Goal: Complete application form: Complete application form

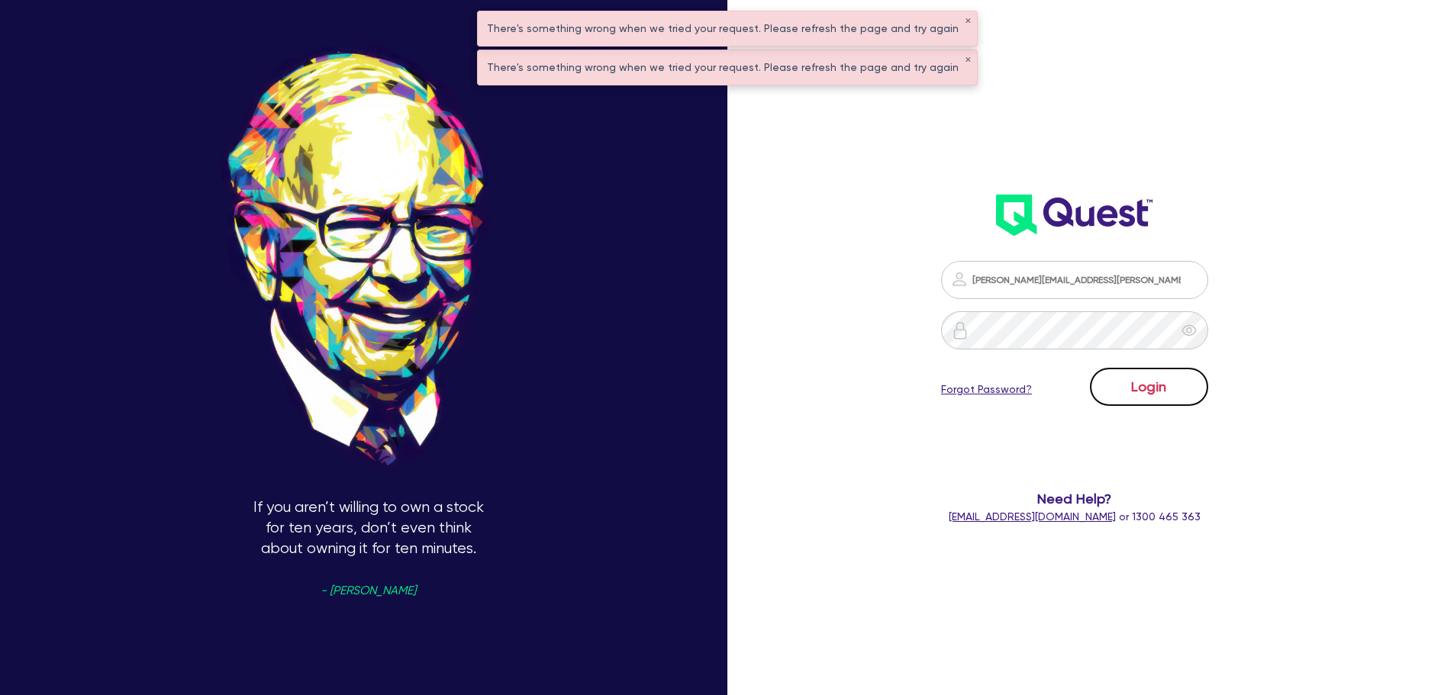
click at [1142, 385] on button "Login" at bounding box center [1149, 387] width 118 height 38
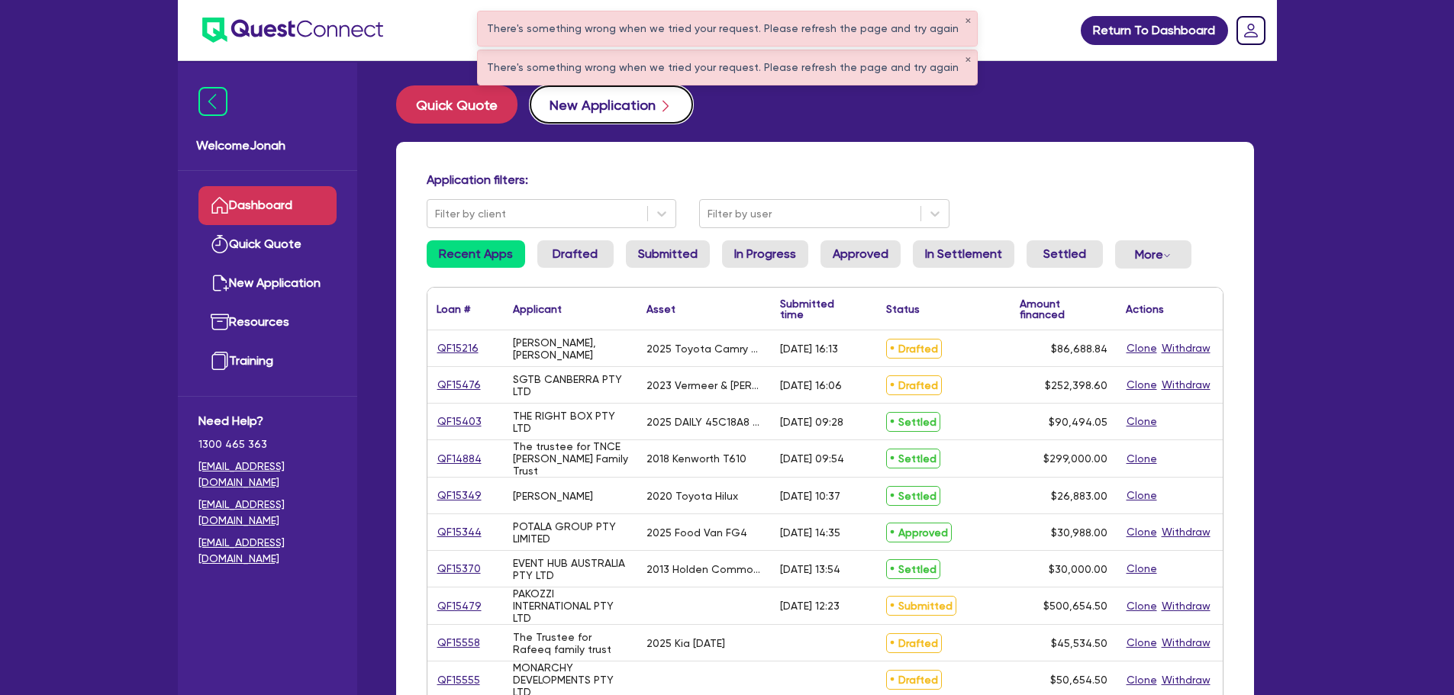
click at [616, 106] on button "New Application" at bounding box center [611, 104] width 163 height 38
select select "Other"
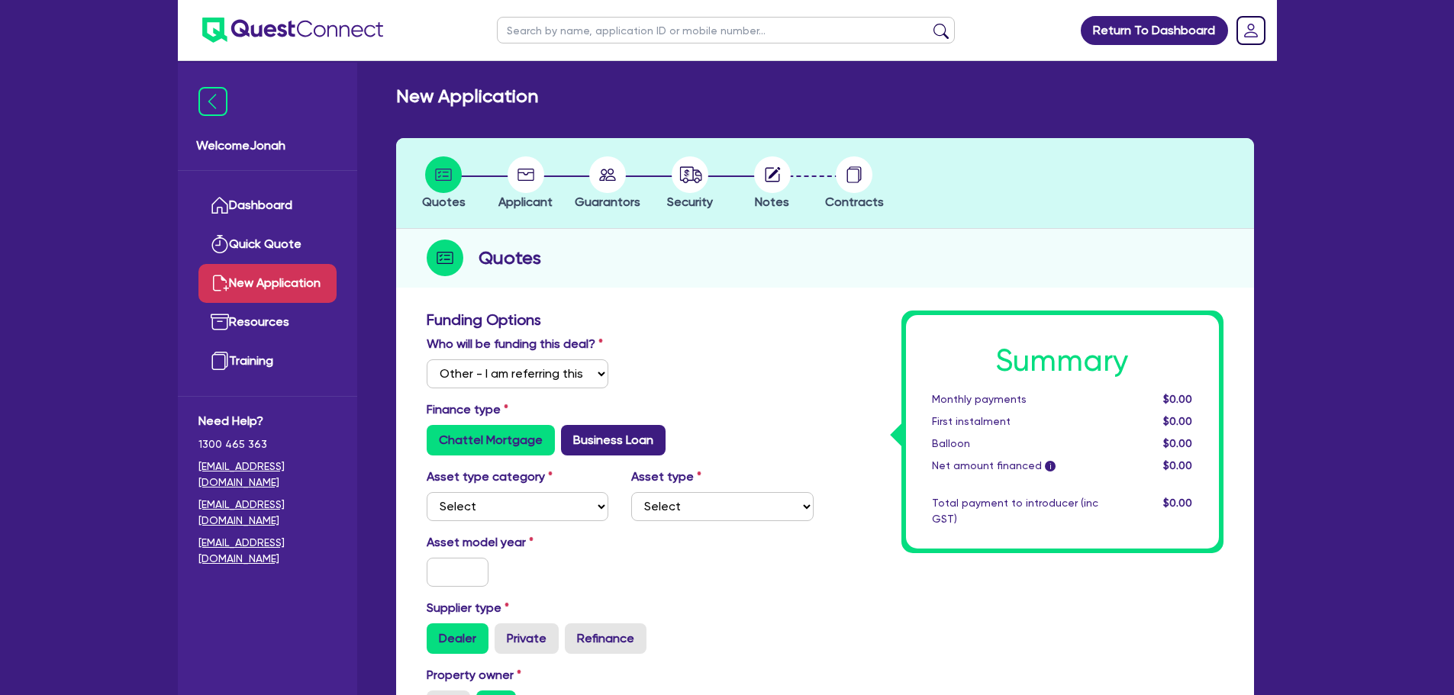
click at [577, 436] on label "Business Loan" at bounding box center [613, 440] width 105 height 31
click at [571, 435] on input "Business Loan" at bounding box center [566, 430] width 10 height 10
radio input "true"
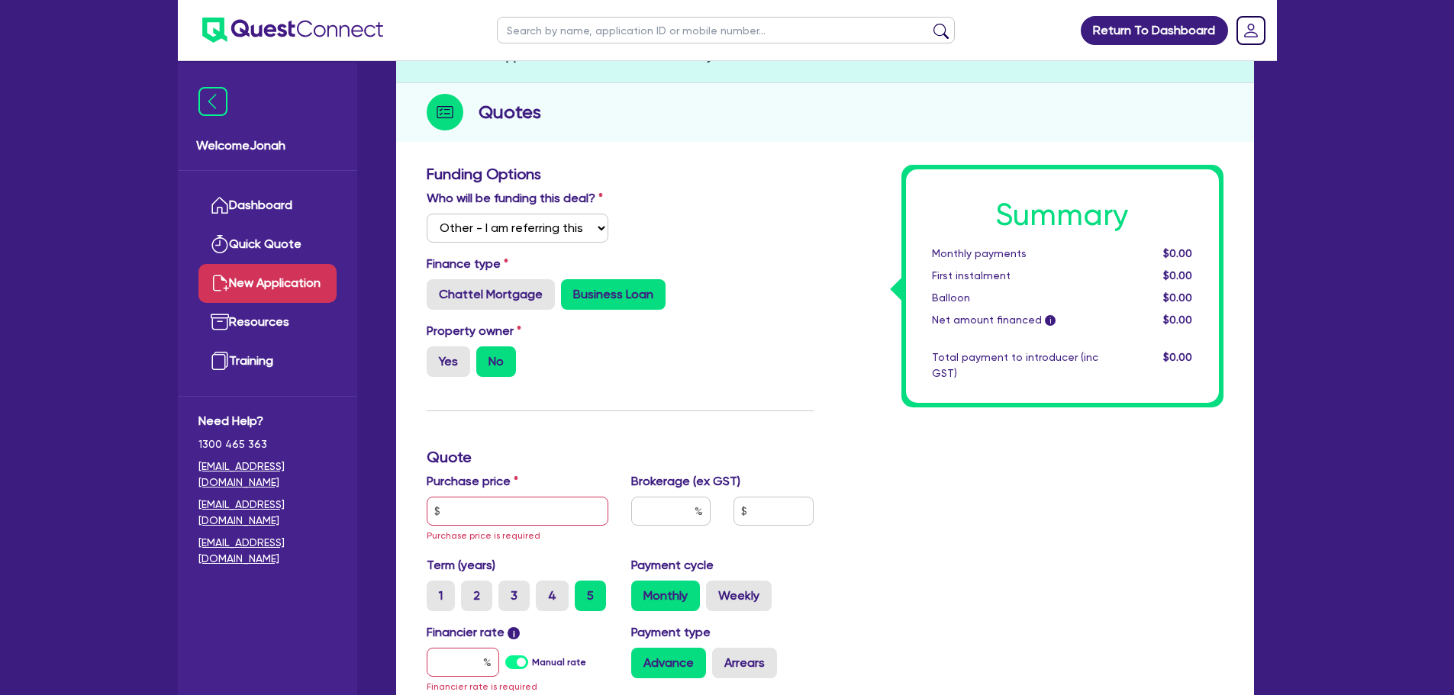
scroll to position [153, 0]
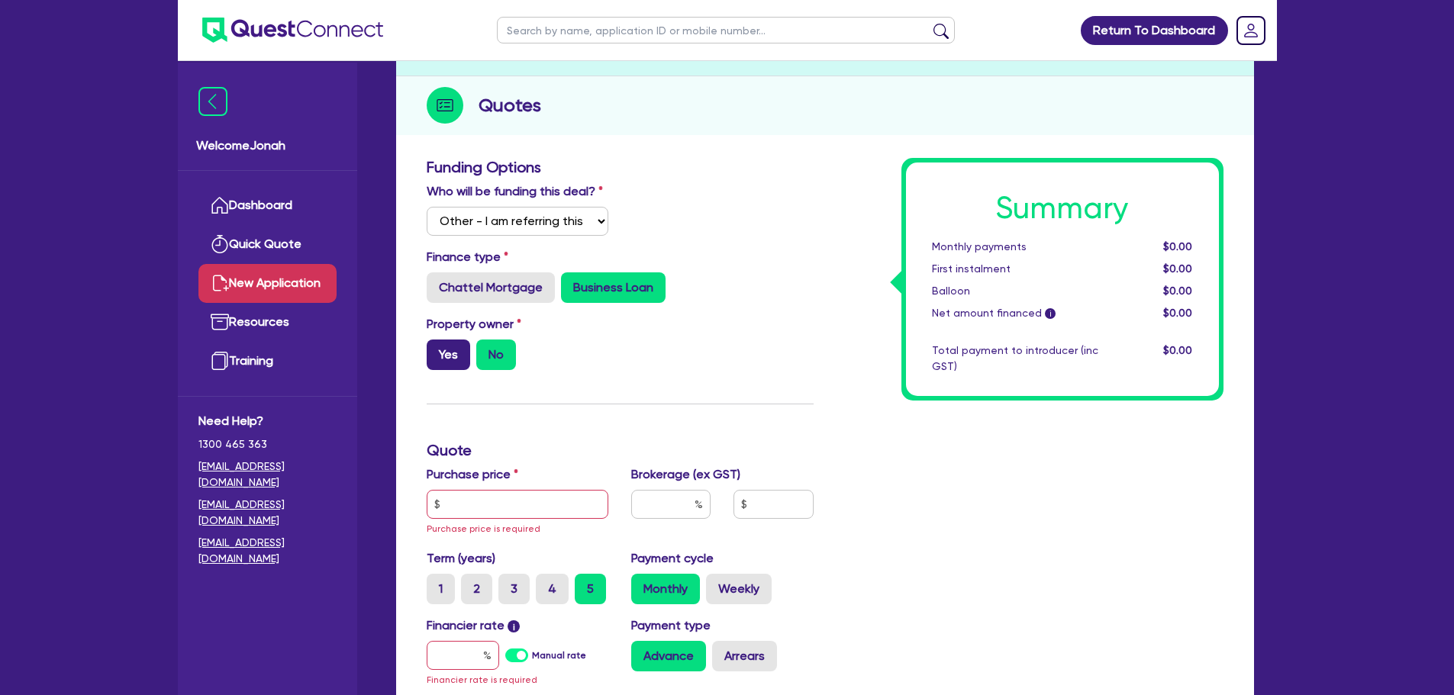
click at [451, 356] on label "Yes" at bounding box center [449, 355] width 44 height 31
click at [437, 350] on input "Yes" at bounding box center [432, 345] width 10 height 10
radio input "true"
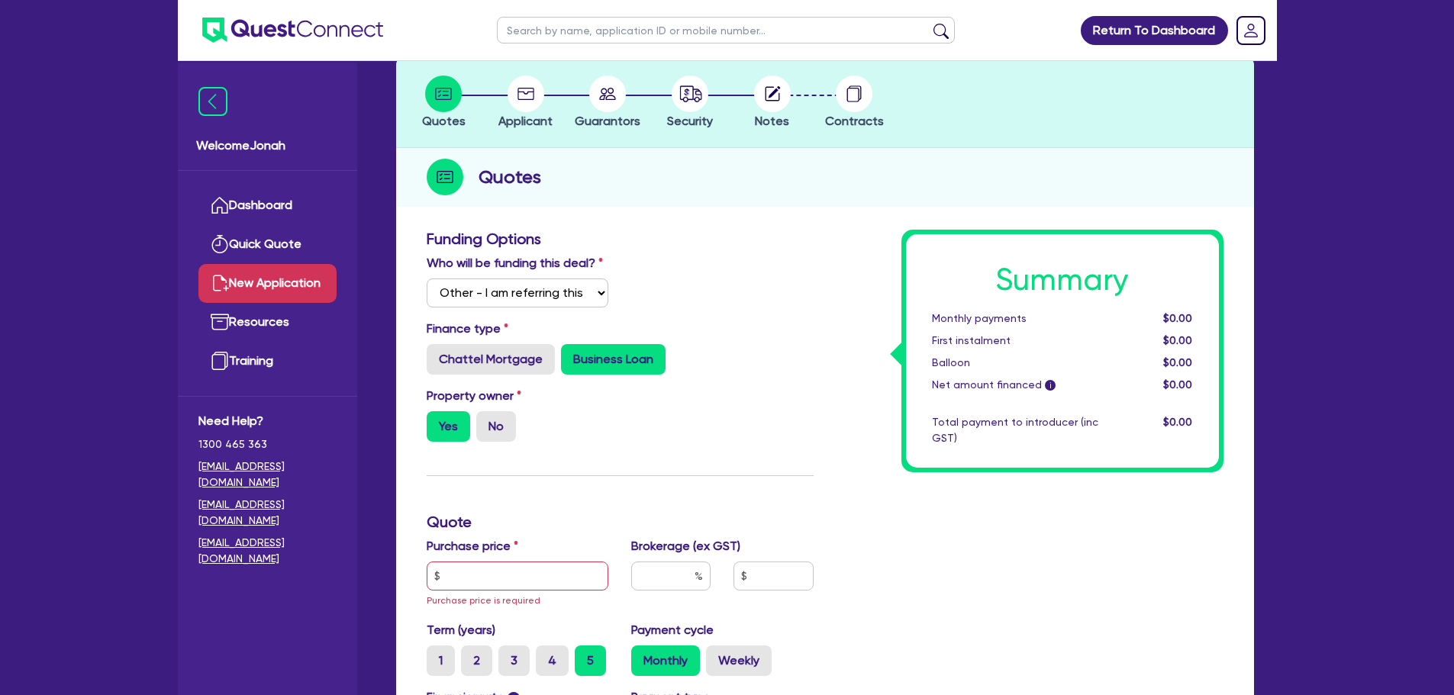
scroll to position [0, 0]
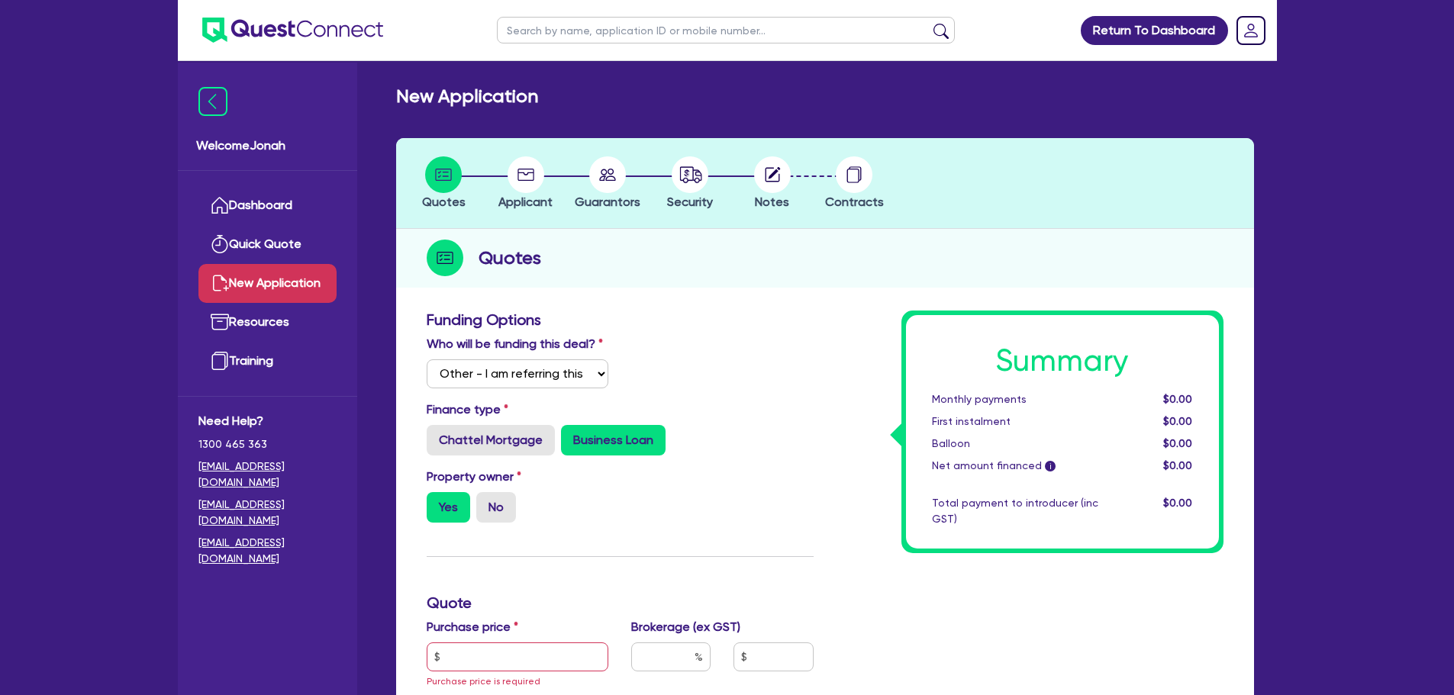
click at [600, 31] on input "text" at bounding box center [726, 30] width 458 height 27
type input "[PERSON_NAME]"
click button "submit" at bounding box center [941, 33] width 24 height 21
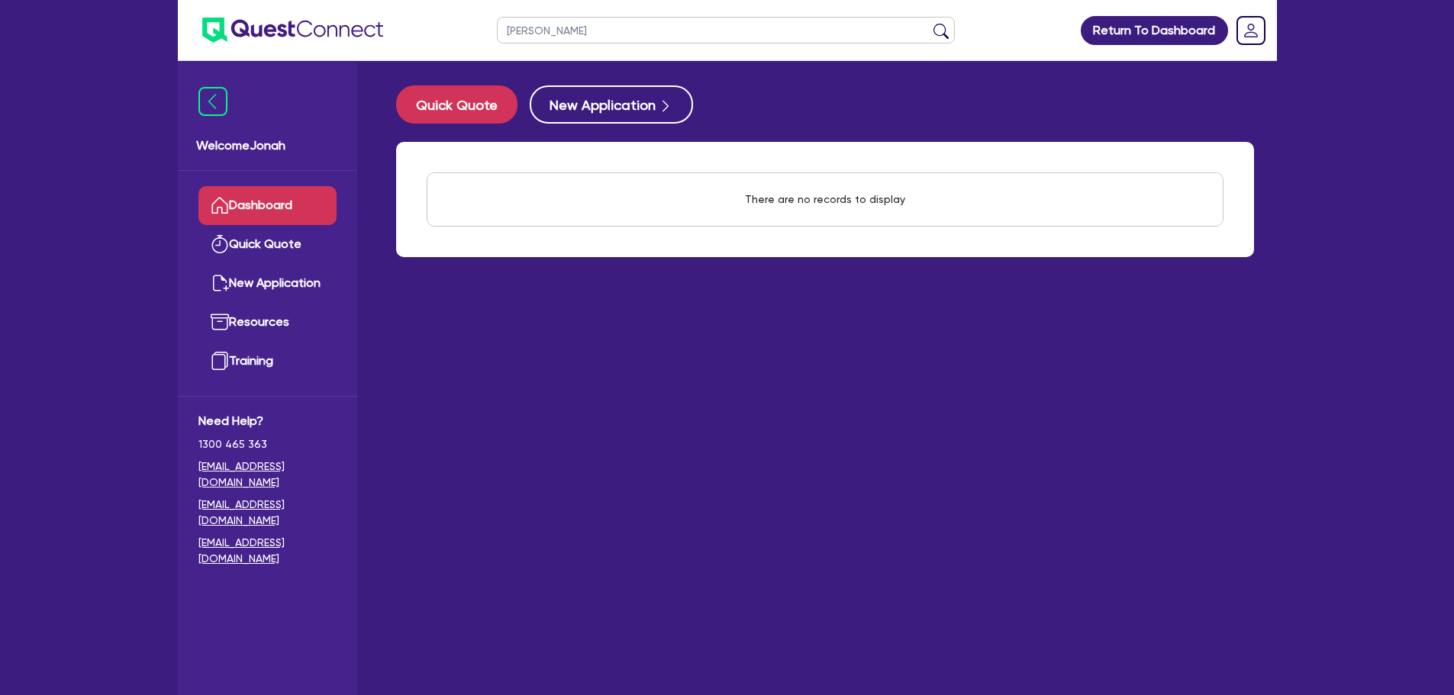
click at [622, 57] on ul "[PERSON_NAME]" at bounding box center [726, 30] width 489 height 60
type input "[PERSON_NAME]"
click at [929, 23] on button "submit" at bounding box center [941, 33] width 24 height 21
click at [543, 101] on button "New Application" at bounding box center [611, 104] width 163 height 38
select select "Other"
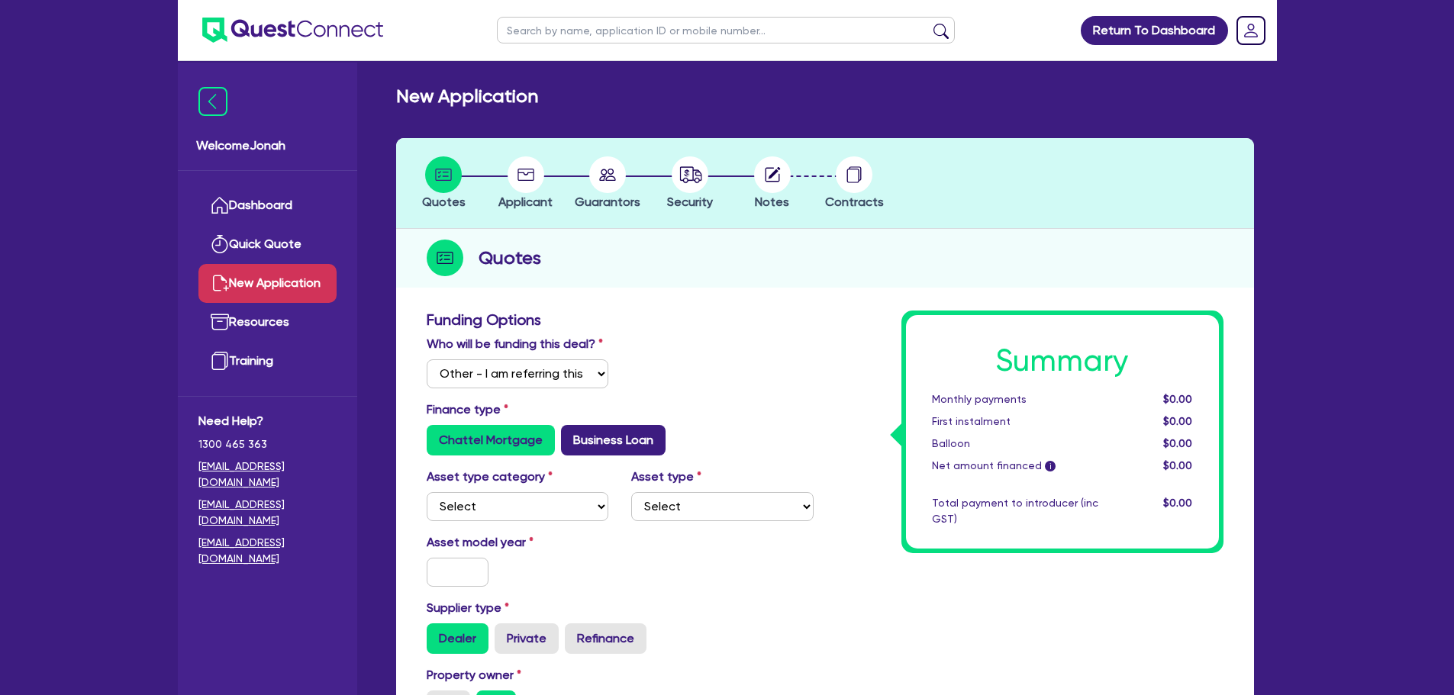
drag, startPoint x: 622, startPoint y: 436, endPoint x: 613, endPoint y: 450, distance: 17.2
click at [618, 444] on label "Business Loan" at bounding box center [613, 440] width 105 height 31
click at [610, 431] on label "Business Loan" at bounding box center [613, 440] width 105 height 31
click at [571, 431] on input "Business Loan" at bounding box center [566, 430] width 10 height 10
radio input "true"
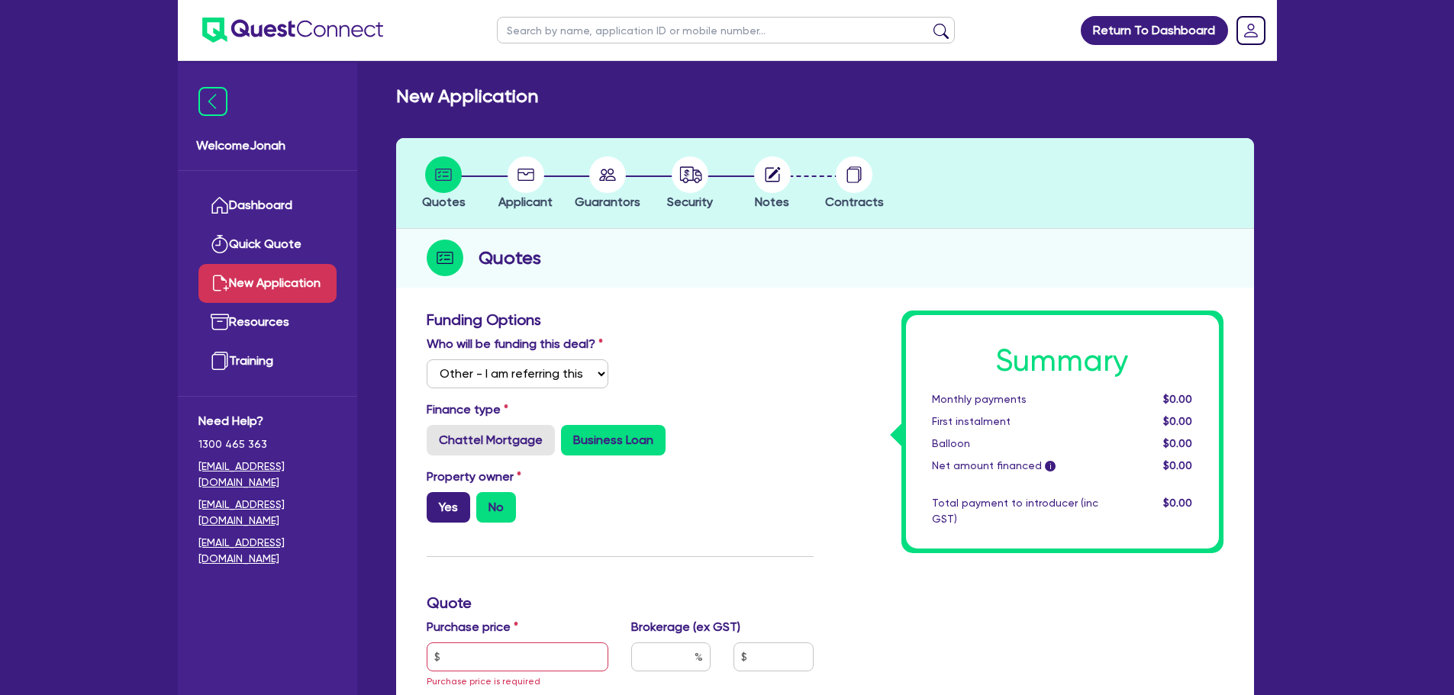
click at [454, 501] on label "Yes" at bounding box center [449, 507] width 44 height 31
click at [437, 501] on input "Yes" at bounding box center [432, 497] width 10 height 10
radio input "true"
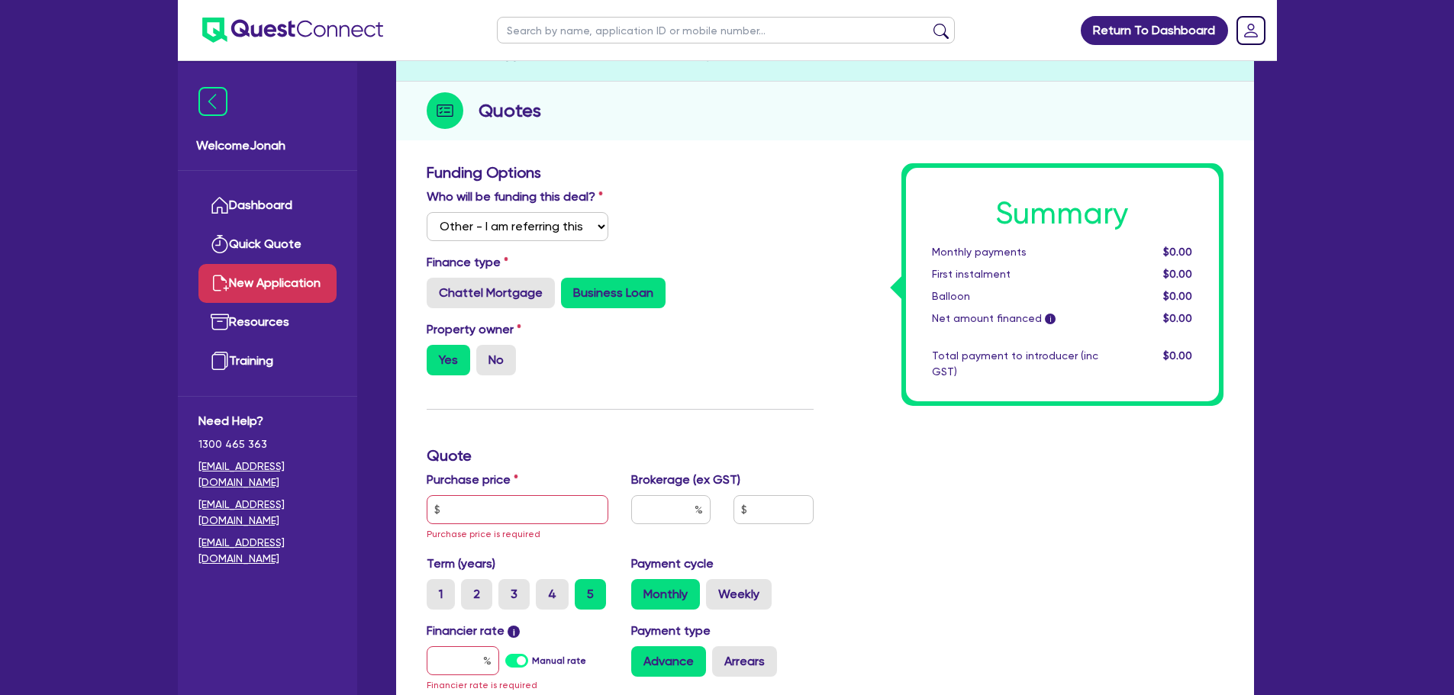
scroll to position [153, 0]
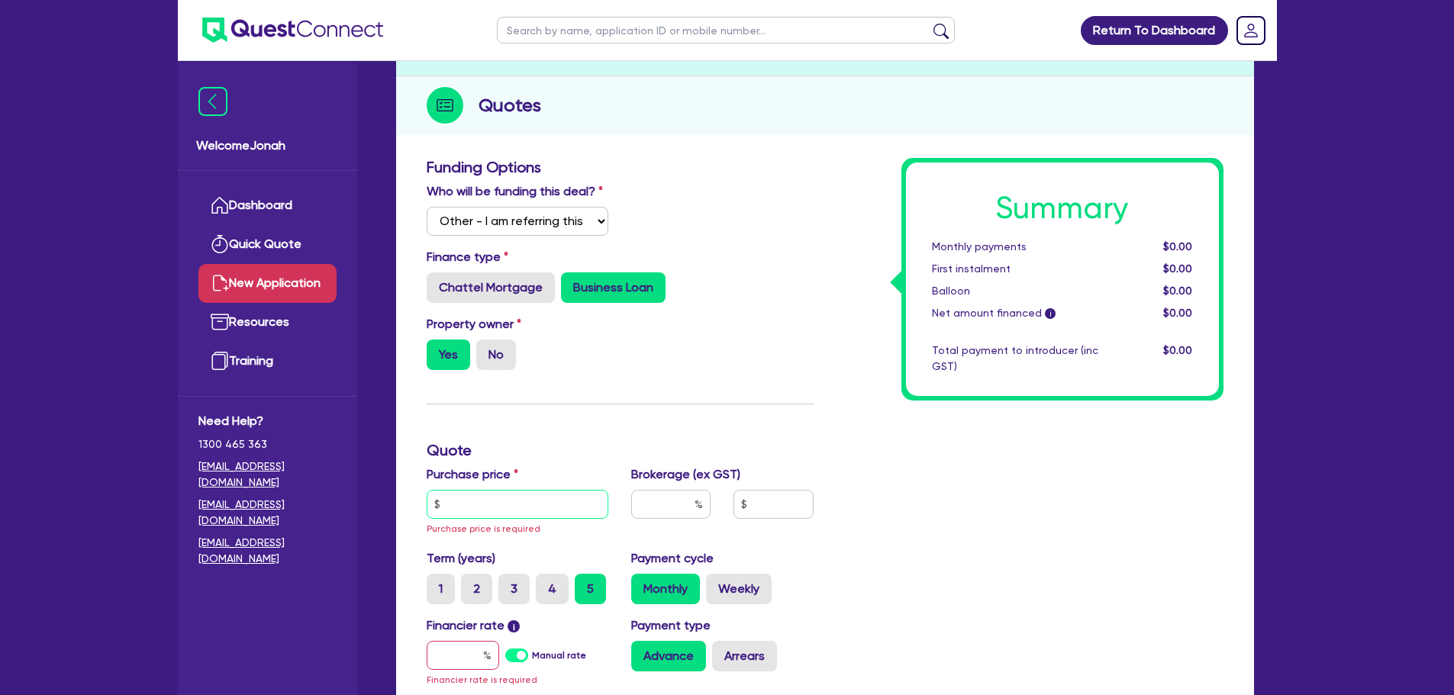
click at [471, 498] on input "text" at bounding box center [518, 504] width 182 height 29
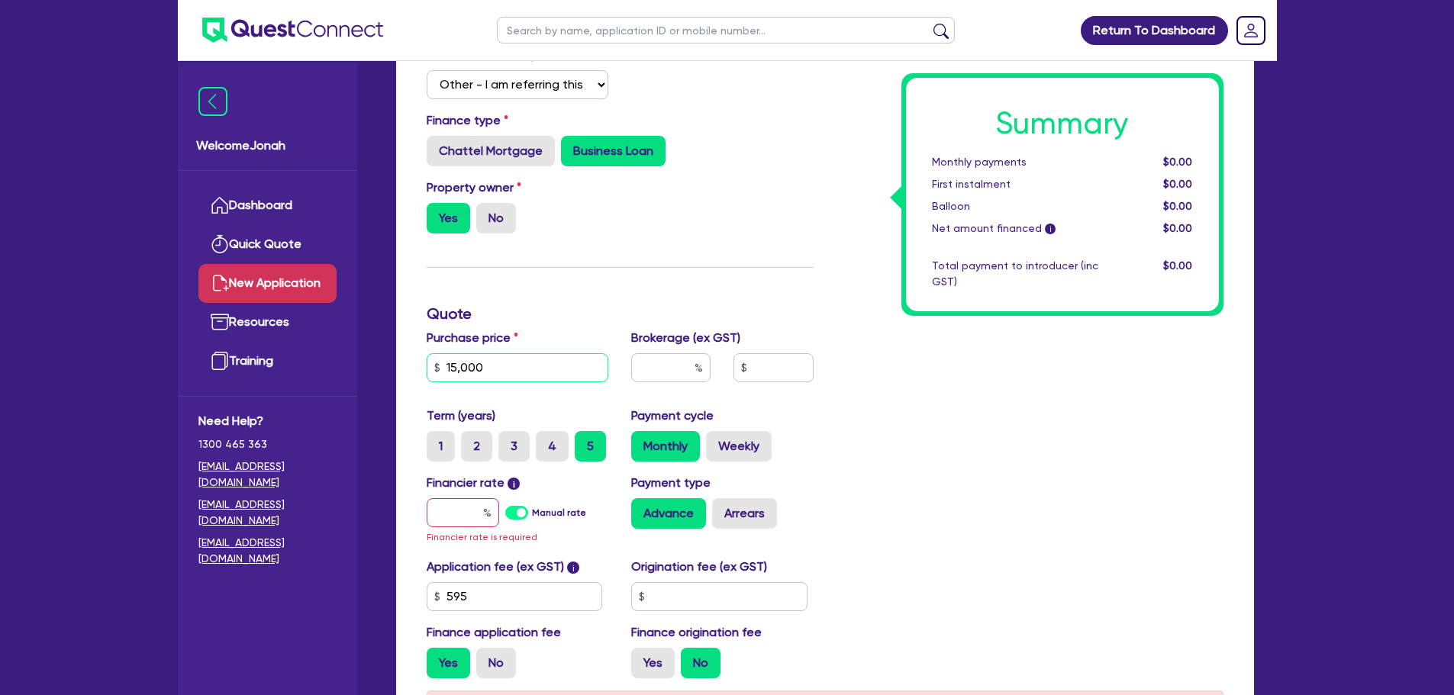
scroll to position [305, 0]
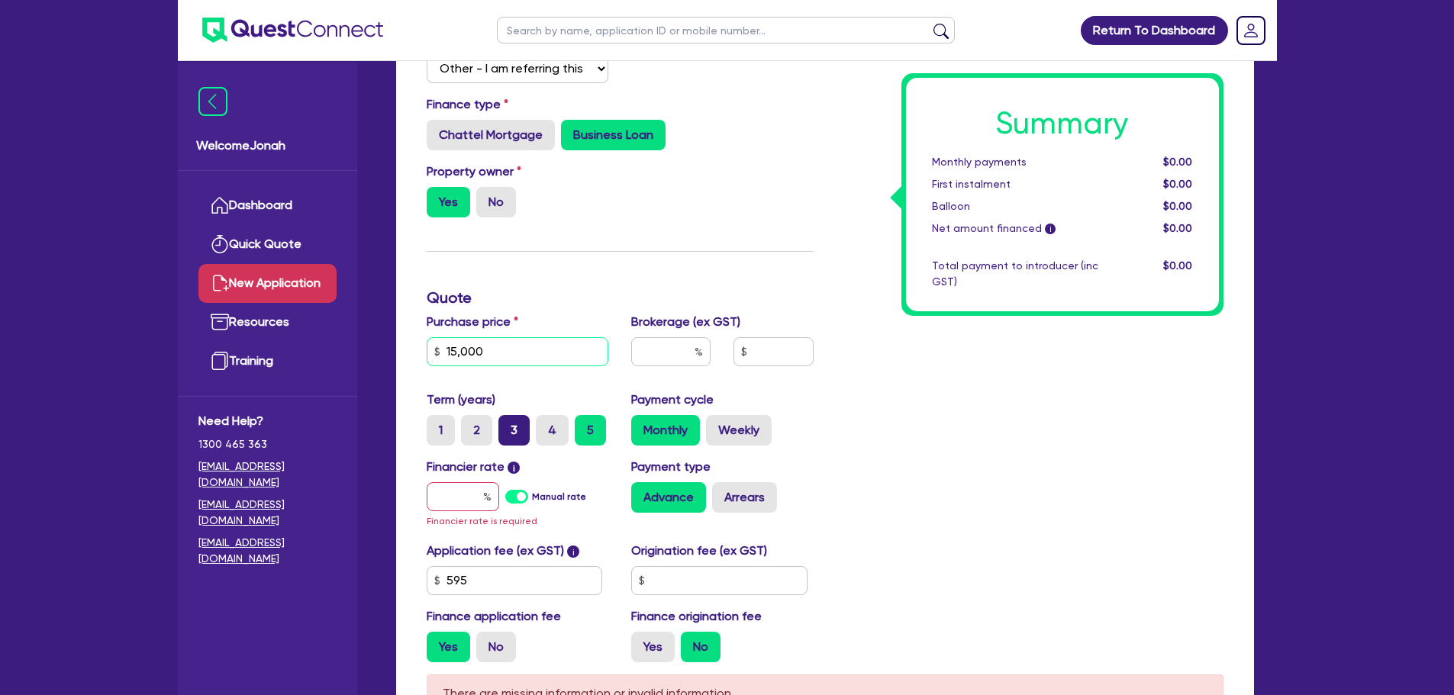
type input "15,000"
click at [511, 438] on label "3" at bounding box center [513, 430] width 31 height 31
click at [508, 425] on input "3" at bounding box center [503, 420] width 10 height 10
radio input "true"
click at [453, 496] on input "text" at bounding box center [463, 496] width 73 height 29
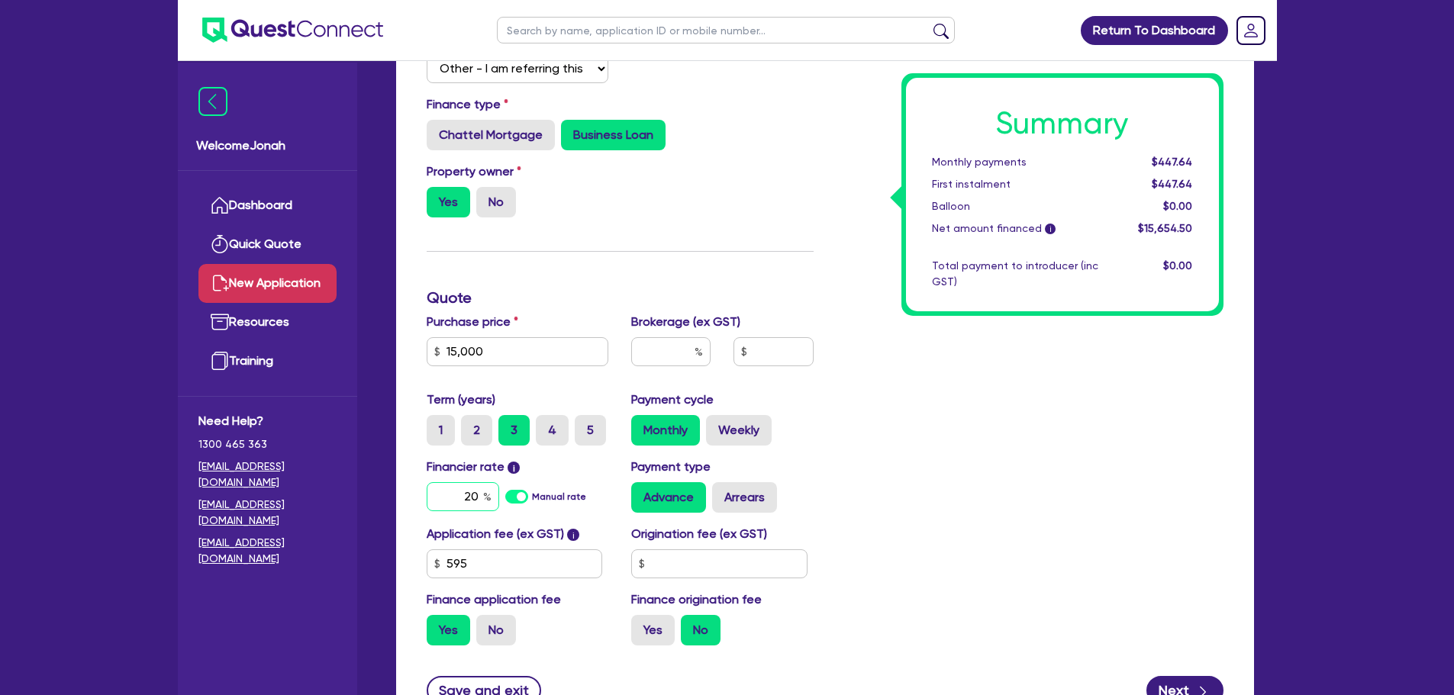
type input "20"
click at [865, 397] on div "Summary Monthly payments $447.64 First instalment $447.64 Balloon $0.00 Net amo…" at bounding box center [1030, 331] width 410 height 653
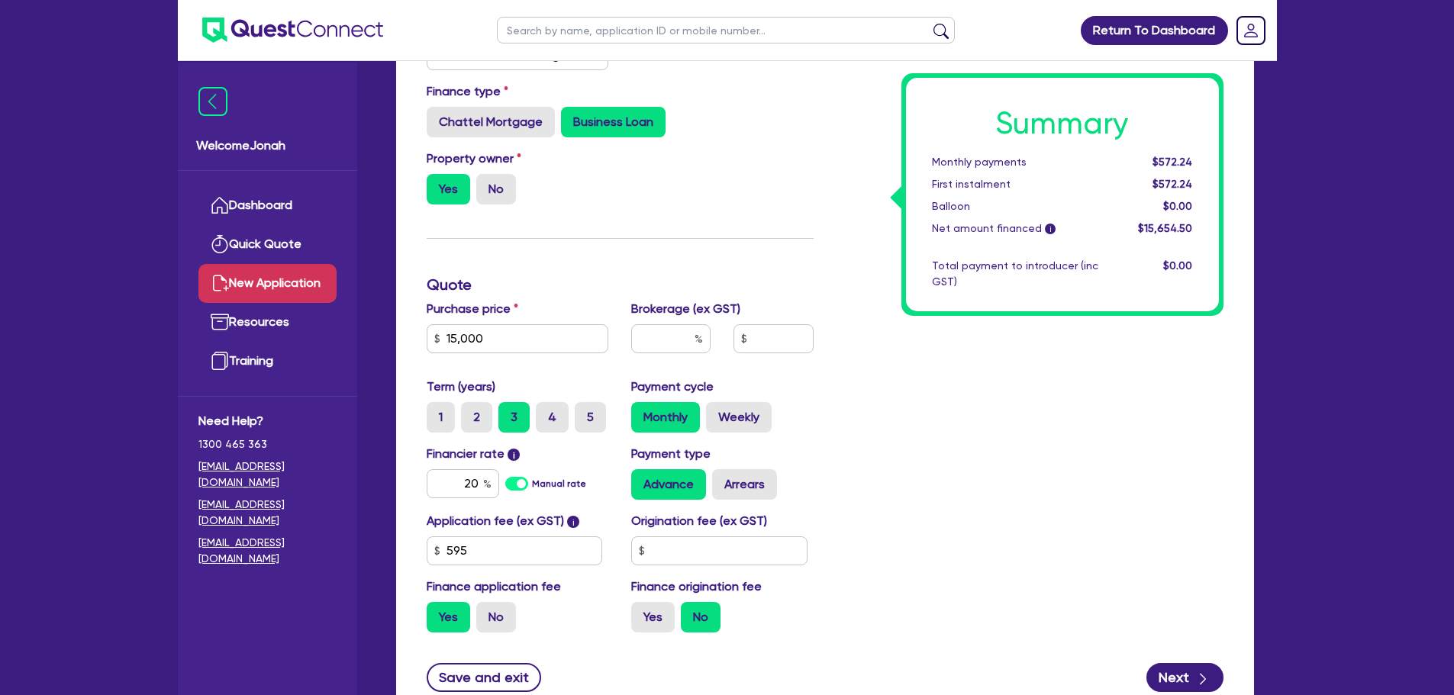
scroll to position [439, 0]
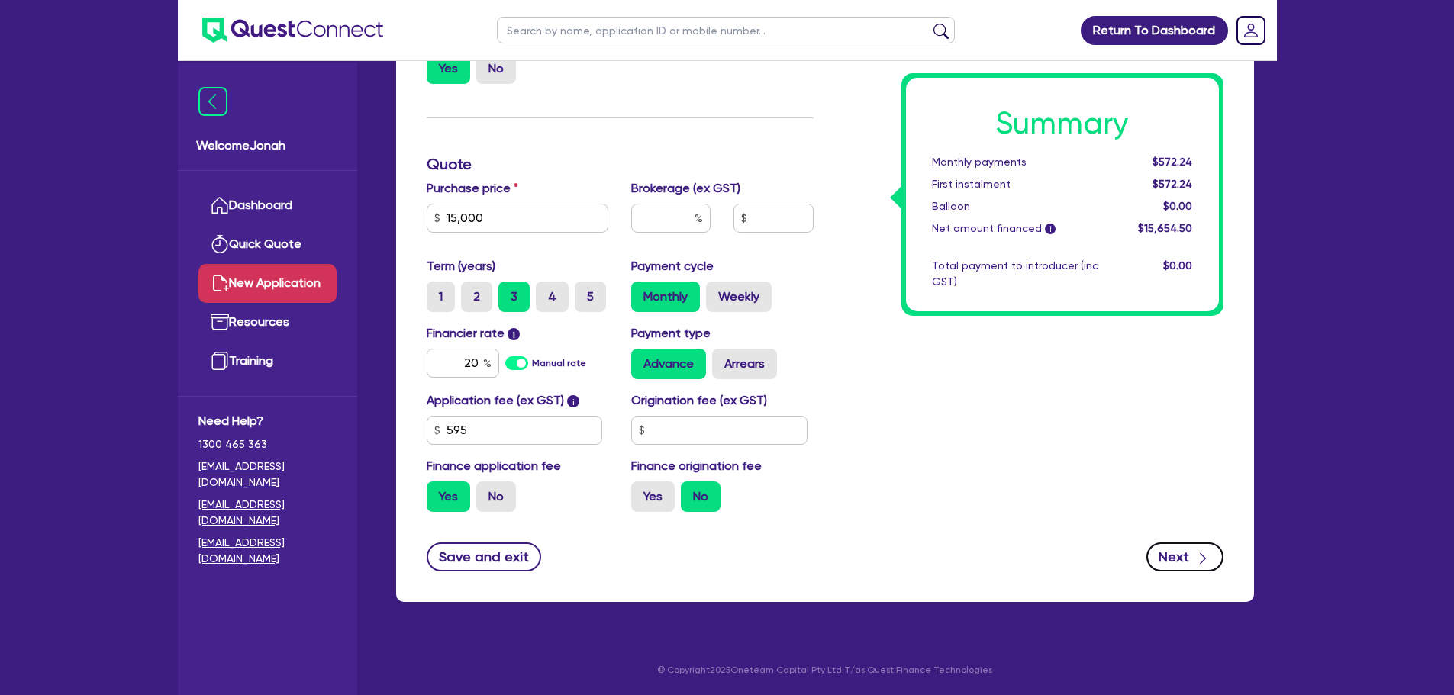
click at [1200, 558] on icon "button" at bounding box center [1202, 558] width 15 height 15
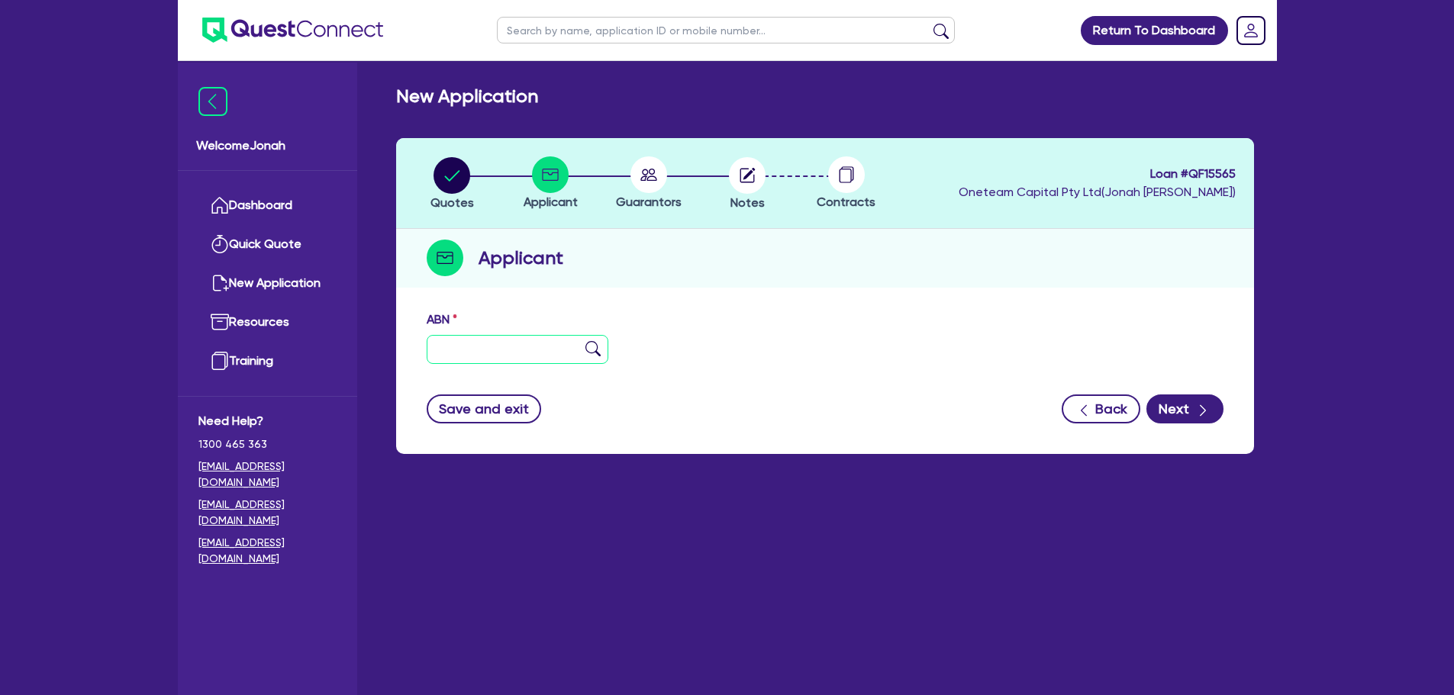
click at [511, 346] on input "text" at bounding box center [518, 349] width 182 height 29
paste input "92 542 128 470"
type input "92 542 128 470"
click at [592, 346] on img at bounding box center [592, 348] width 15 height 15
type input "[PERSON_NAME]"
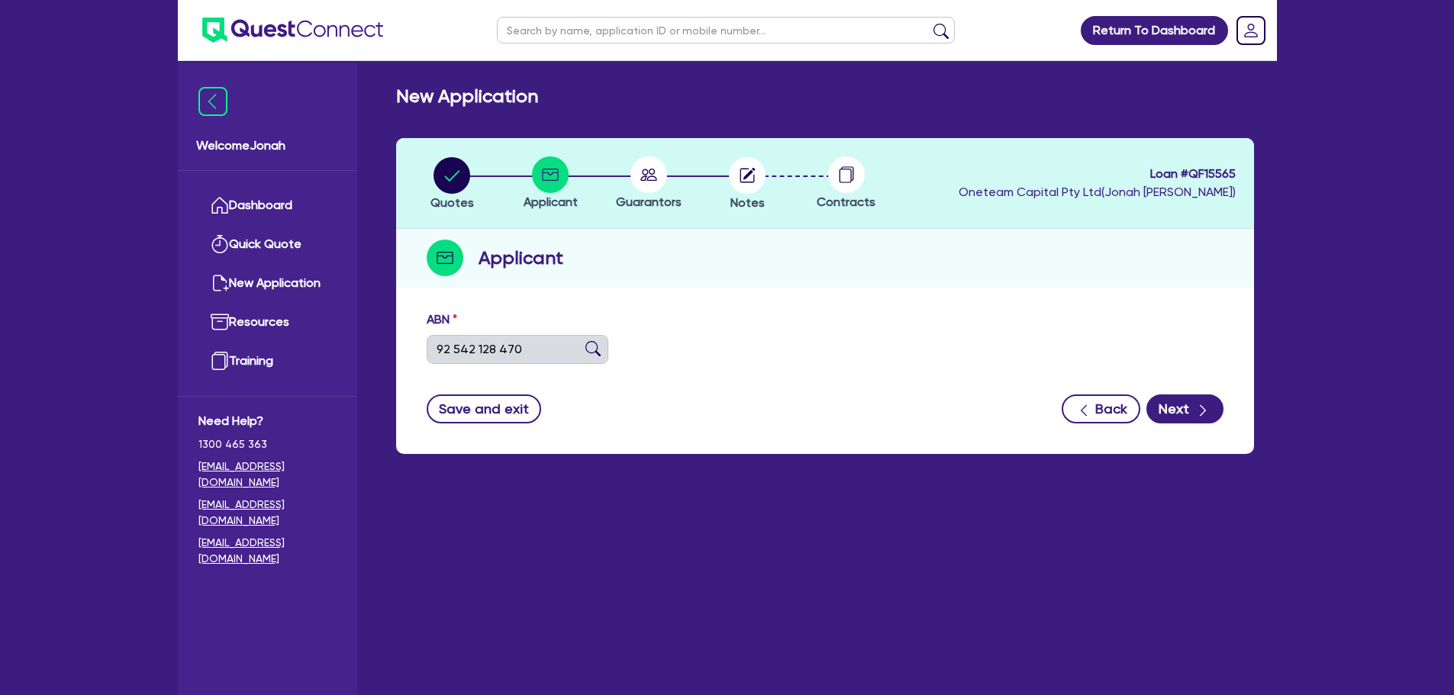
type input "MBS AUTO ELECTRICS"
select select "SOLE_TRADER"
type input "[DATE]"
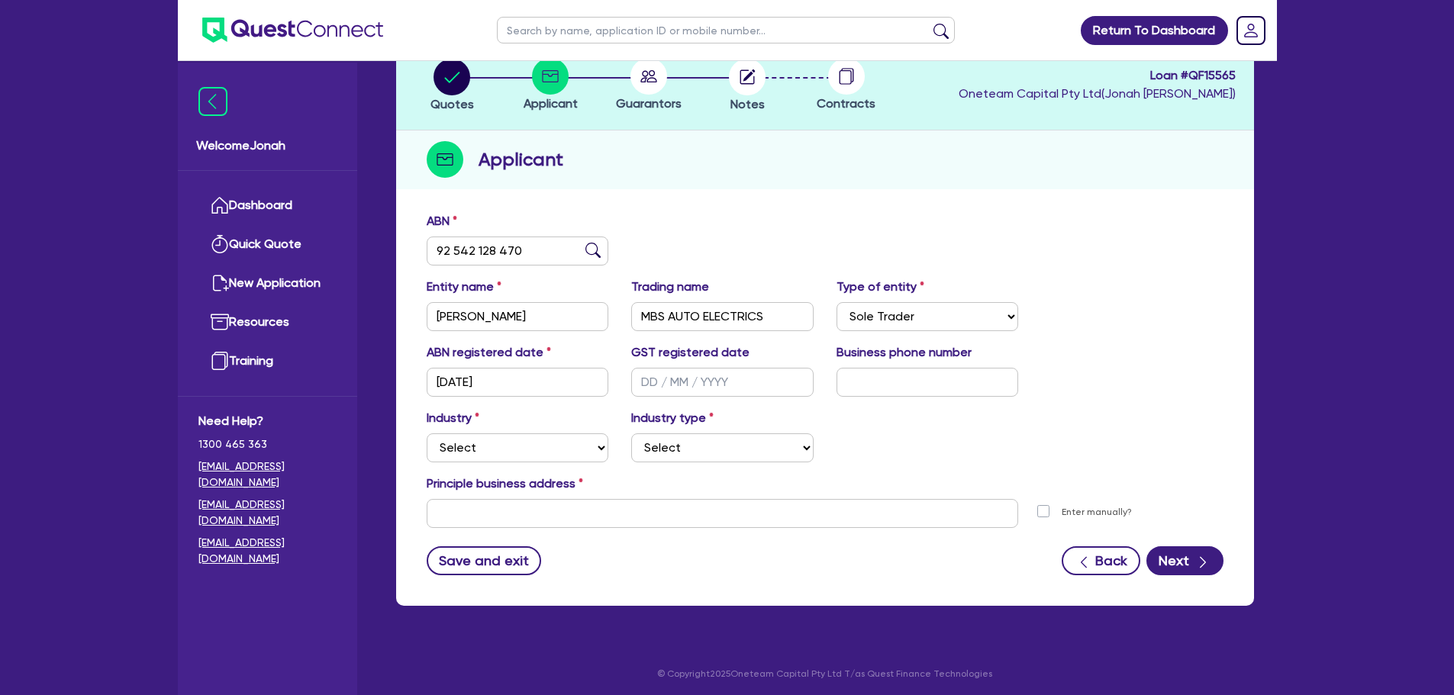
scroll to position [102, 0]
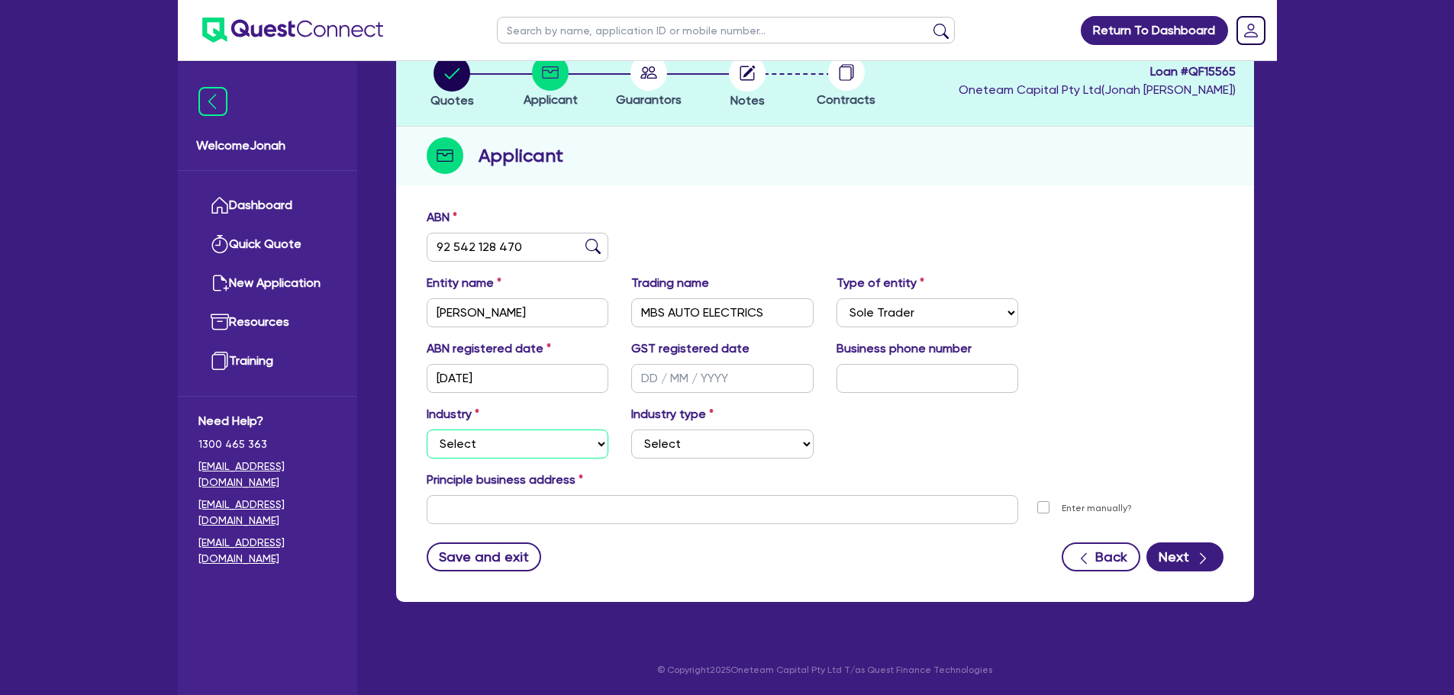
click at [541, 454] on select "Select Accomodation & Food Services Administrative & Support Services Agricultu…" at bounding box center [518, 444] width 182 height 29
select select "BUILDING_CONSTRUCTION"
click at [427, 430] on select "Select Accomodation & Food Services Administrative & Support Services Agricultu…" at bounding box center [518, 444] width 182 height 29
click at [681, 436] on select "Select Trades People Providing Services Direct to Consumers Trades People Provi…" at bounding box center [722, 444] width 182 height 29
select select "TRADES_SERVICES_CONSUMERS"
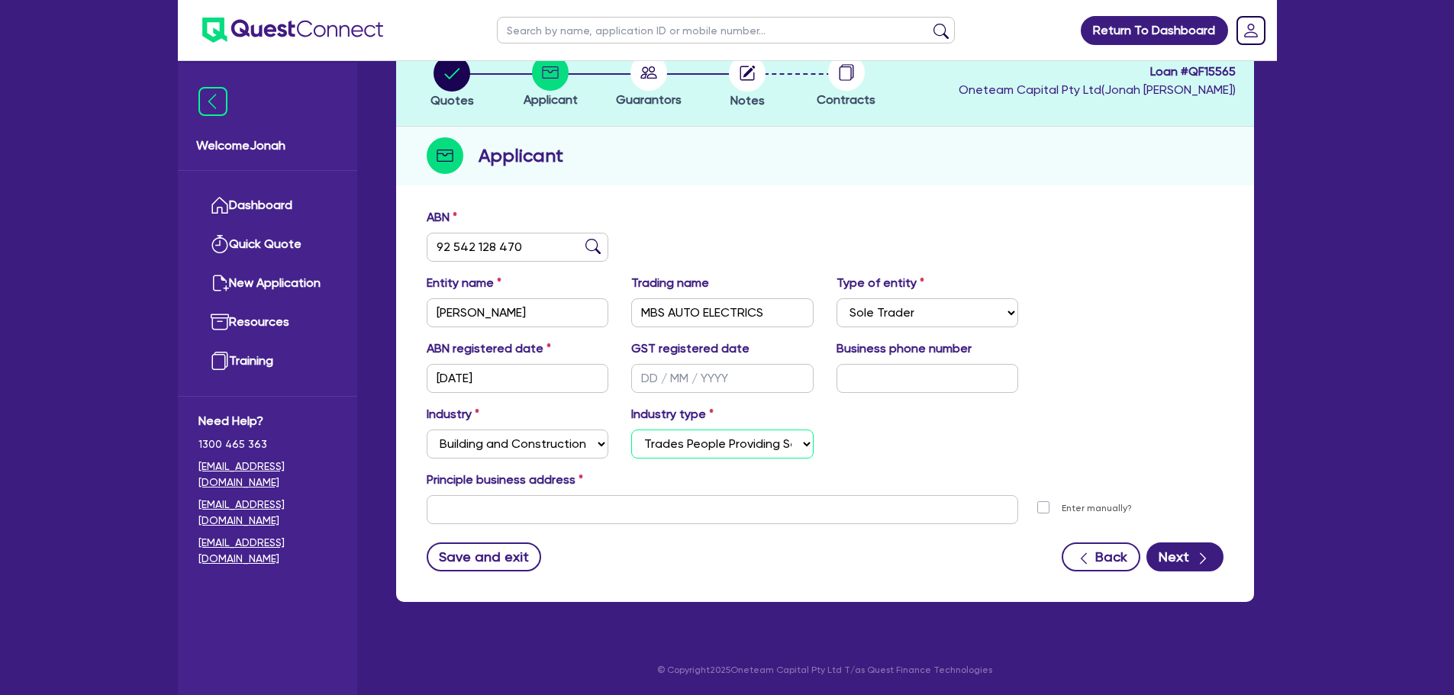
click at [631, 430] on select "Select Trades People Providing Services Direct to Consumers Trades People Provi…" at bounding box center [722, 444] width 182 height 29
click at [751, 521] on input "text" at bounding box center [723, 509] width 592 height 29
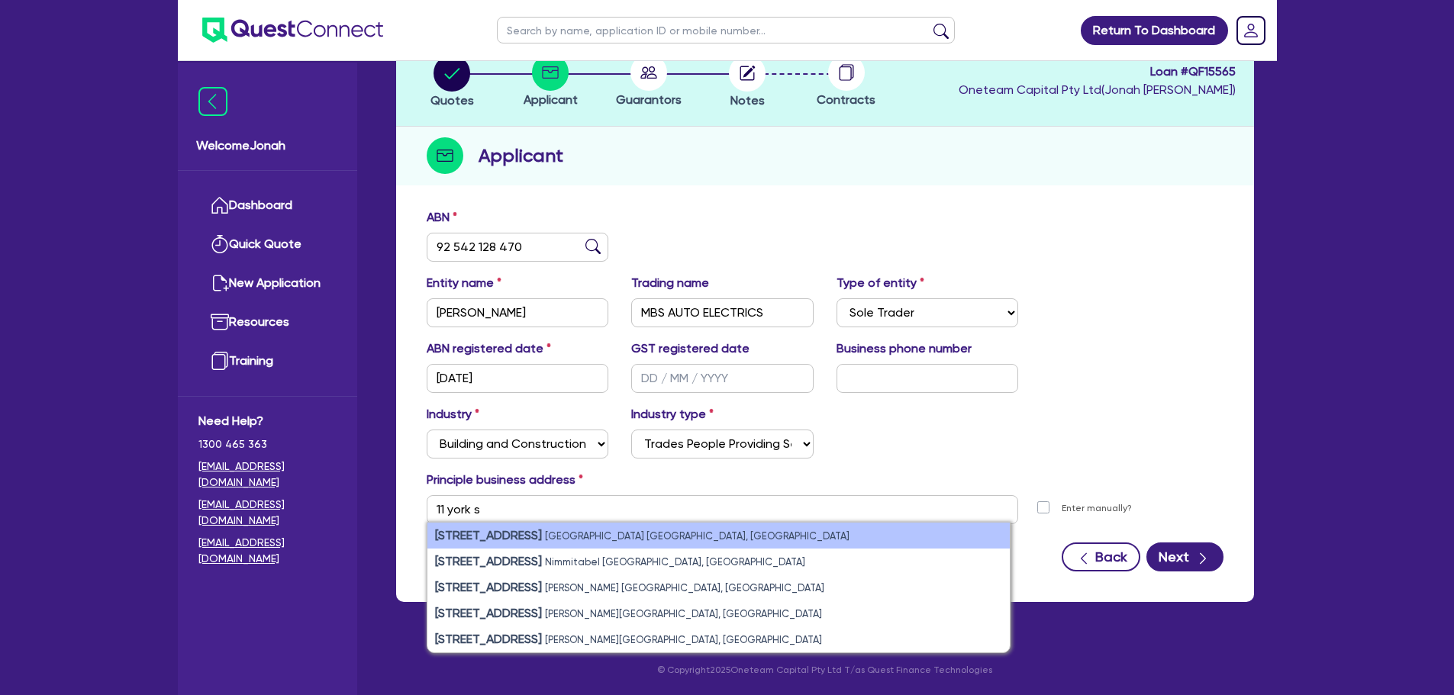
drag, startPoint x: 604, startPoint y: 530, endPoint x: 611, endPoint y: 533, distance: 8.2
click at [603, 530] on small "[GEOGRAPHIC_DATA] [GEOGRAPHIC_DATA], [GEOGRAPHIC_DATA]" at bounding box center [697, 535] width 305 height 11
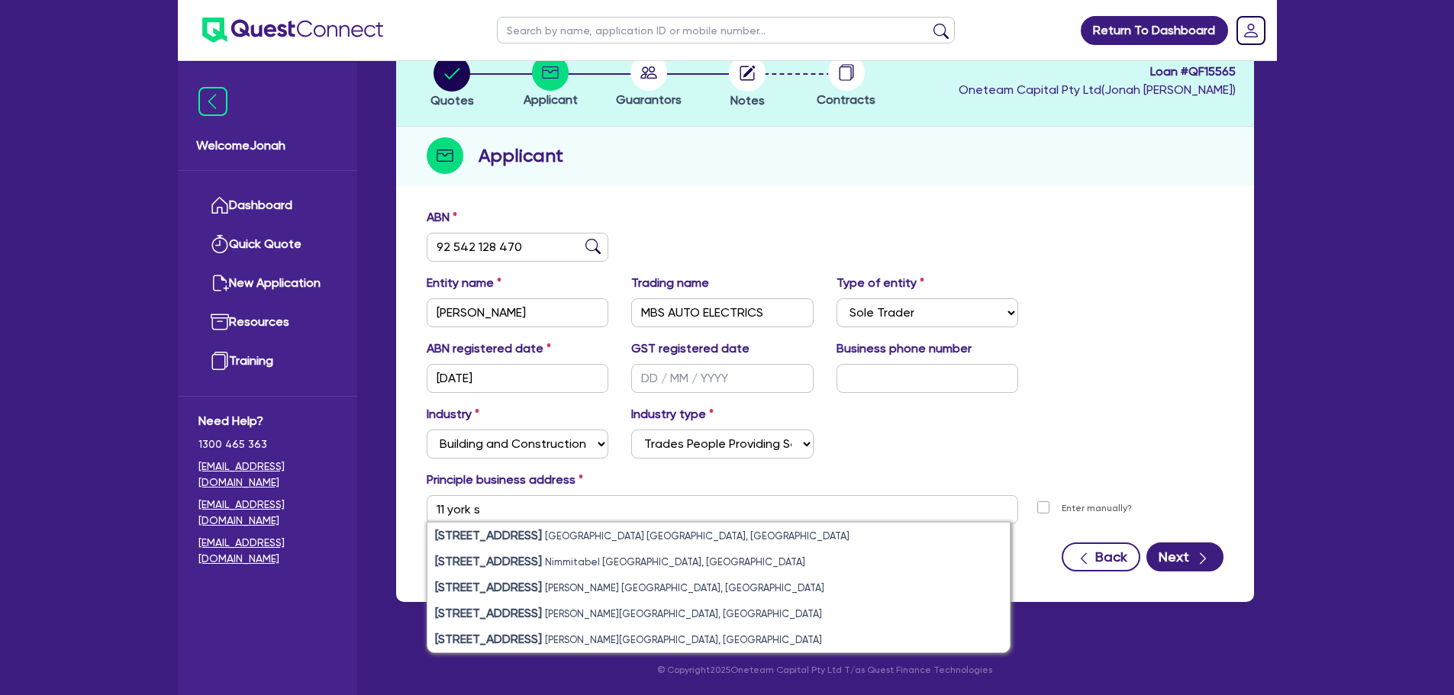
type input "[STREET_ADDRESS]"
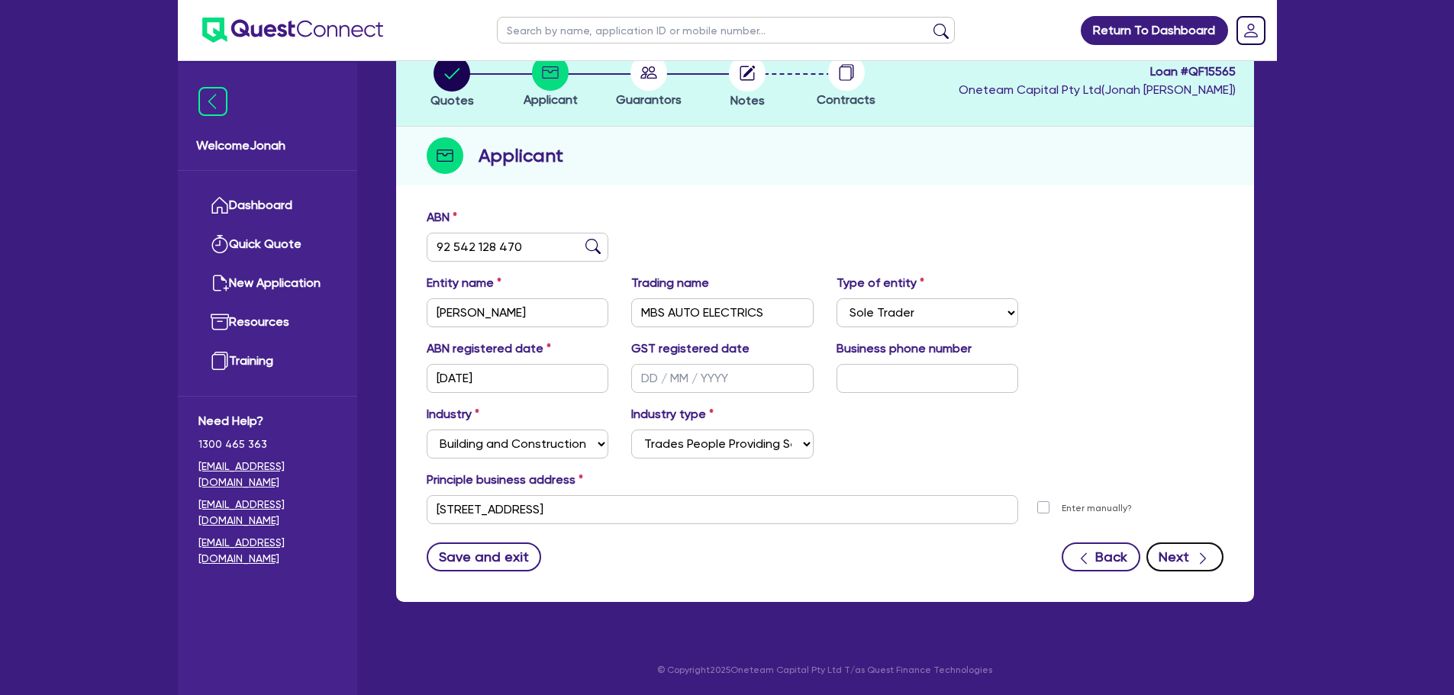
click at [1205, 562] on icon "button" at bounding box center [1202, 558] width 15 height 15
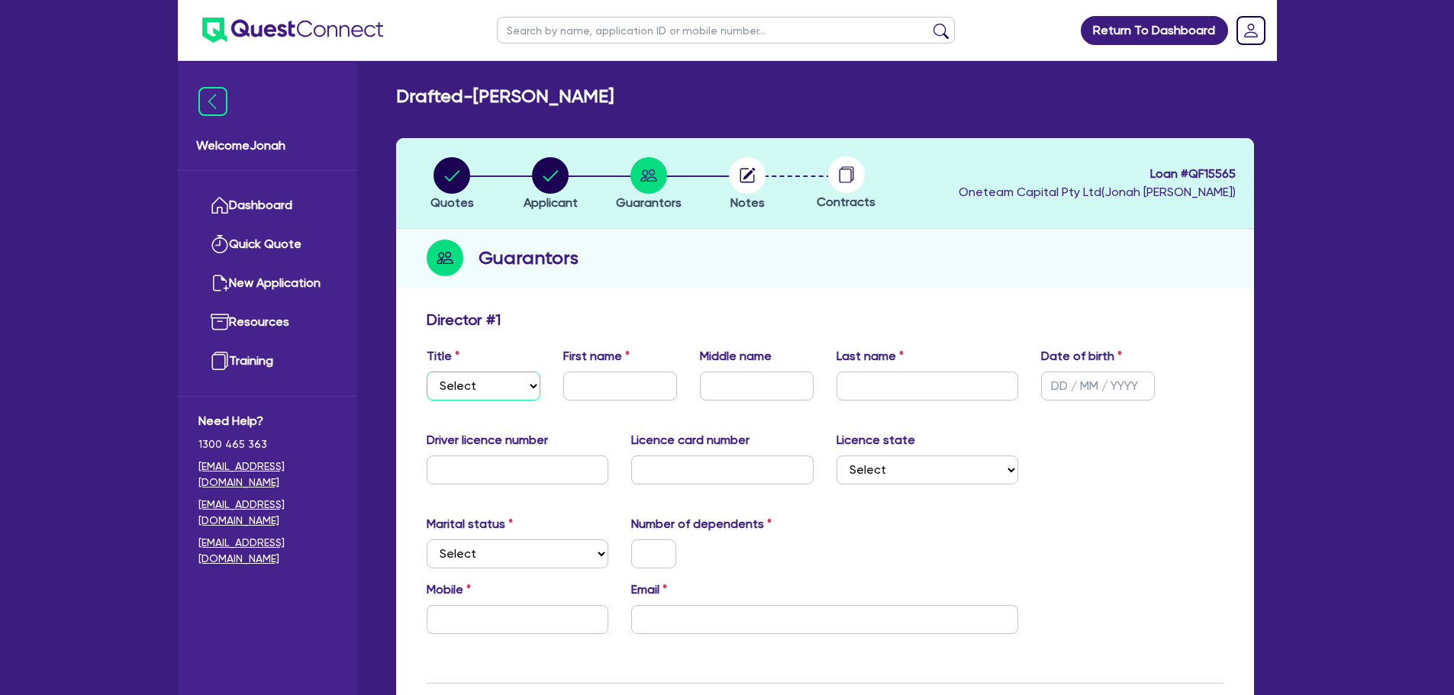
click at [448, 385] on select "Select Mr Mrs Ms Miss Dr" at bounding box center [484, 386] width 114 height 29
select select "MR"
click at [427, 372] on select "Select Mr Mrs Ms Miss Dr" at bounding box center [484, 386] width 114 height 29
click at [648, 386] on input "text" at bounding box center [620, 386] width 114 height 29
type input "[PERSON_NAME]"
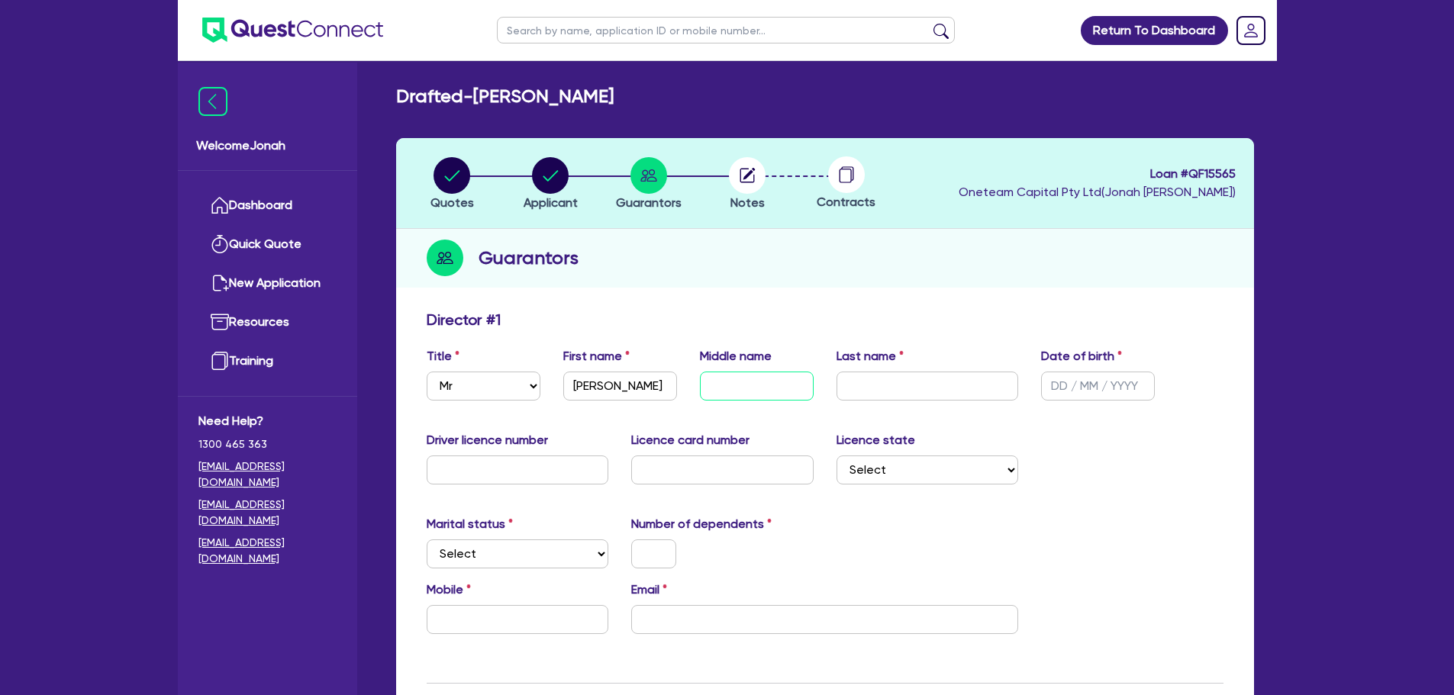
click at [798, 374] on input "text" at bounding box center [757, 386] width 114 height 29
type input "[PERSON_NAME]"
click at [1065, 384] on input "text" at bounding box center [1098, 386] width 114 height 29
type input "[DATE]"
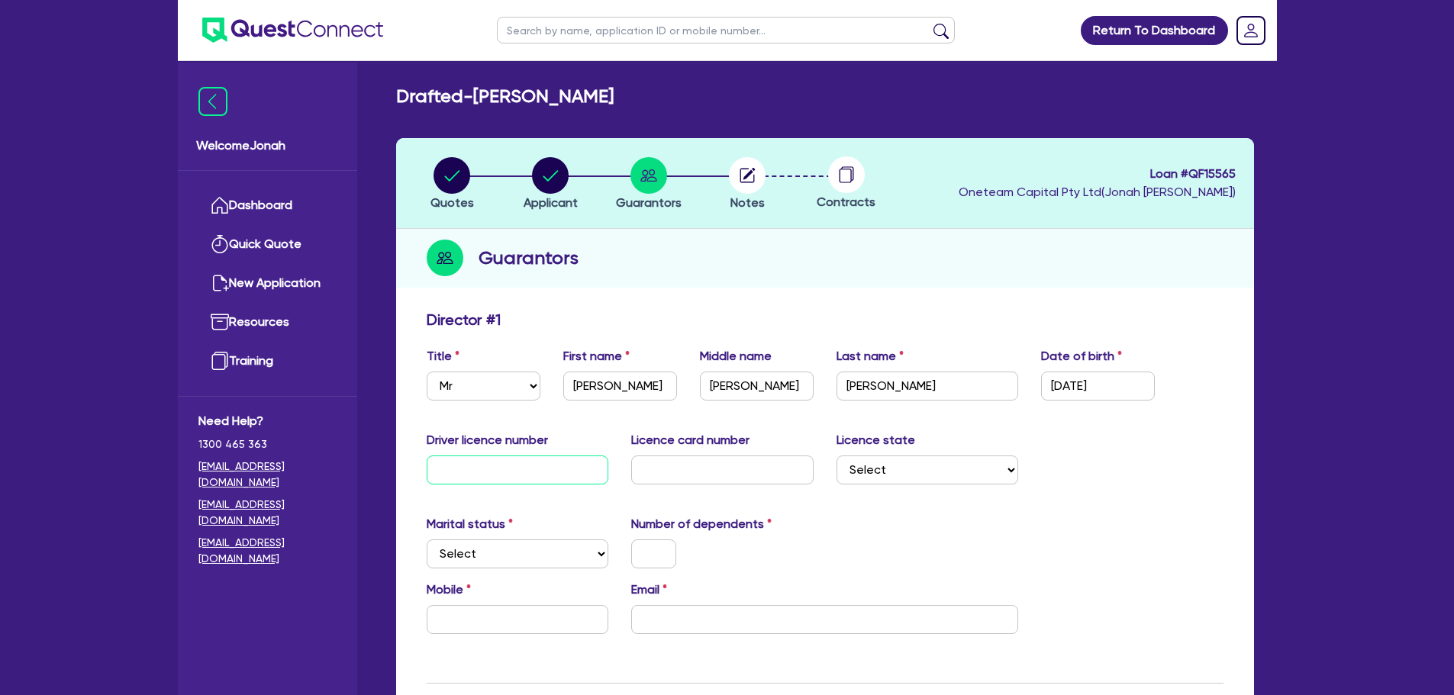
click at [559, 463] on input "text" at bounding box center [518, 470] width 182 height 29
type input "4338028"
type input "L046540415"
drag, startPoint x: 579, startPoint y: 530, endPoint x: 535, endPoint y: 537, distance: 44.8
drag, startPoint x: 535, startPoint y: 537, endPoint x: 964, endPoint y: 465, distance: 434.9
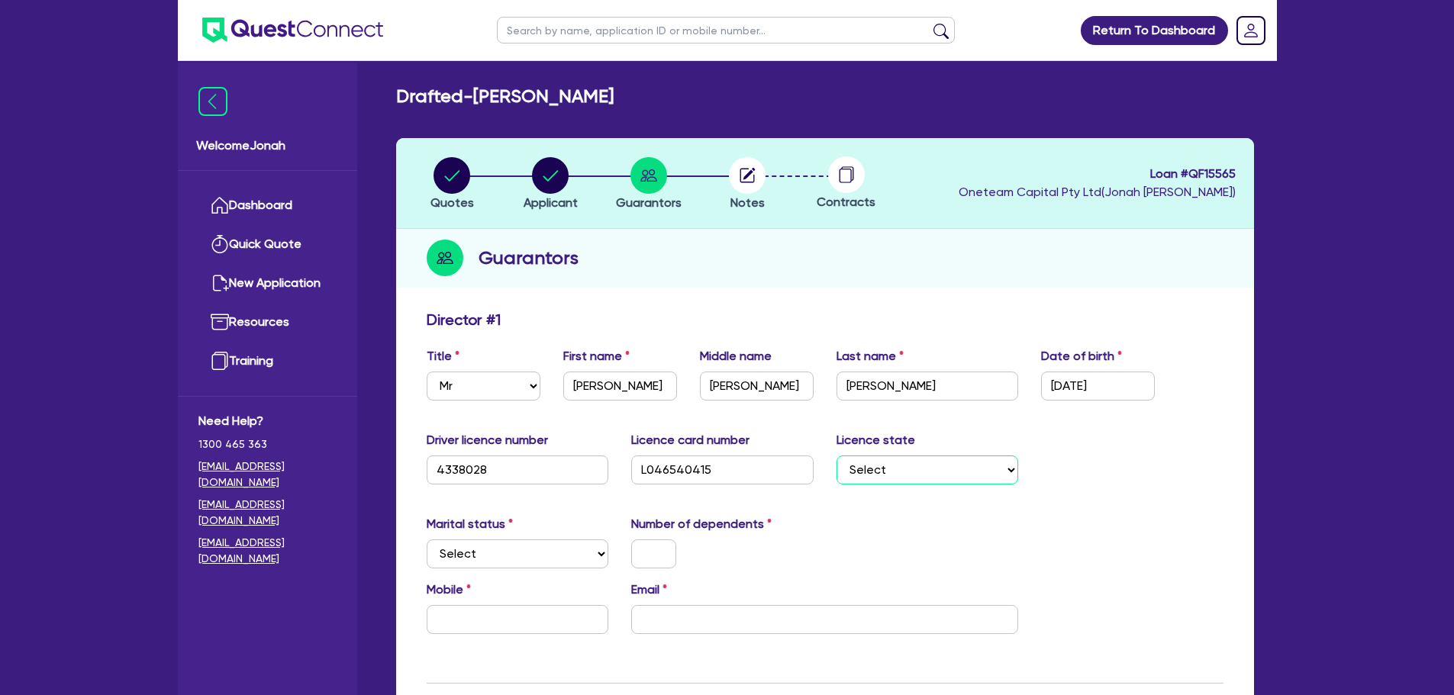
click at [964, 465] on select "Select [GEOGRAPHIC_DATA] [GEOGRAPHIC_DATA] [GEOGRAPHIC_DATA] [GEOGRAPHIC_DATA] …" at bounding box center [928, 470] width 182 height 29
select select "WA"
click at [837, 456] on select "Select [GEOGRAPHIC_DATA] [GEOGRAPHIC_DATA] [GEOGRAPHIC_DATA] [GEOGRAPHIC_DATA] …" at bounding box center [928, 470] width 182 height 29
click at [562, 559] on select "Select Single Married De Facto / Partner" at bounding box center [518, 554] width 182 height 29
select select "DE_FACTO"
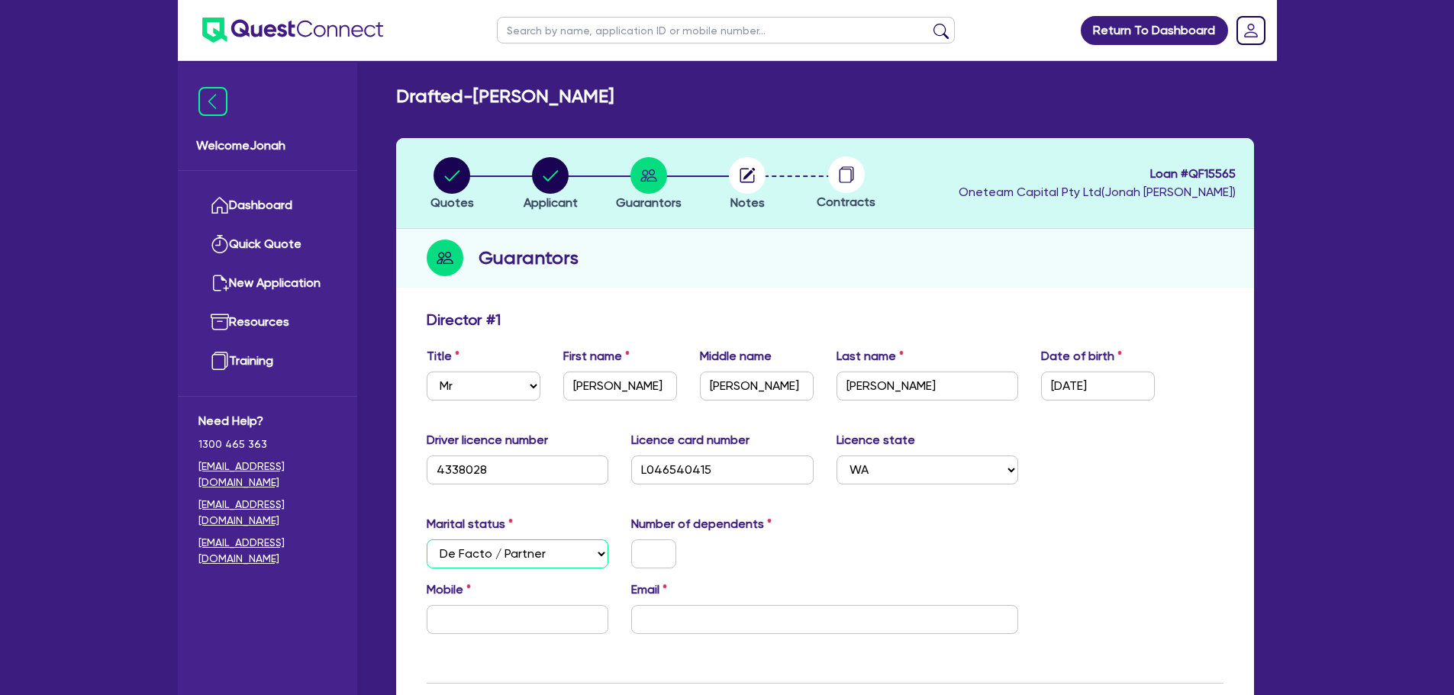
click at [427, 540] on select "Select Single Married De Facto / Partner" at bounding box center [518, 554] width 182 height 29
click at [657, 552] on input "text" at bounding box center [653, 554] width 45 height 29
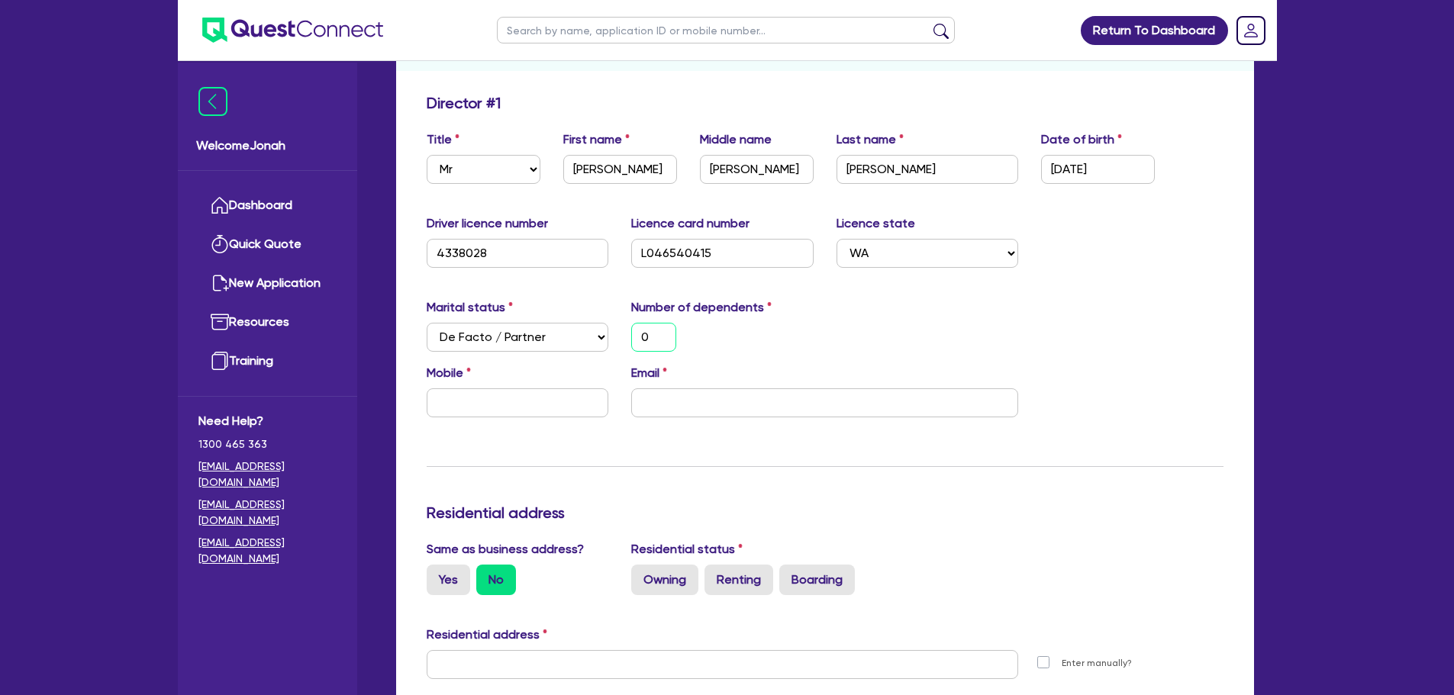
scroll to position [229, 0]
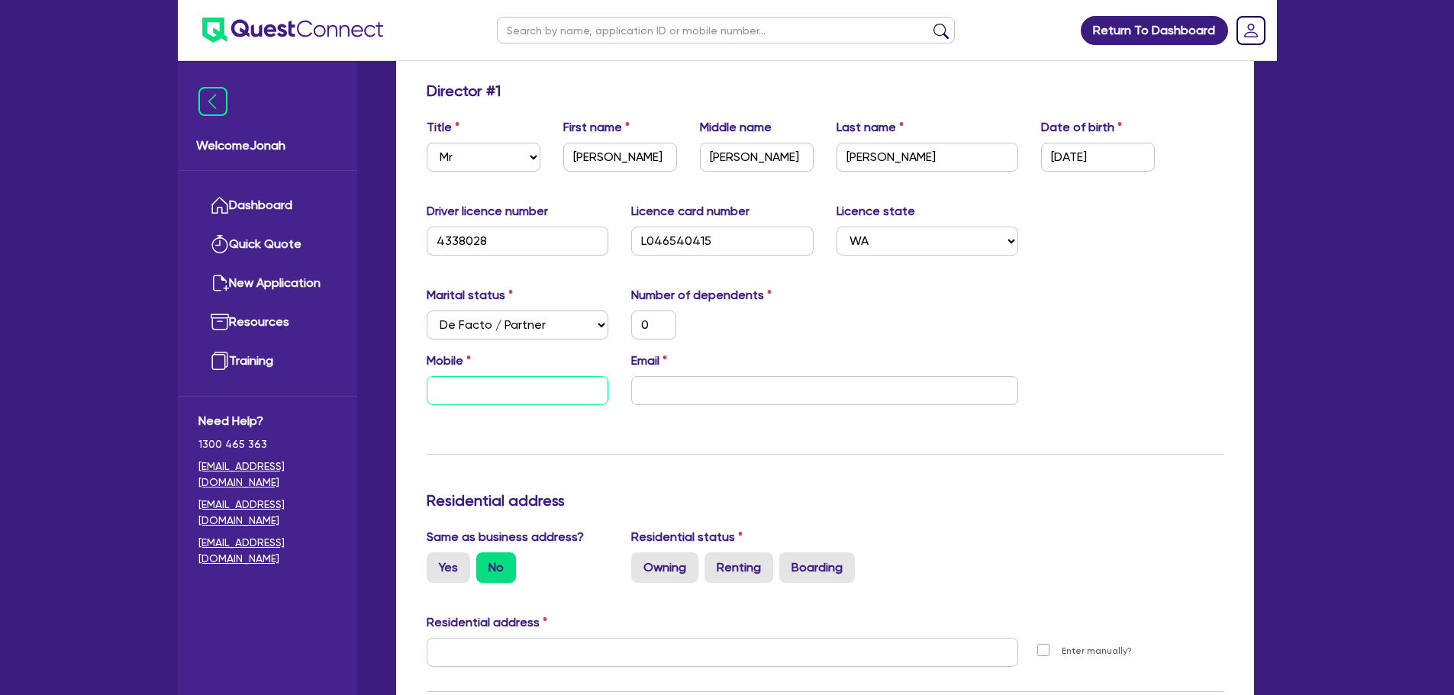
click at [552, 390] on input "text" at bounding box center [518, 390] width 182 height 29
paste input "0402 765 721"
type input "0"
type input "0402 765 721"
click at [763, 389] on input "email" at bounding box center [824, 390] width 387 height 29
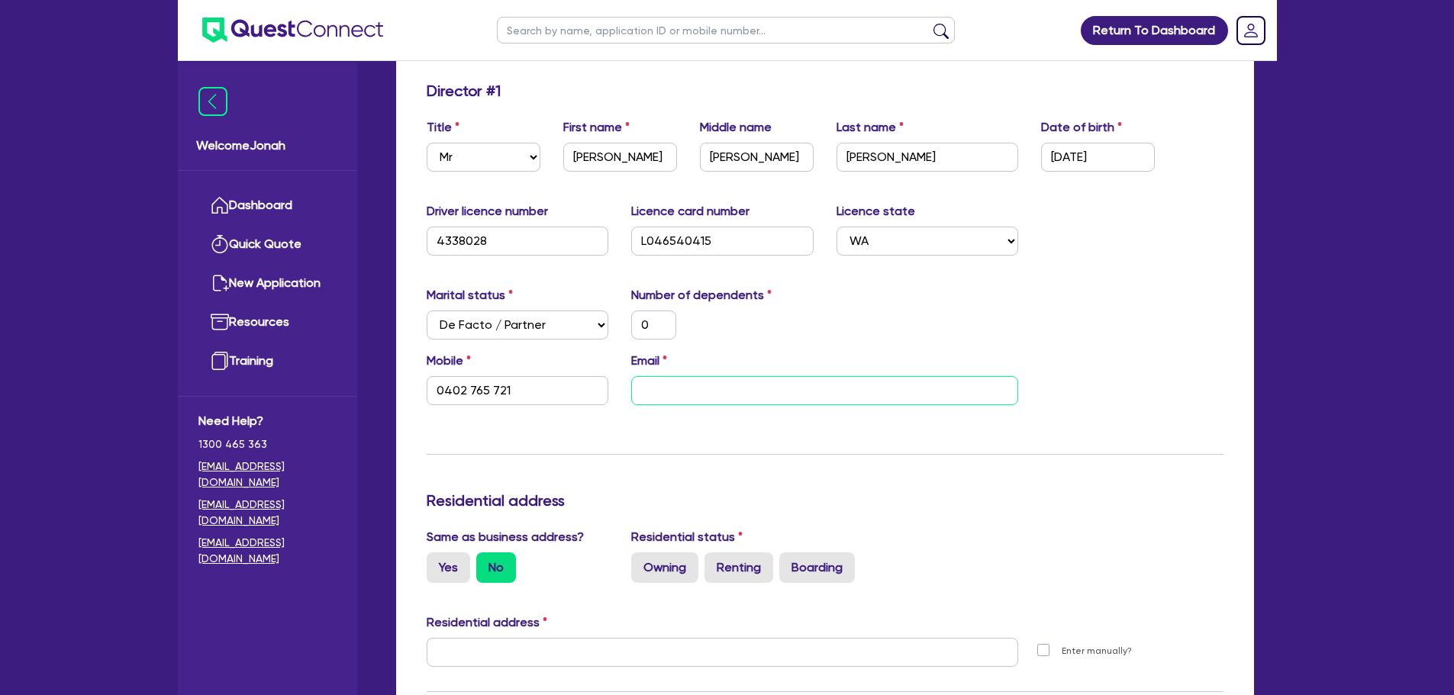
paste input "[EMAIL_ADDRESS][DOMAIN_NAME]"
type input "0"
type input "0402 765 721"
type input "[EMAIL_ADDRESS][DOMAIN_NAME]"
click at [808, 336] on div "0" at bounding box center [722, 325] width 205 height 29
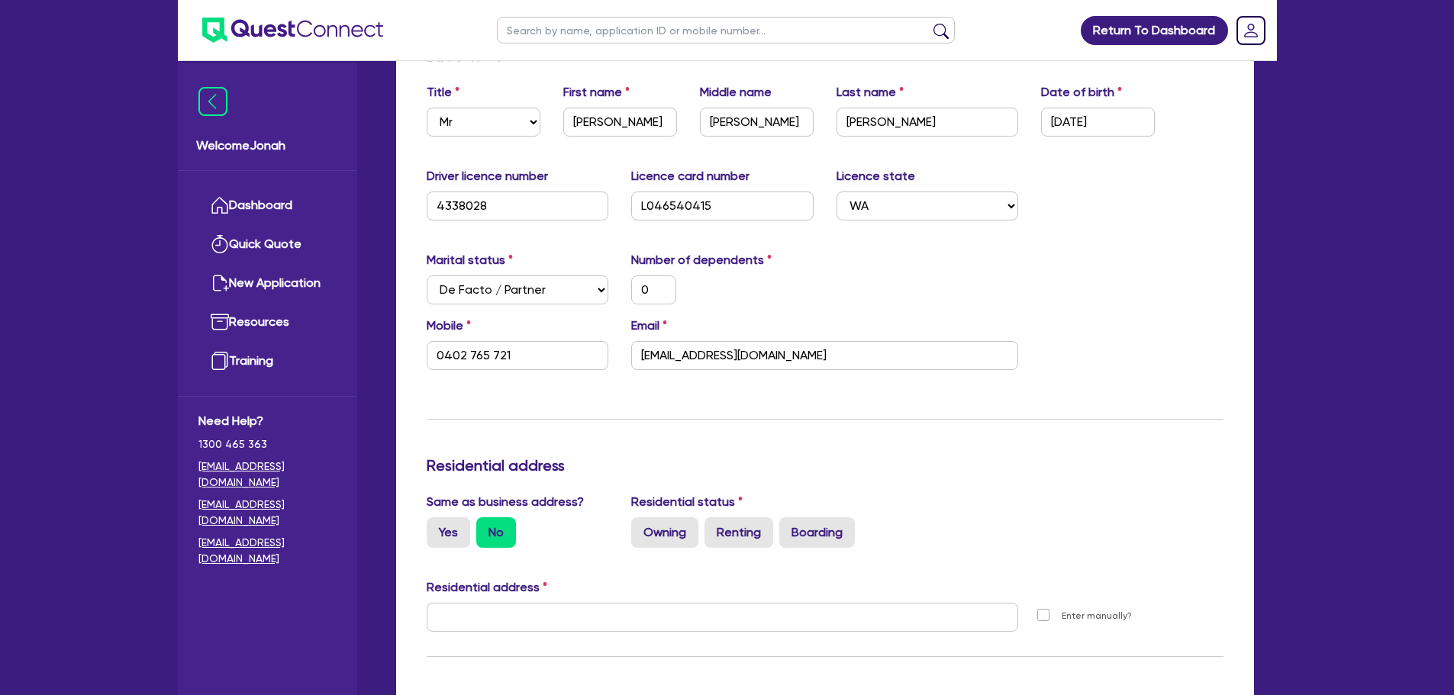
scroll to position [305, 0]
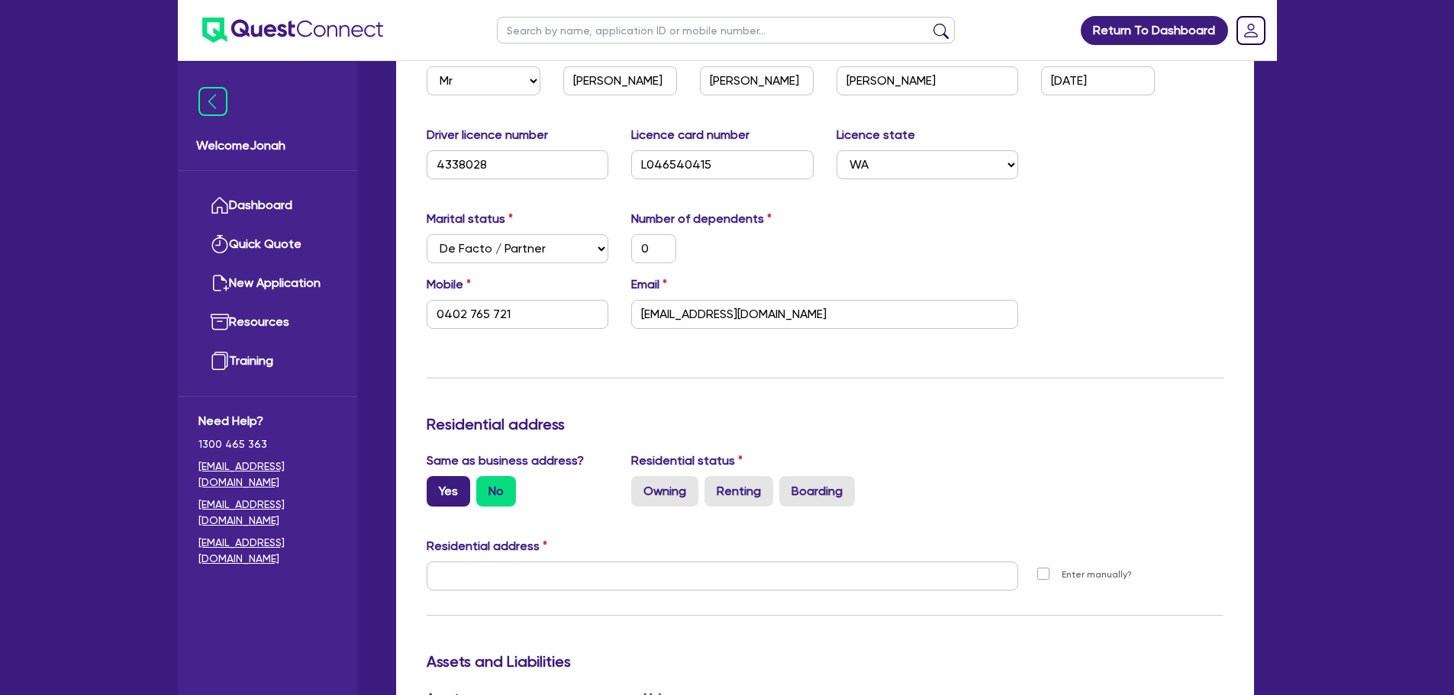
click at [447, 489] on label "Yes" at bounding box center [449, 491] width 44 height 31
click at [437, 486] on input "Yes" at bounding box center [432, 481] width 10 height 10
radio input "true"
type input "0"
type input "0402 765 721"
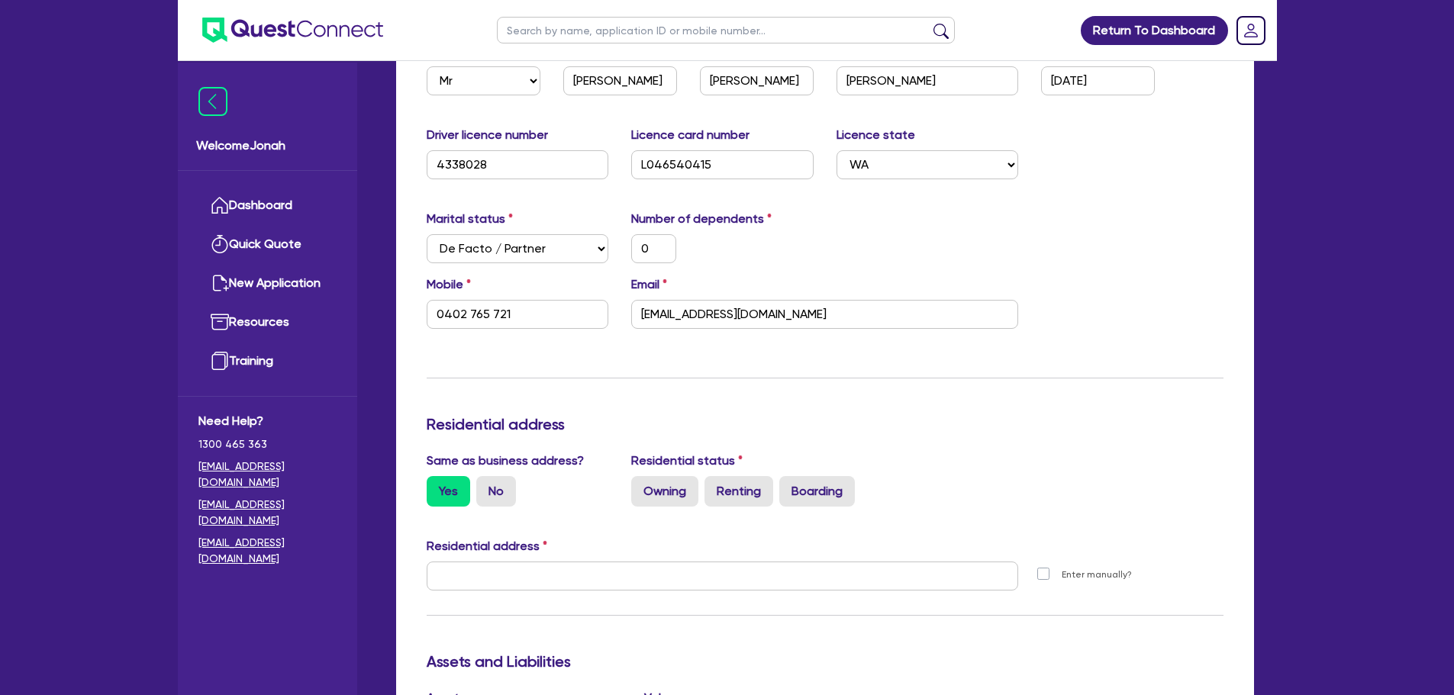
type input "[STREET_ADDRESS]"
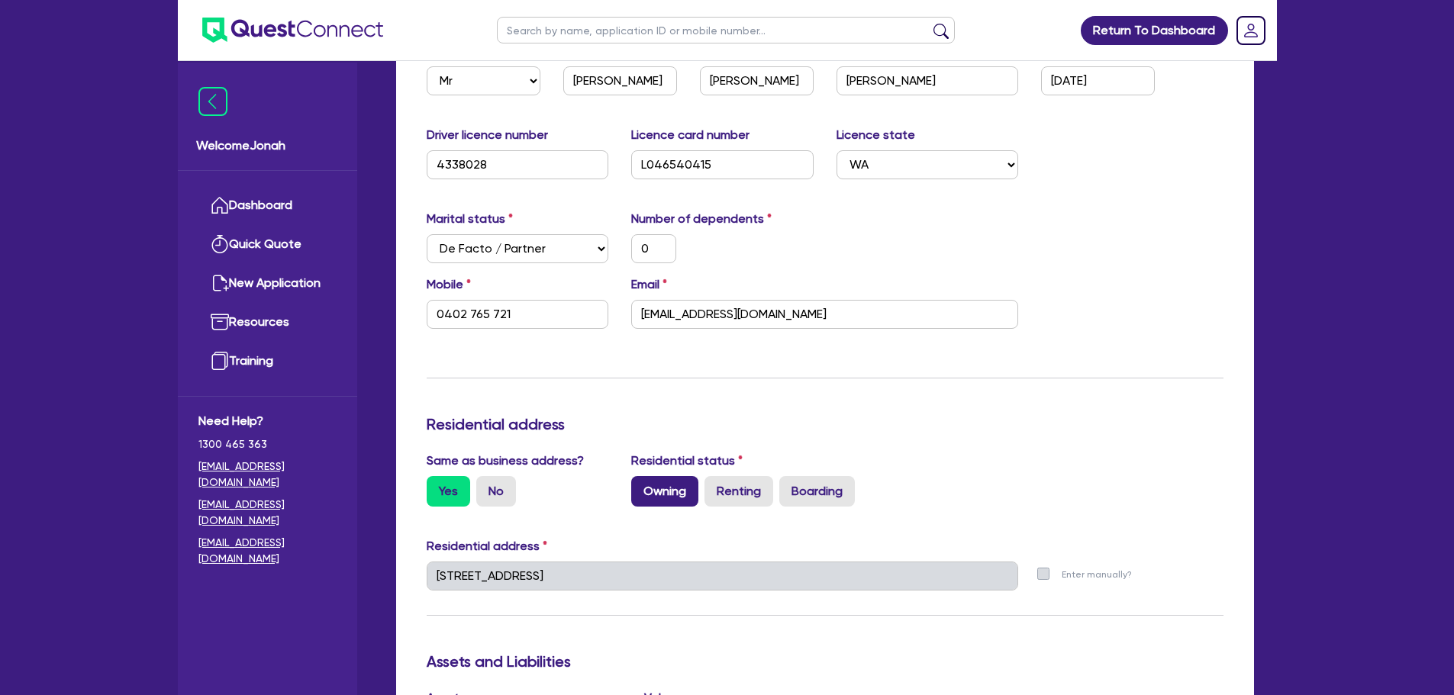
click at [663, 478] on label "Owning" at bounding box center [664, 491] width 67 height 31
click at [641, 478] on input "Owning" at bounding box center [636, 481] width 10 height 10
radio input "true"
type input "0"
type input "0402 765 721"
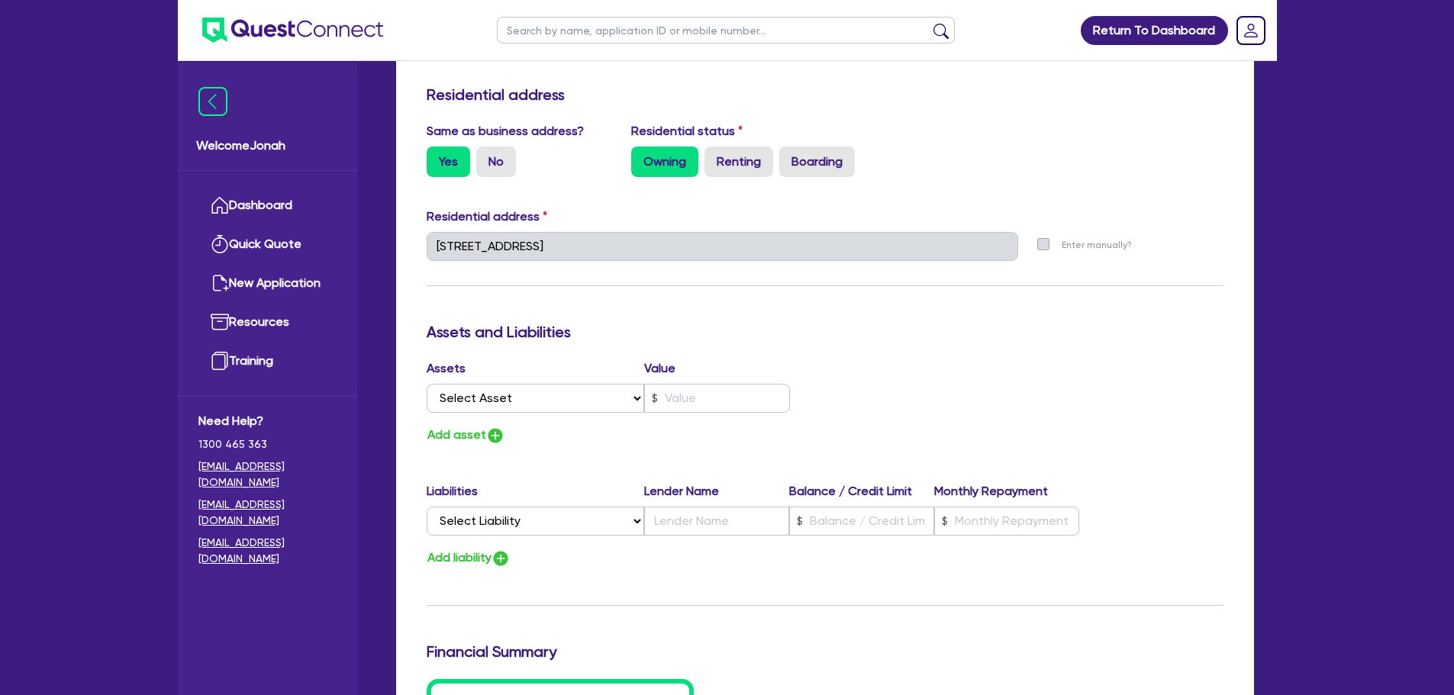
scroll to position [687, 0]
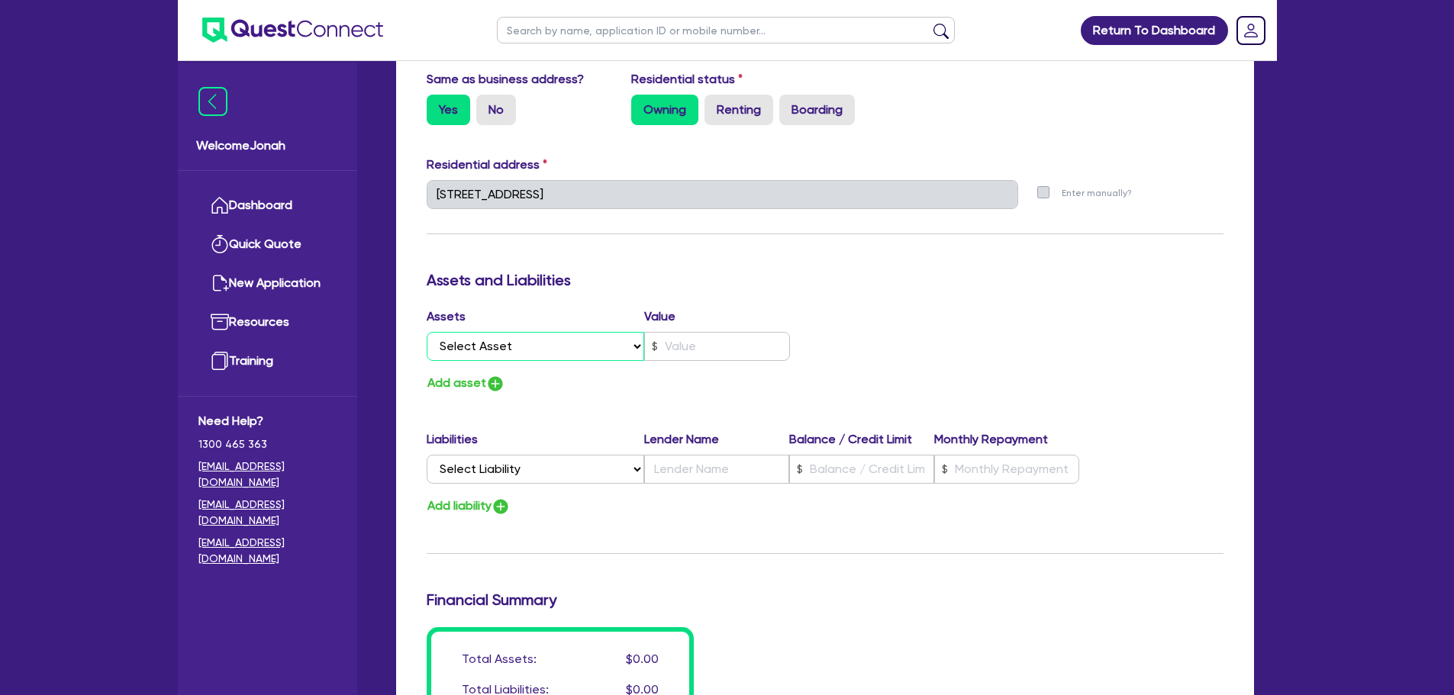
click at [553, 356] on select "Select Asset Cash Property Investment property Vehicle Truck Trailer Equipment …" at bounding box center [536, 346] width 218 height 29
select select "VEHICLE"
click at [427, 332] on select "Select Asset Cash Property Investment property Vehicle Truck Trailer Equipment …" at bounding box center [536, 346] width 218 height 29
type input "0"
type input "0402 765 721"
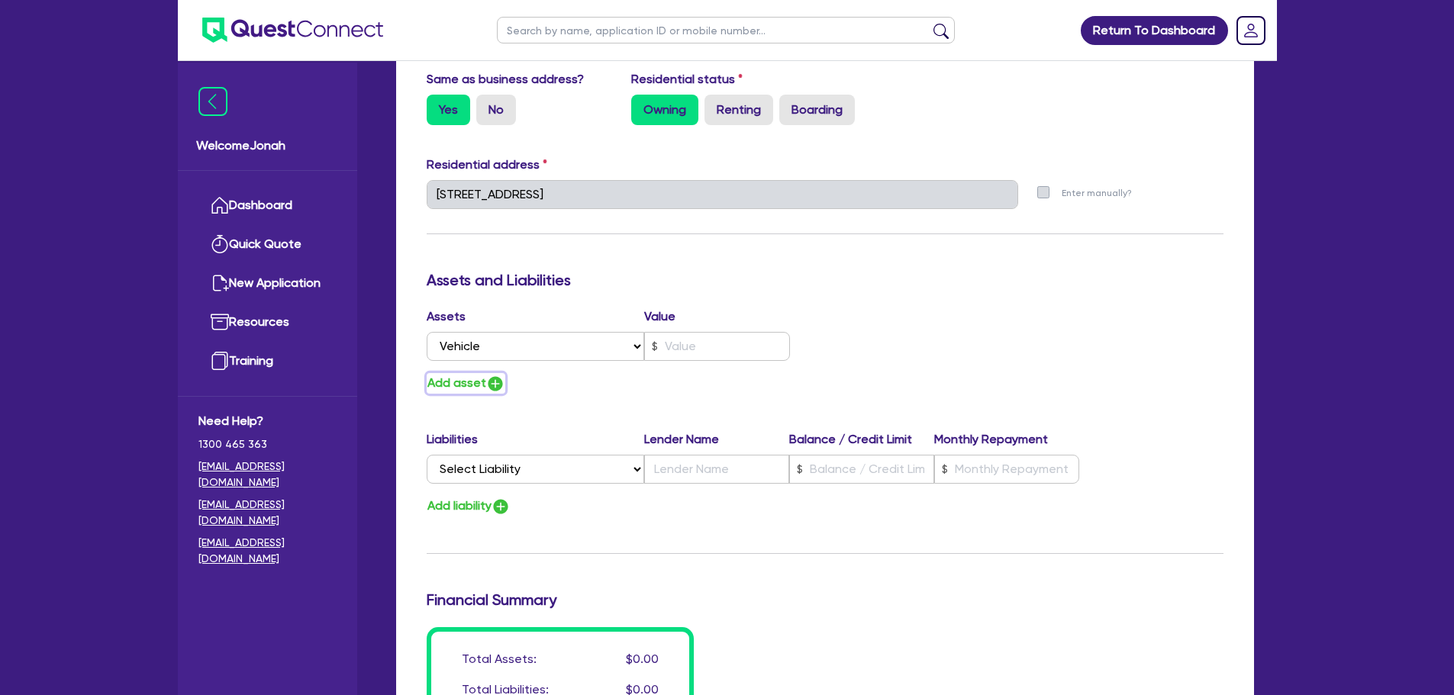
click at [487, 387] on img "button" at bounding box center [495, 384] width 18 height 18
type input "0"
type input "0402 765 721"
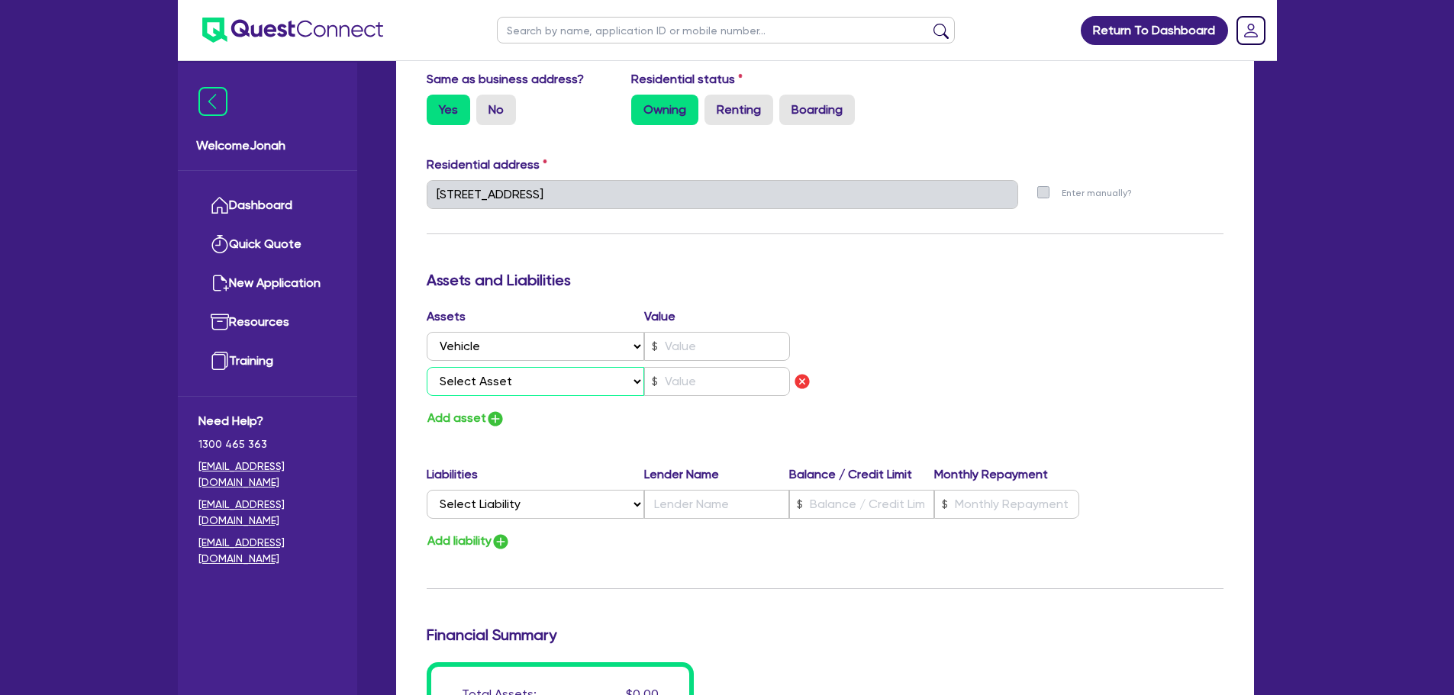
click at [539, 395] on select "Select Asset Cash Property Investment property Vehicle Truck Trailer Equipment …" at bounding box center [536, 381] width 218 height 29
select select "VEHICLE"
click at [427, 367] on select "Select Asset Cash Property Investment property Vehicle Truck Trailer Equipment …" at bounding box center [536, 381] width 218 height 29
type input "0"
type input "0402 765 721"
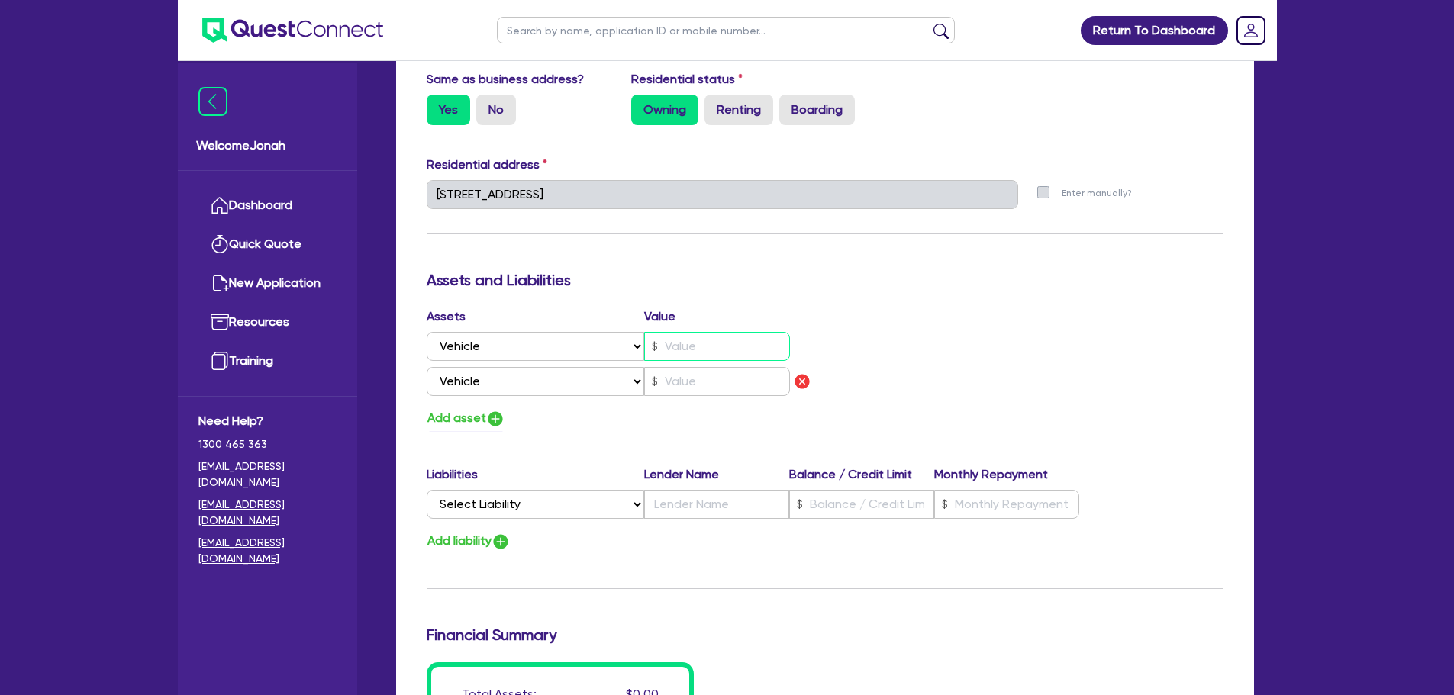
click at [711, 350] on input "text" at bounding box center [717, 346] width 146 height 29
type input "0"
type input "0402 765 721"
type input "7"
type input "0"
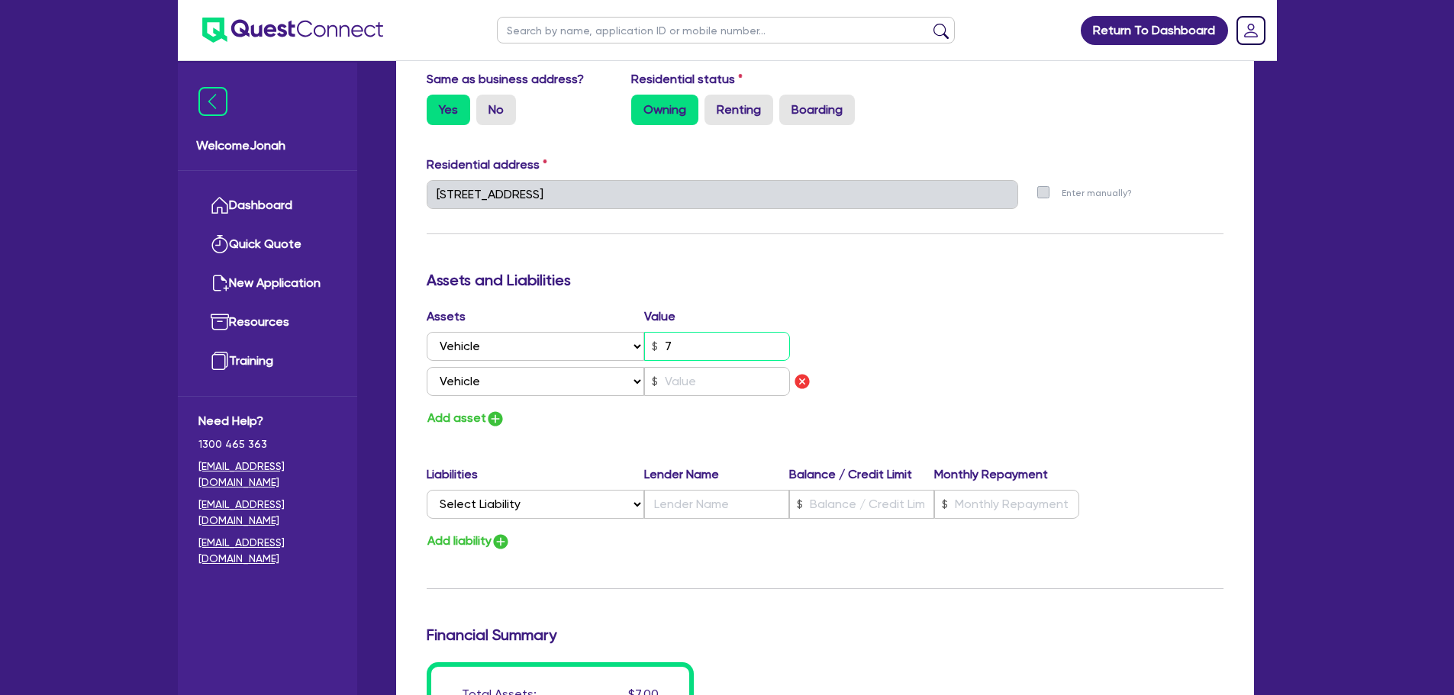
type input "0402 765 721"
type input "70"
type input "0"
type input "0402 765 721"
type input "700"
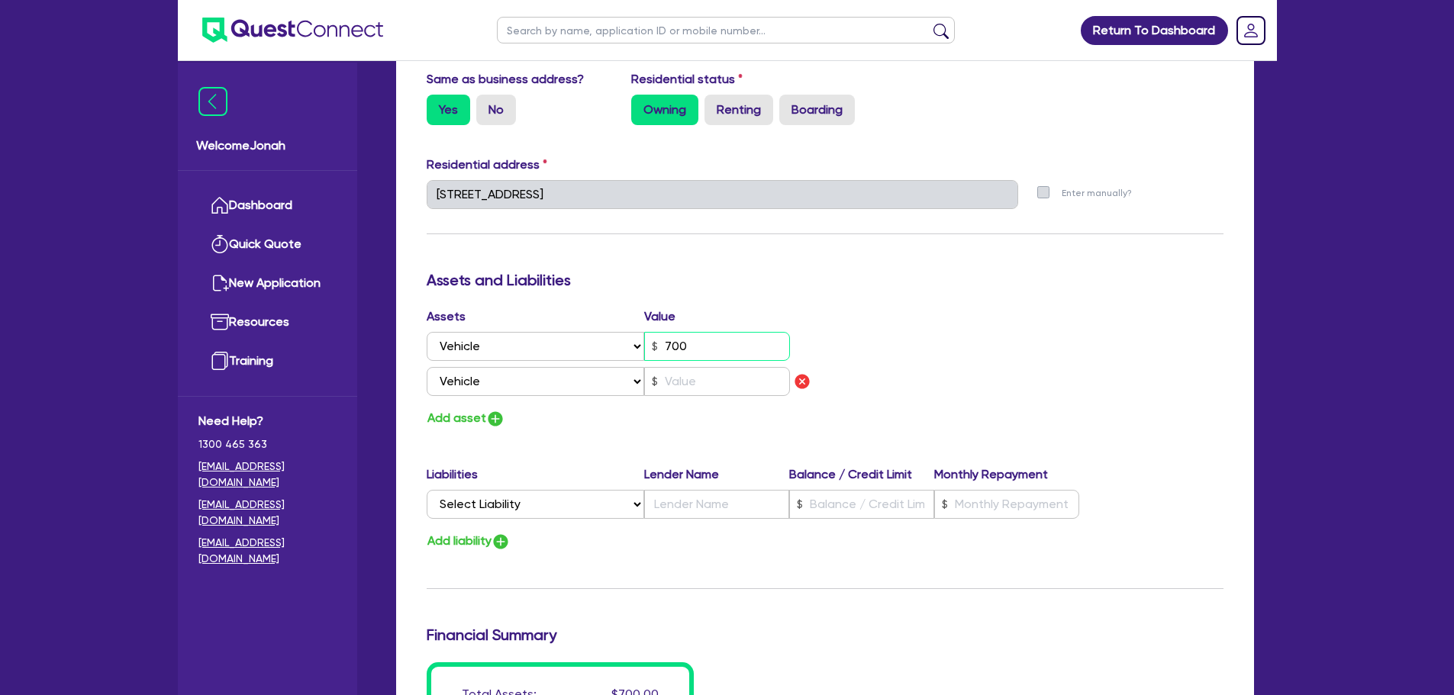
type input "0"
type input "0402 765 721"
type input "7,000"
type input "0"
type input "0402 765 721"
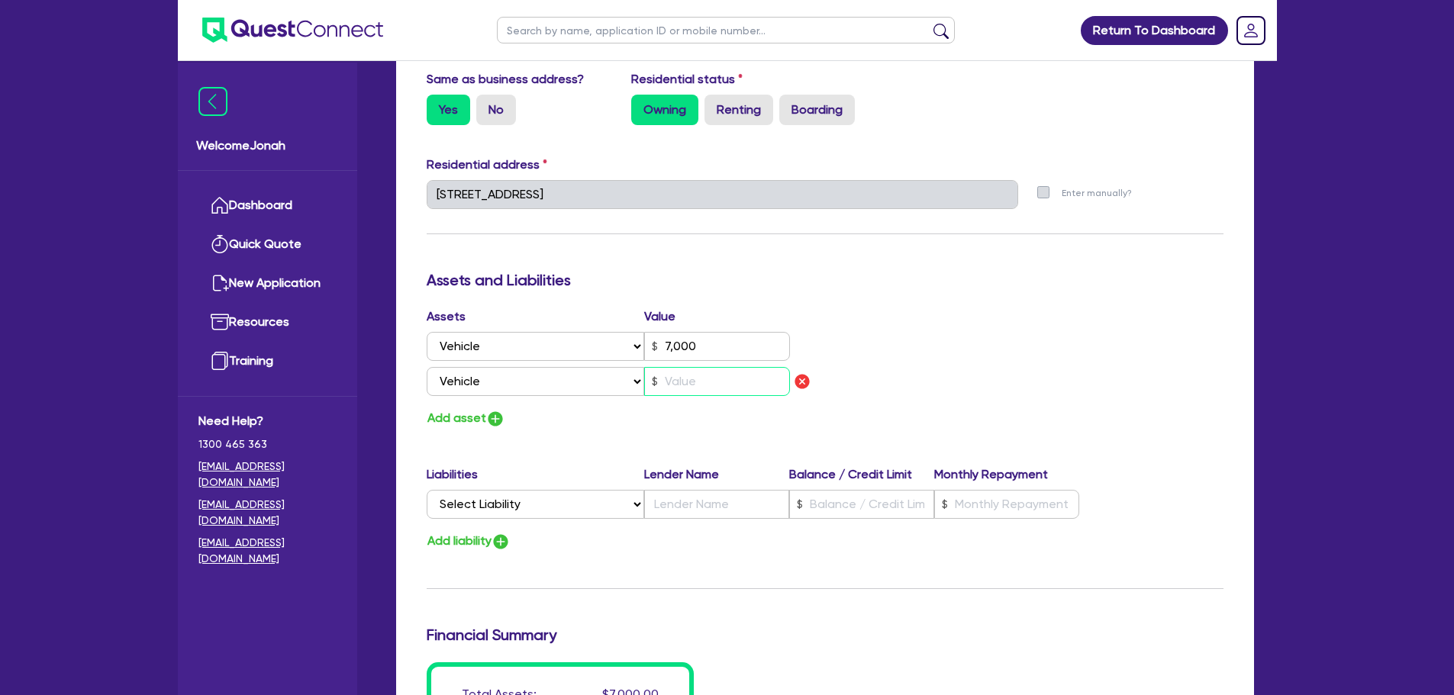
type input "7,000"
type input "1"
type input "0"
type input "0402 765 721"
type input "7,000"
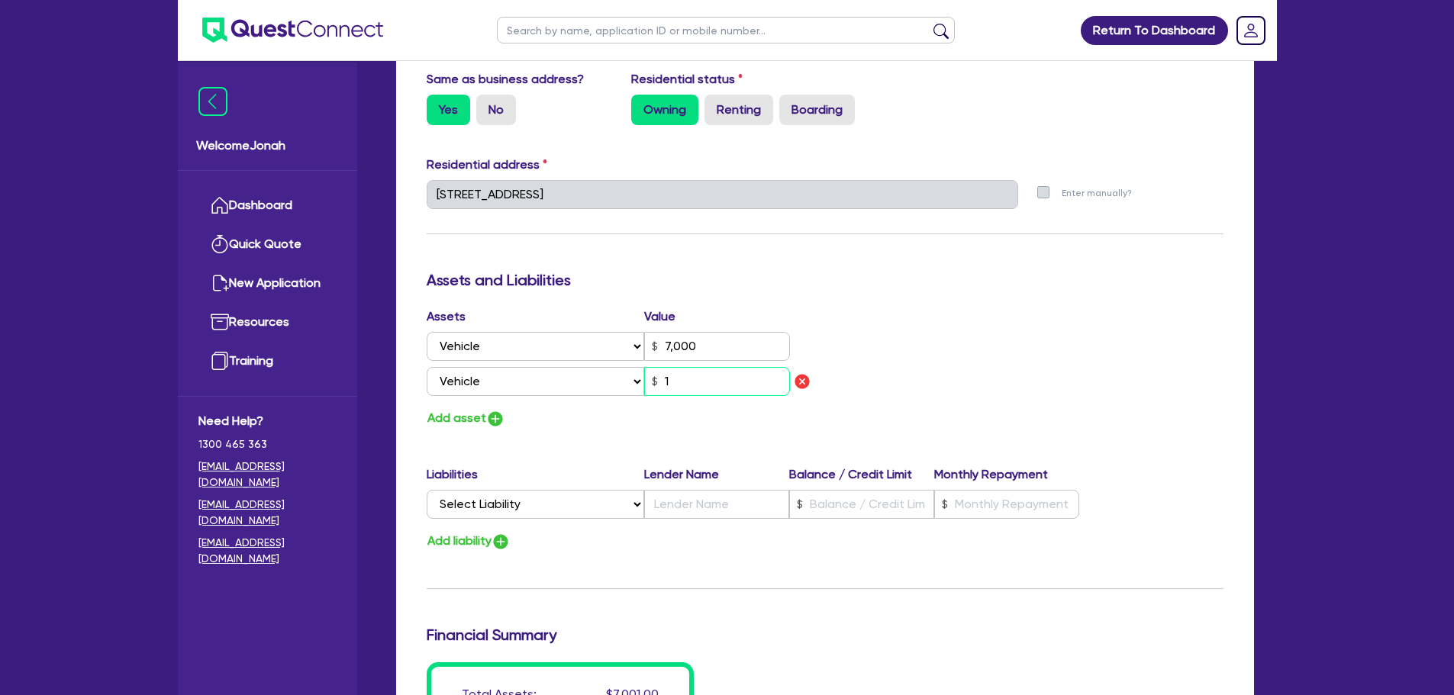
type input "14"
type input "0"
type input "0402 765 721"
type input "7,000"
type input "140"
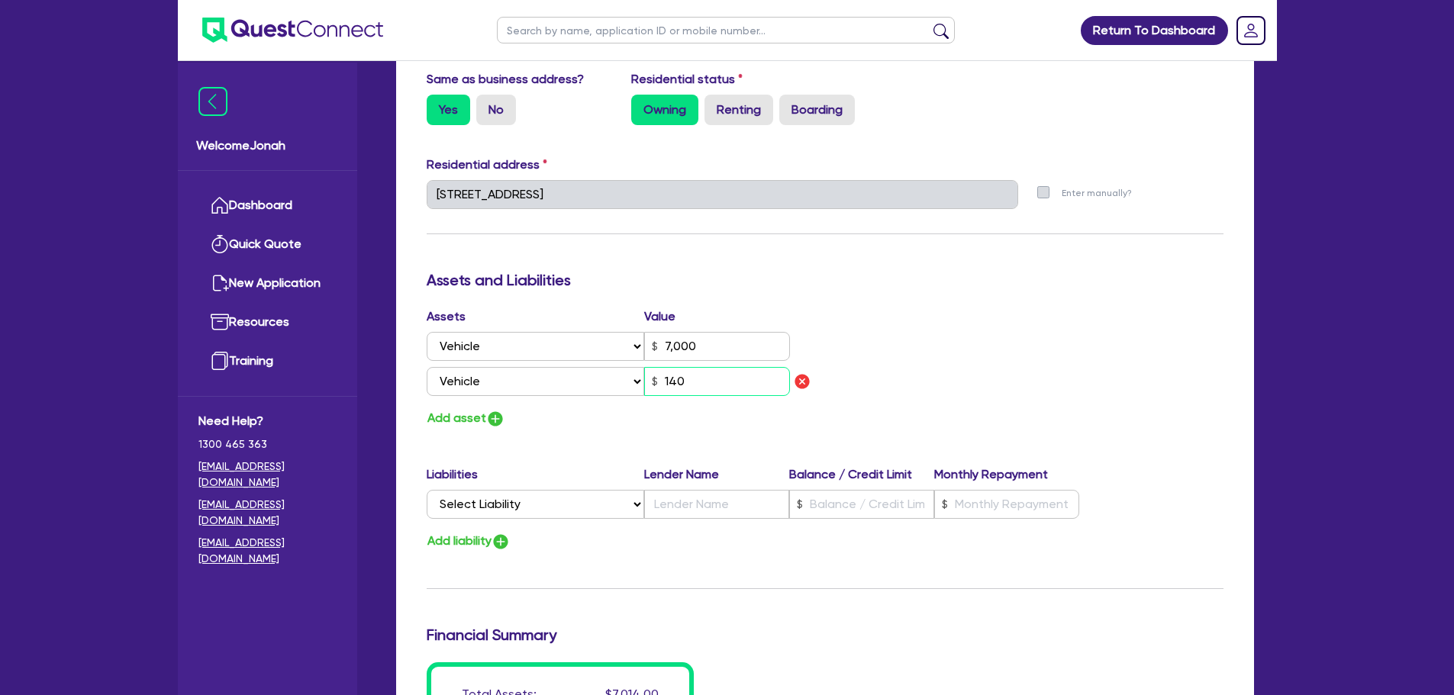
type input "0"
type input "0402 765 721"
type input "7,000"
type input "1,400"
type input "0"
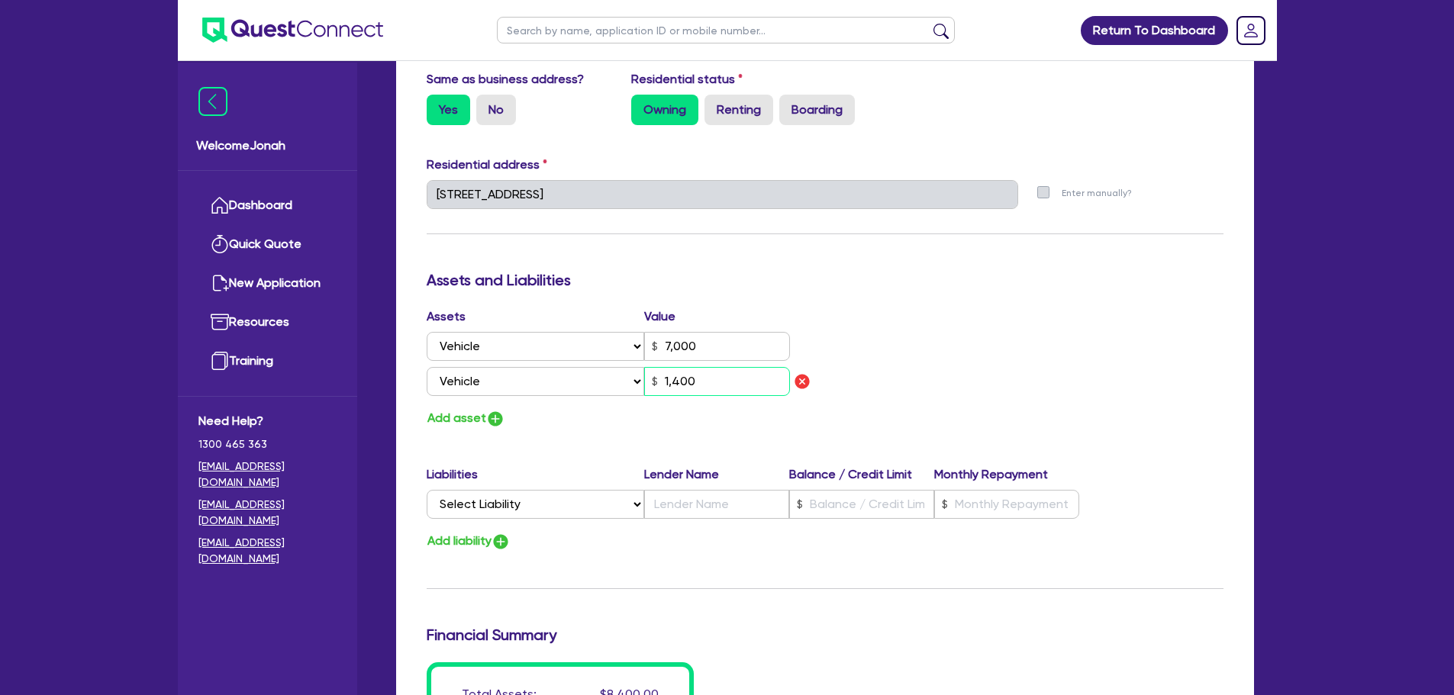
type input "0402 765 721"
type input "7,000"
type input "14,000"
click at [543, 511] on select "Select Liability Credit card Mortgage Investment property loan Vehicle loan Tru…" at bounding box center [536, 504] width 218 height 29
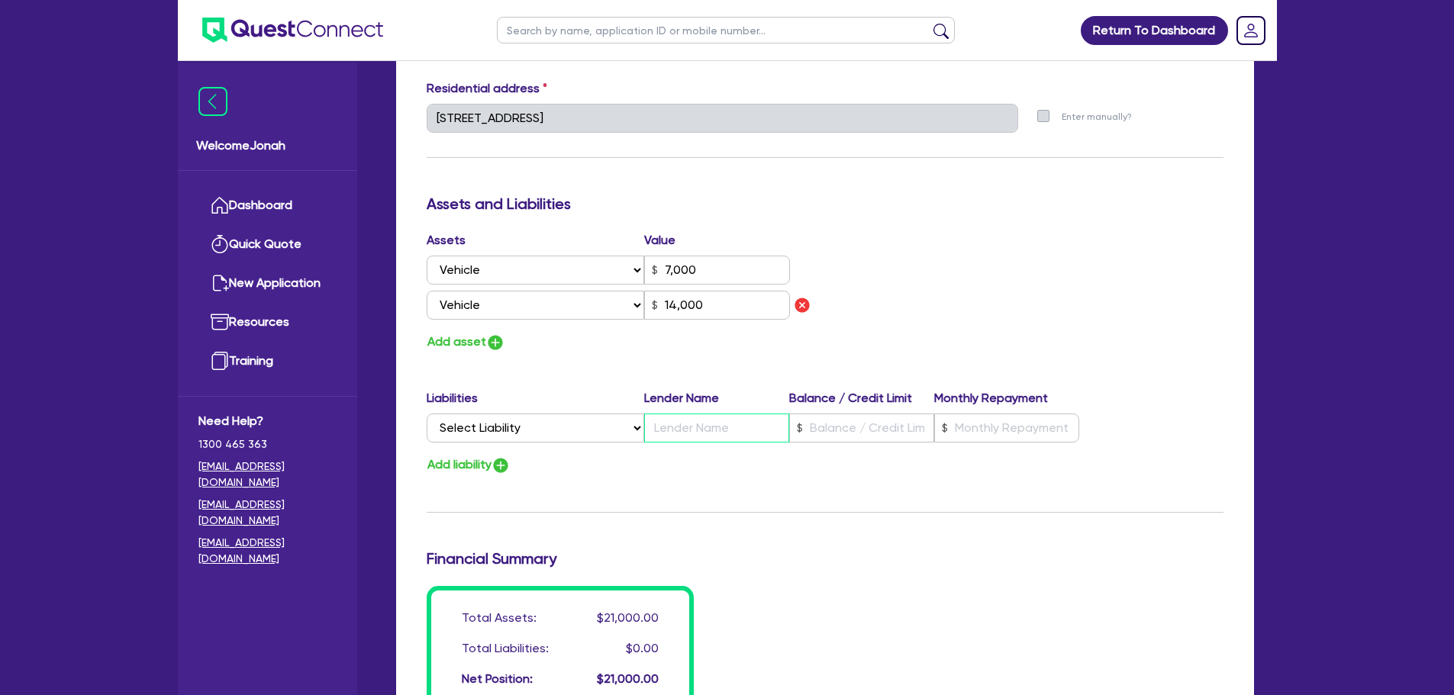
click at [685, 423] on input "text" at bounding box center [716, 428] width 145 height 29
click at [611, 432] on select "Select Liability Credit card Mortgage Investment property loan Vehicle loan Tru…" at bounding box center [536, 428] width 218 height 29
select select "MORTGAGE"
click at [427, 414] on select "Select Liability Credit card Mortgage Investment property loan Vehicle loan Tru…" at bounding box center [536, 428] width 218 height 29
type input "0"
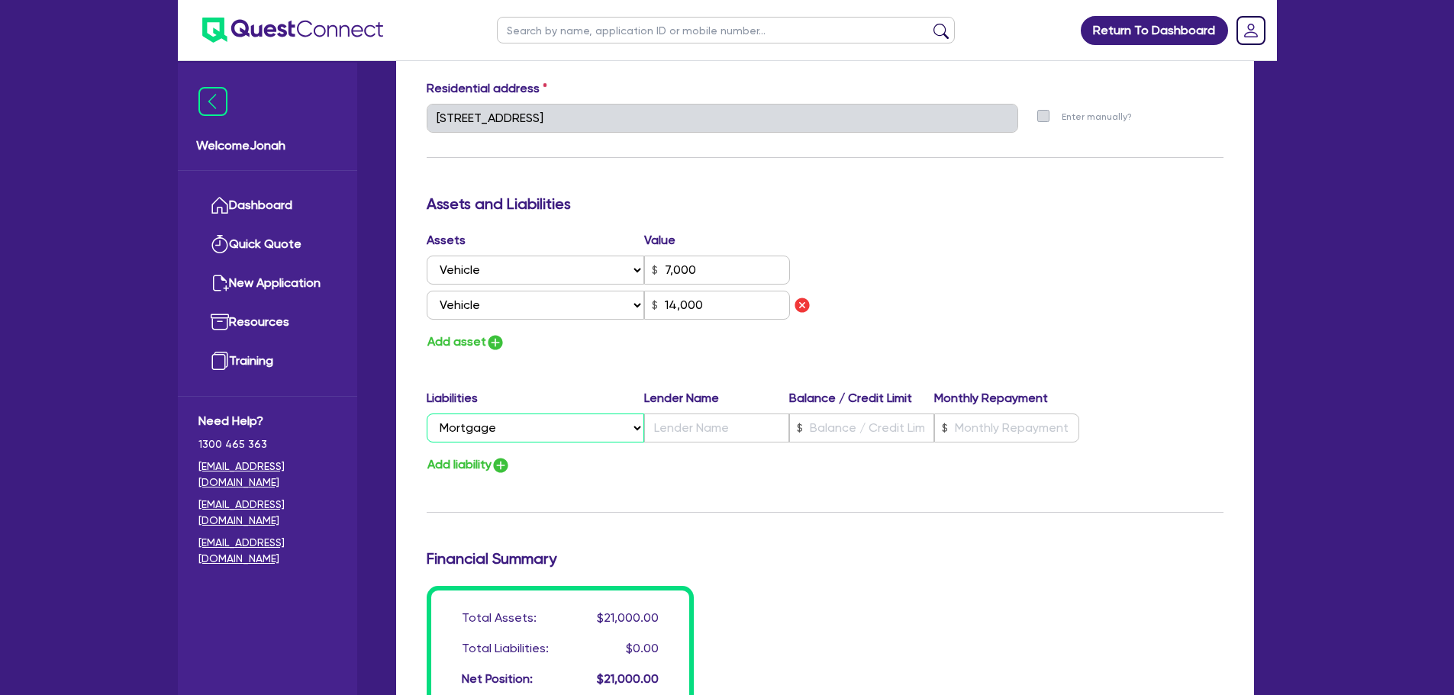
type input "0402 765 721"
type input "7,000"
type input "14,000"
click at [676, 430] on input "text" at bounding box center [716, 428] width 145 height 29
type input "0"
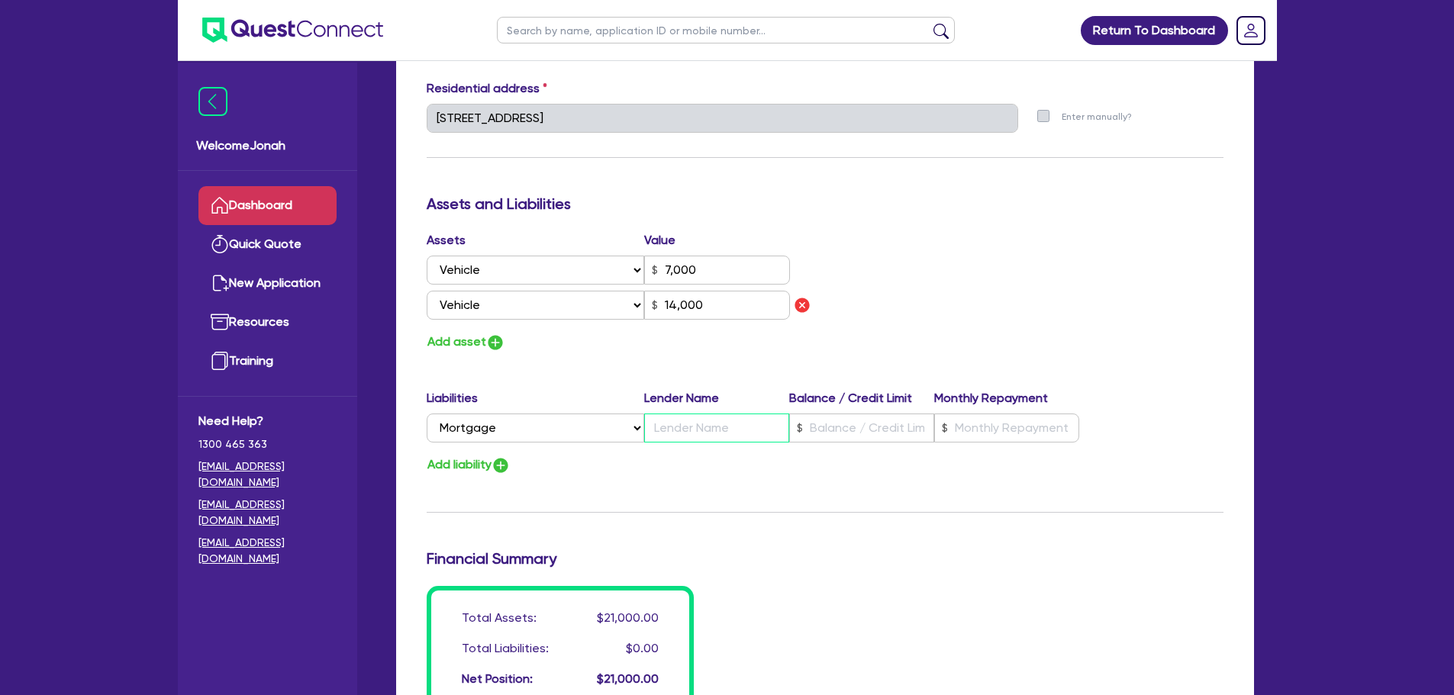
type input "0402 765 721"
type input "7,000"
type input "A"
type input "14,000"
type input "0"
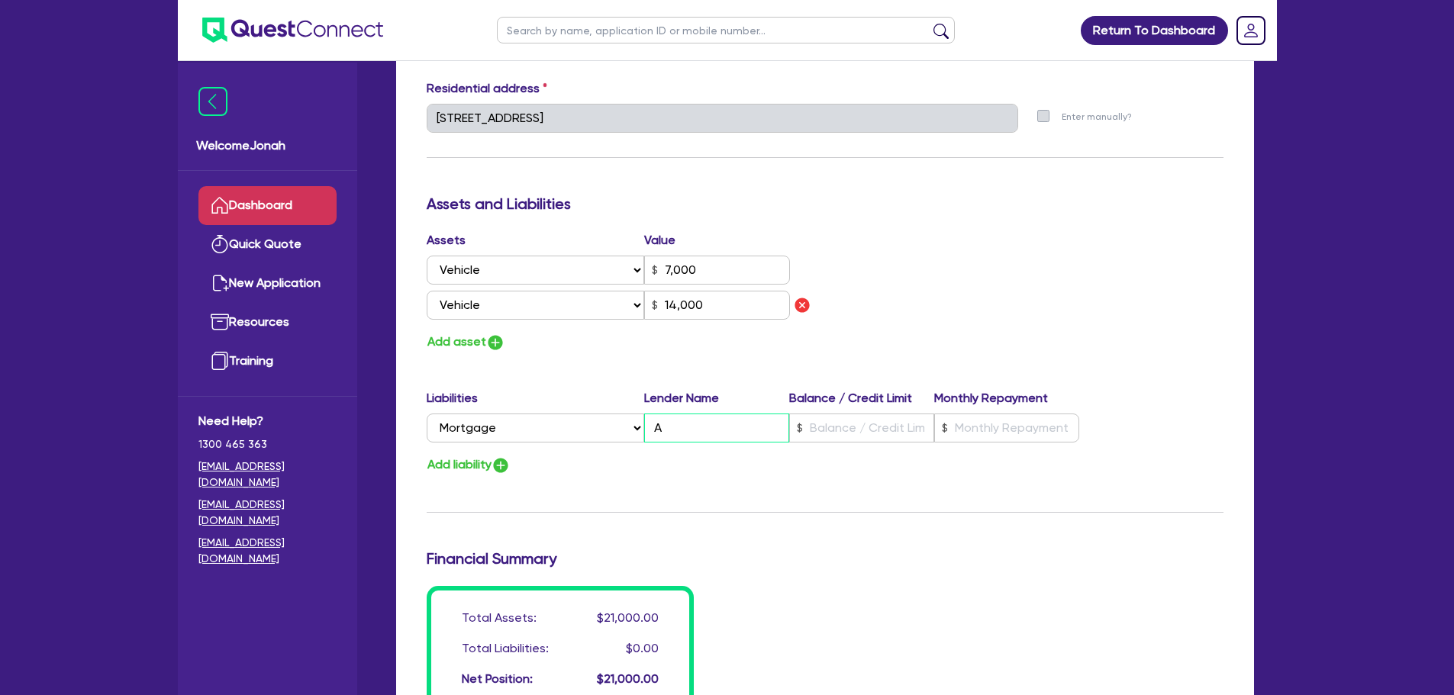
type input "0402 765 721"
type input "7,000"
type input "AN"
type input "14,000"
type input "0"
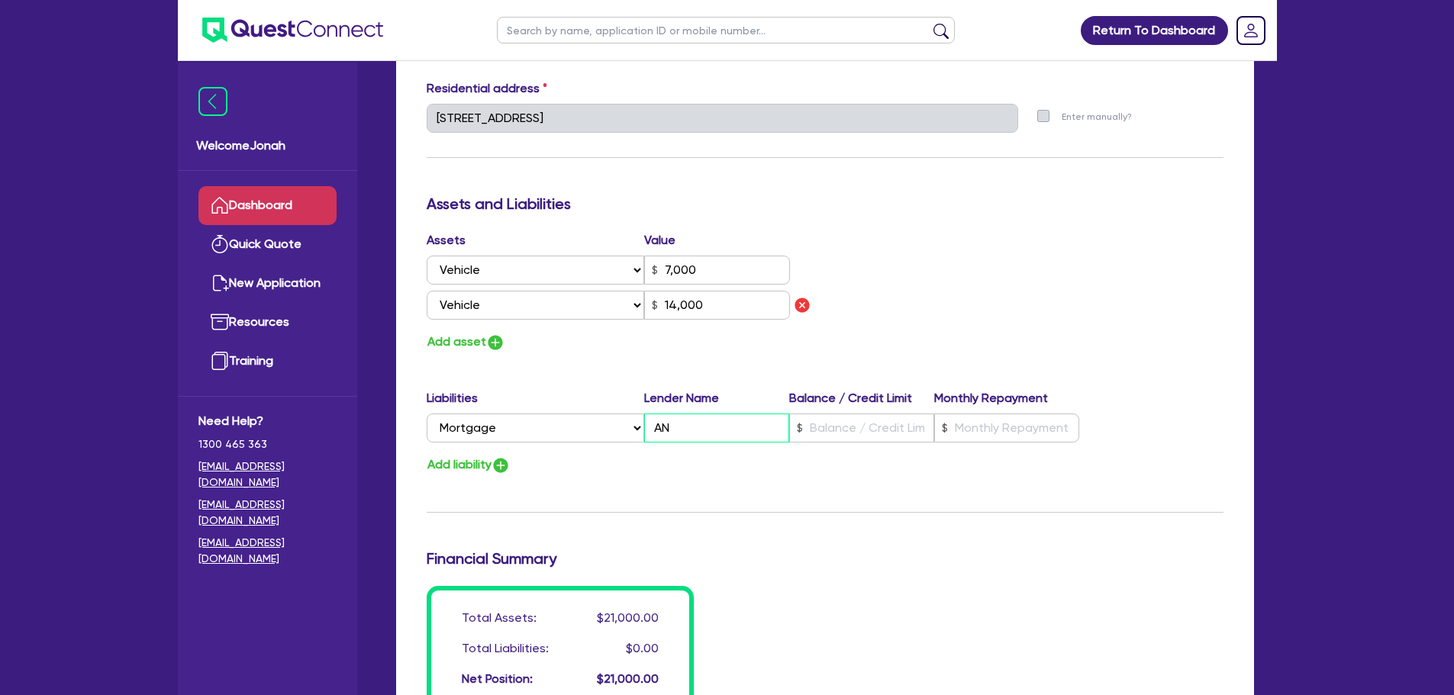
type input "0402 765 721"
type input "7,000"
type input "ANZ"
type input "14,000"
type input "ANZ"
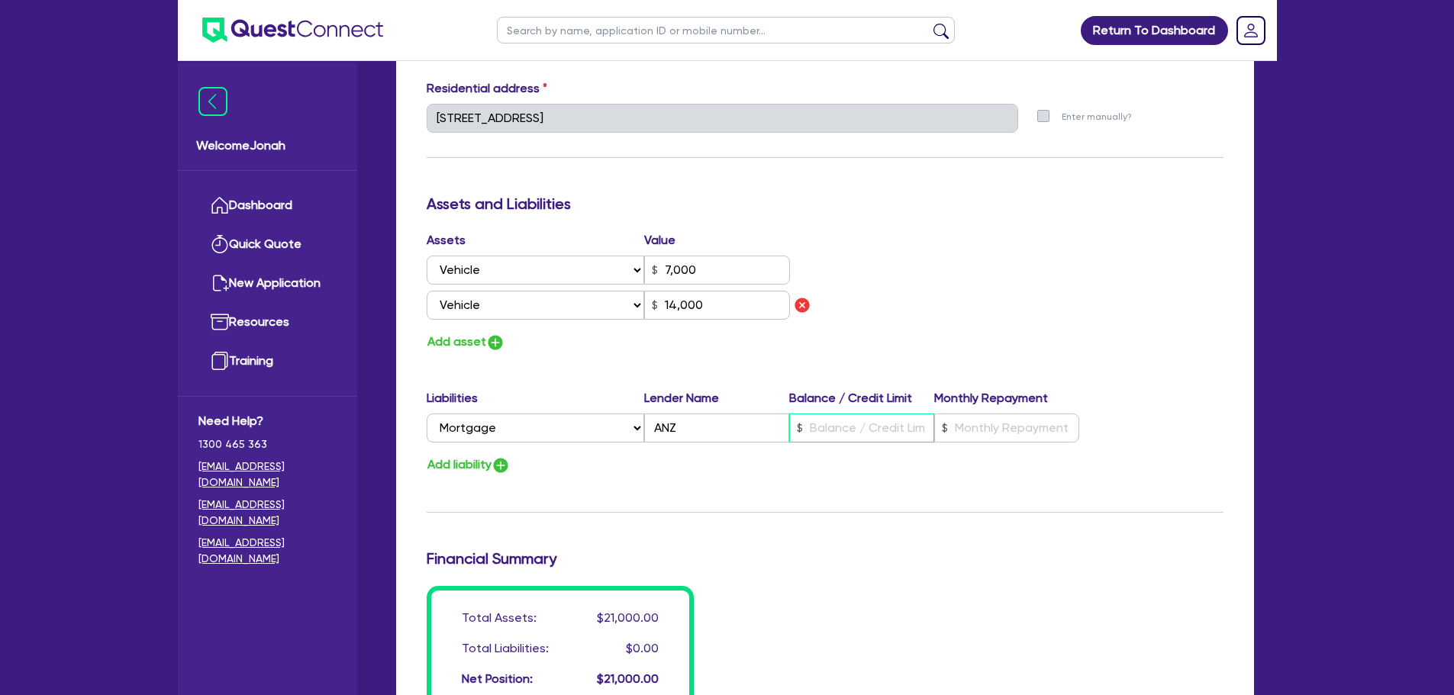
click at [863, 424] on input "text" at bounding box center [861, 428] width 145 height 29
type input "0"
type input "0402 765 721"
type input "7,000"
type input "1"
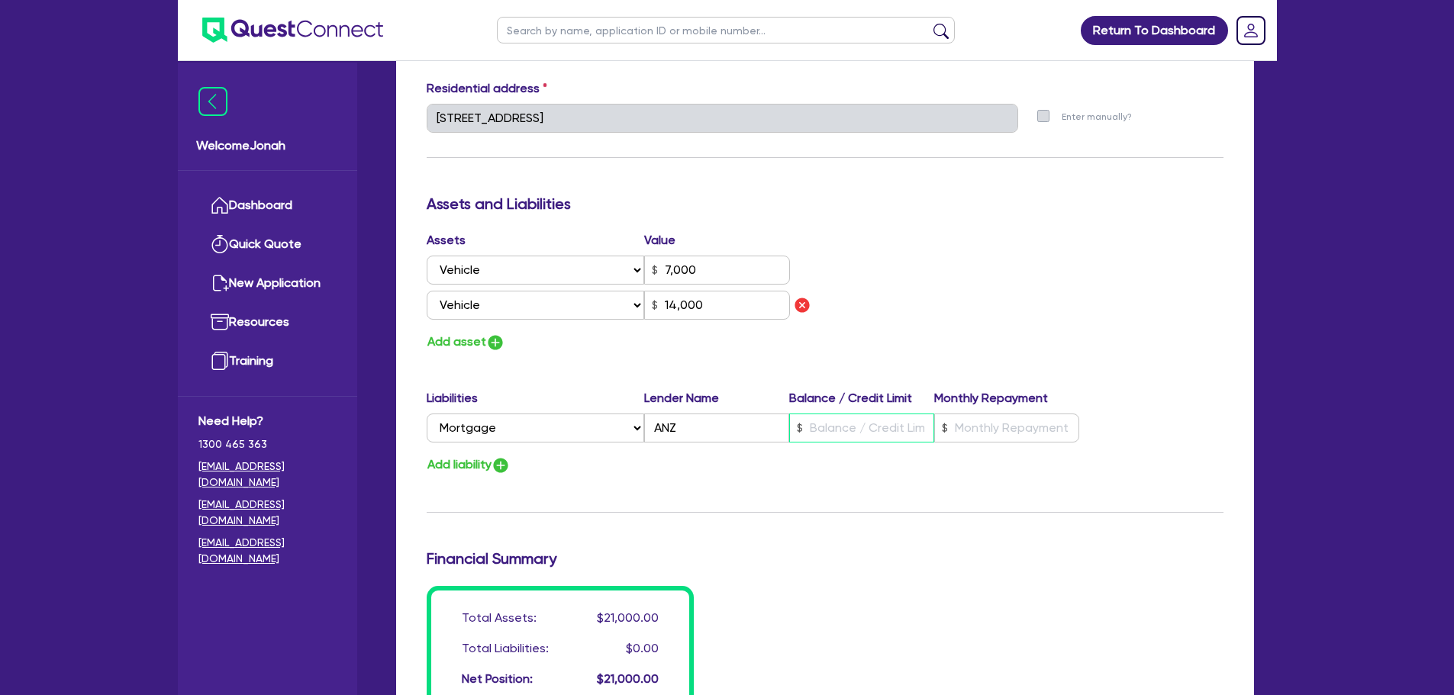
type input "14,000"
type input "0"
type input "0402 765 721"
type input "7,000"
type input "17"
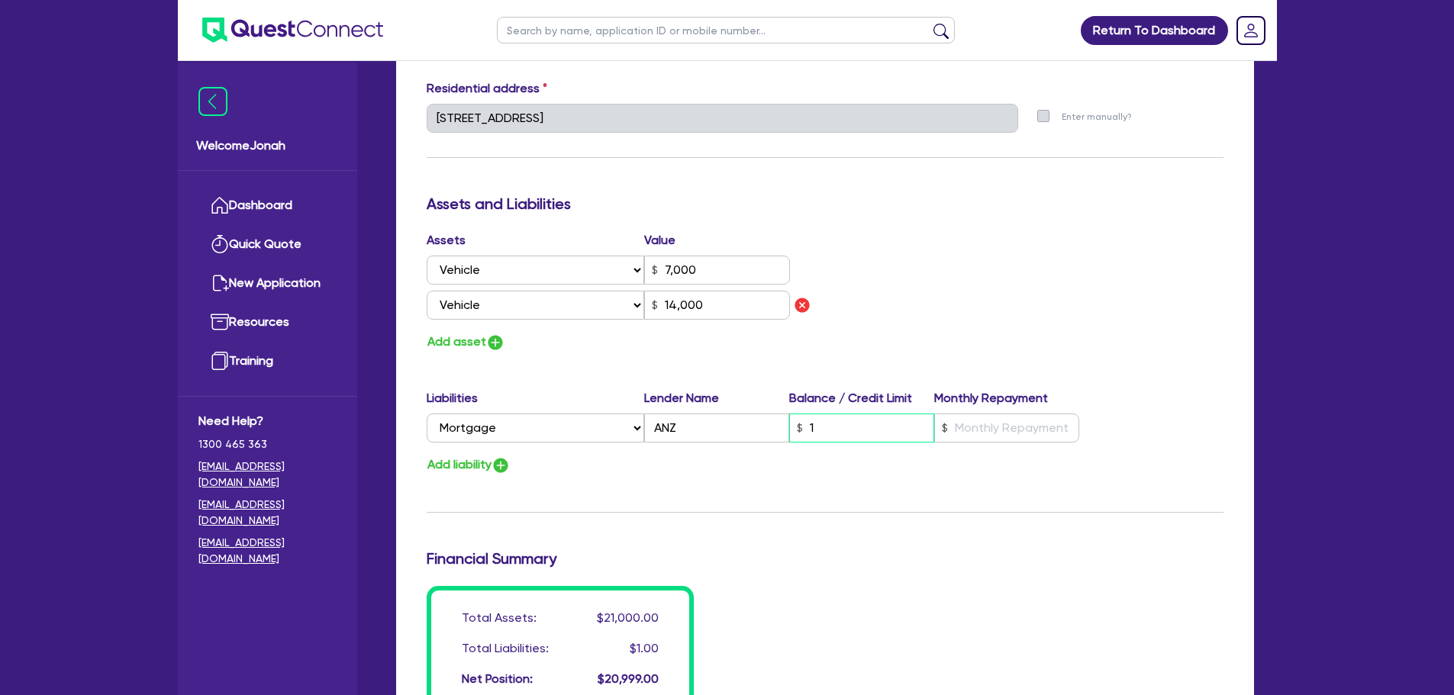
type input "14,000"
type input "0"
type input "0402 765 721"
type input "7,000"
type input "170"
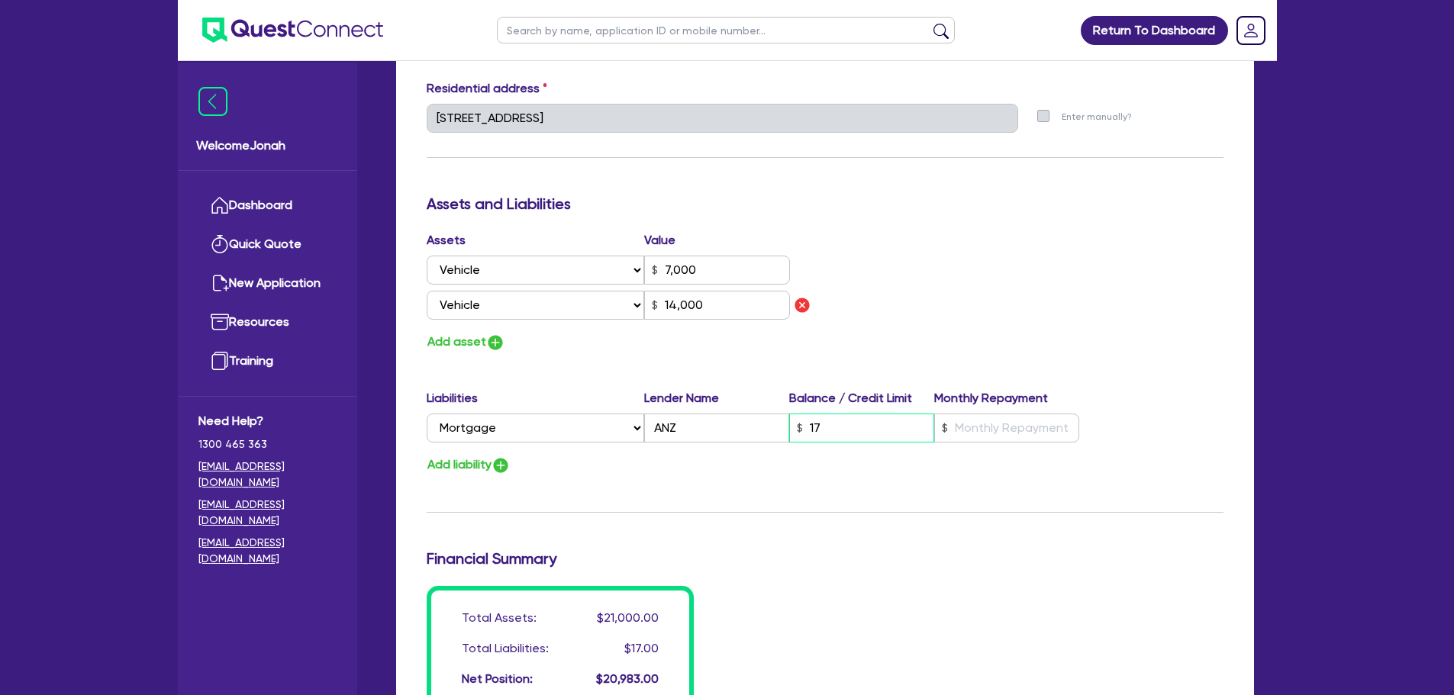
type input "14,000"
type input "0"
type input "0402 765 721"
type input "7,000"
type input "1,700"
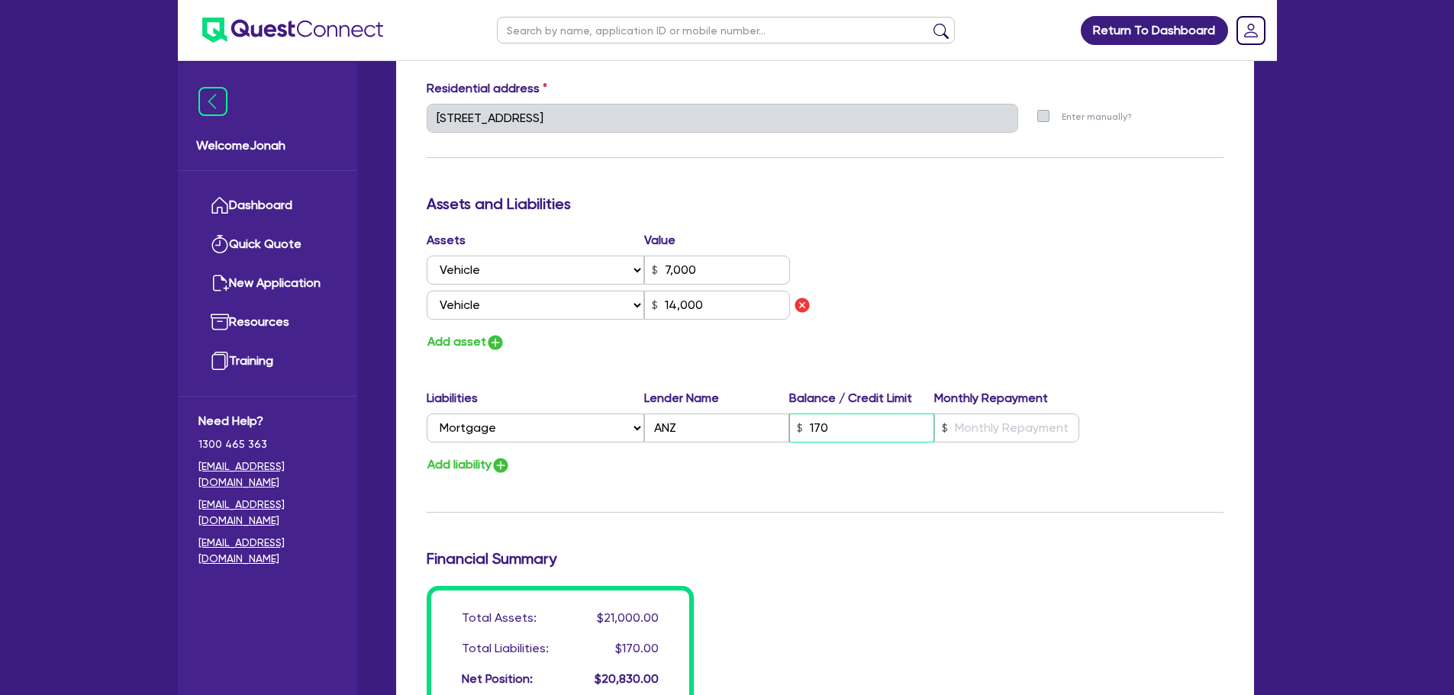
type input "14,000"
type input "0"
type input "0402 765 721"
type input "7,000"
type input "17,000"
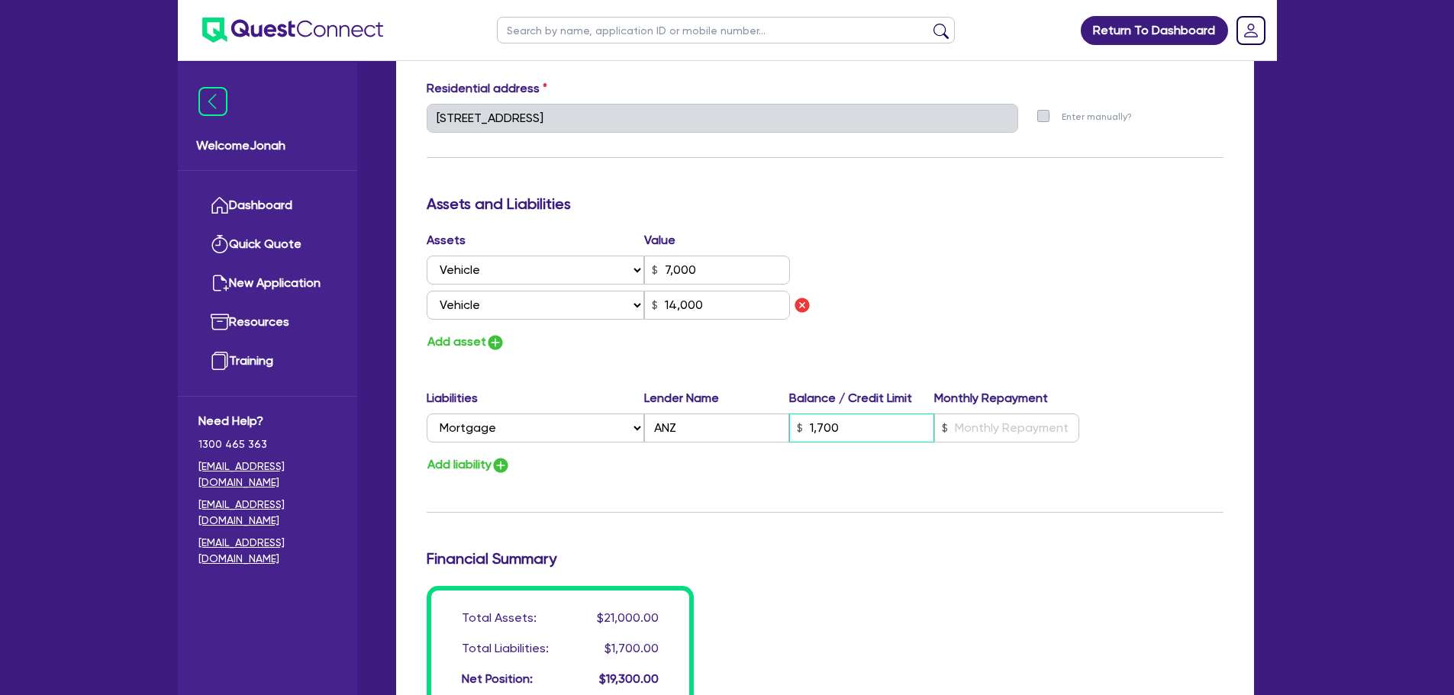
type input "14,000"
type input "0"
type input "0402 765 721"
type input "7,000"
type input "170,000"
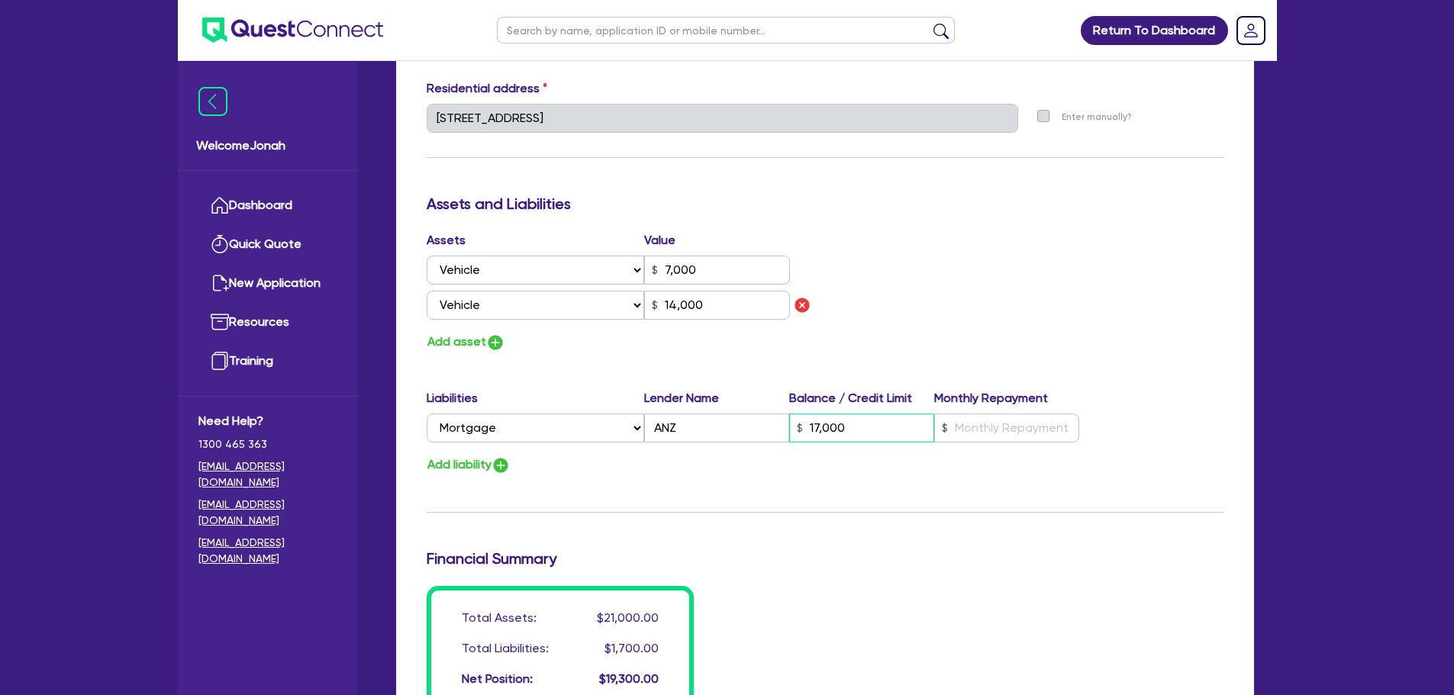
type input "14,000"
type input "170,000"
click at [998, 431] on input "text" at bounding box center [1006, 428] width 145 height 29
type input "0"
type input "0402 765 721"
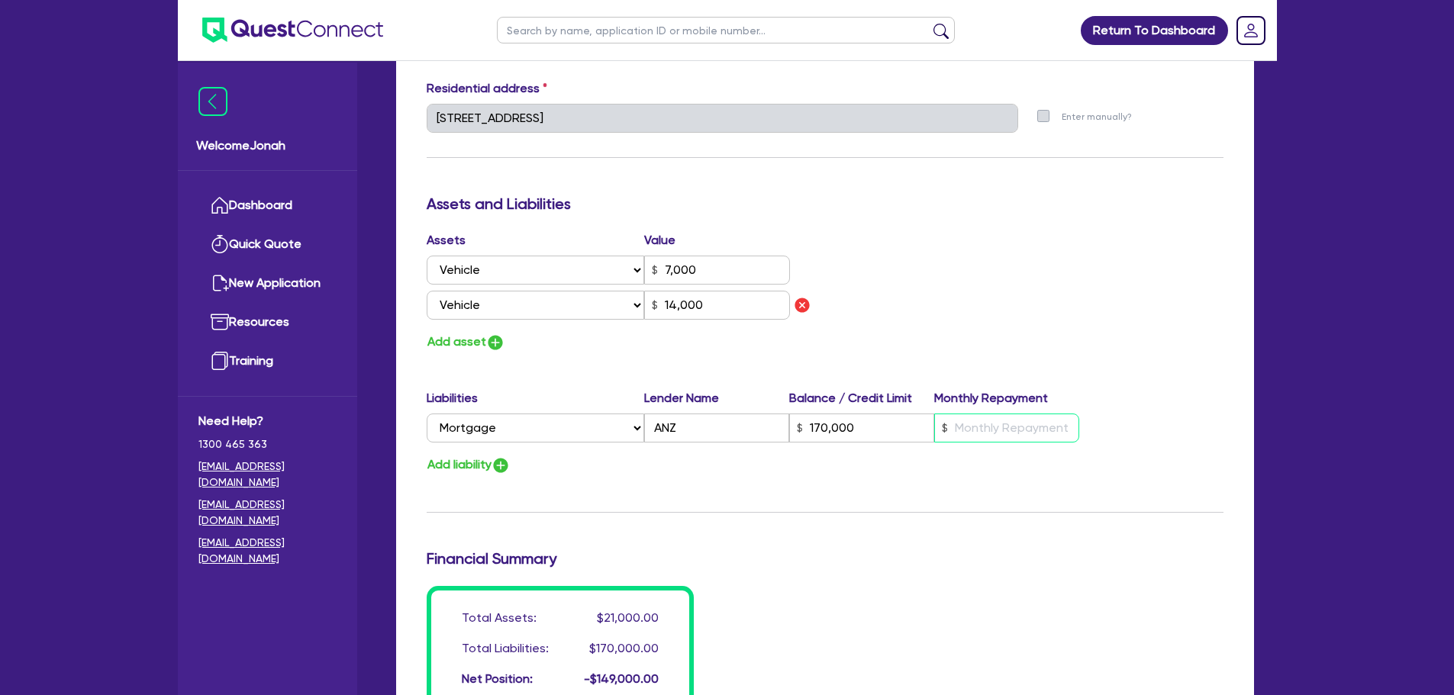
type input "7,000"
type input "170,000"
type input "2"
type input "14,000"
type input "0"
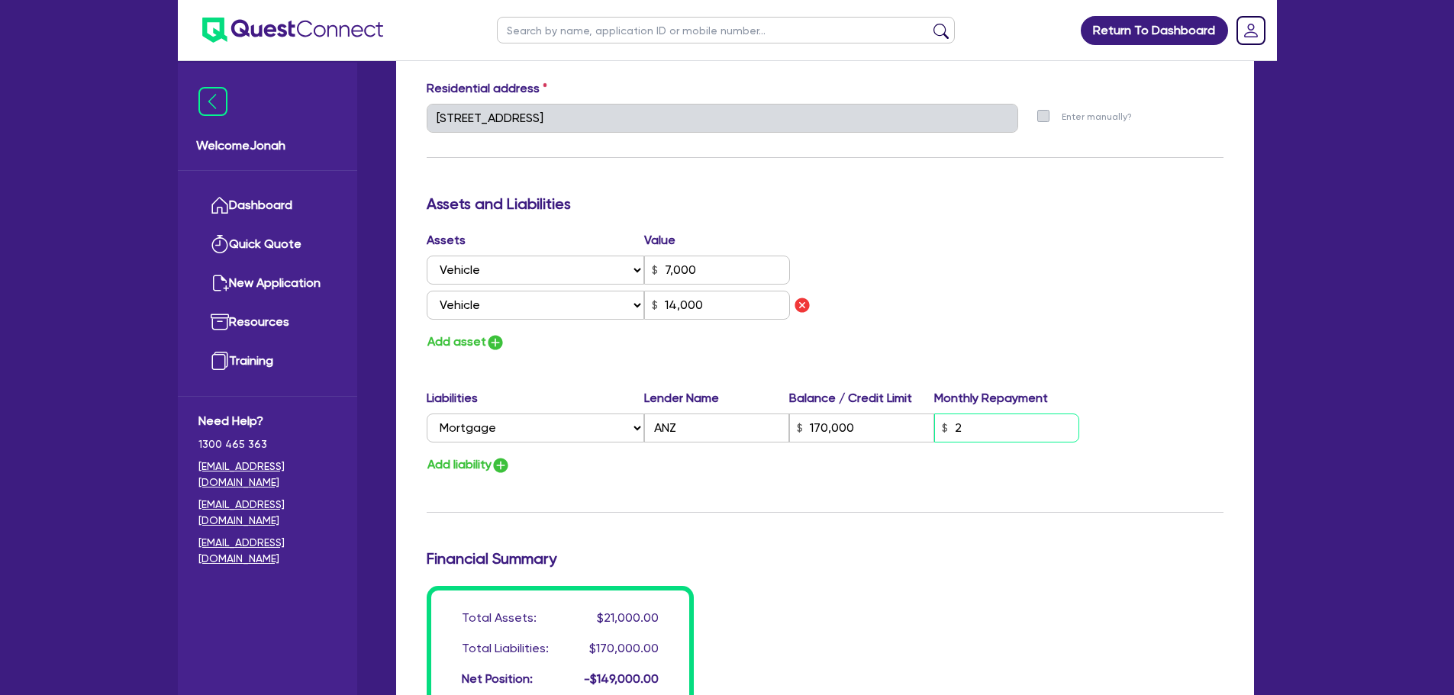
type input "0402 765 721"
type input "7,000"
type input "170,000"
type input "20"
type input "14,000"
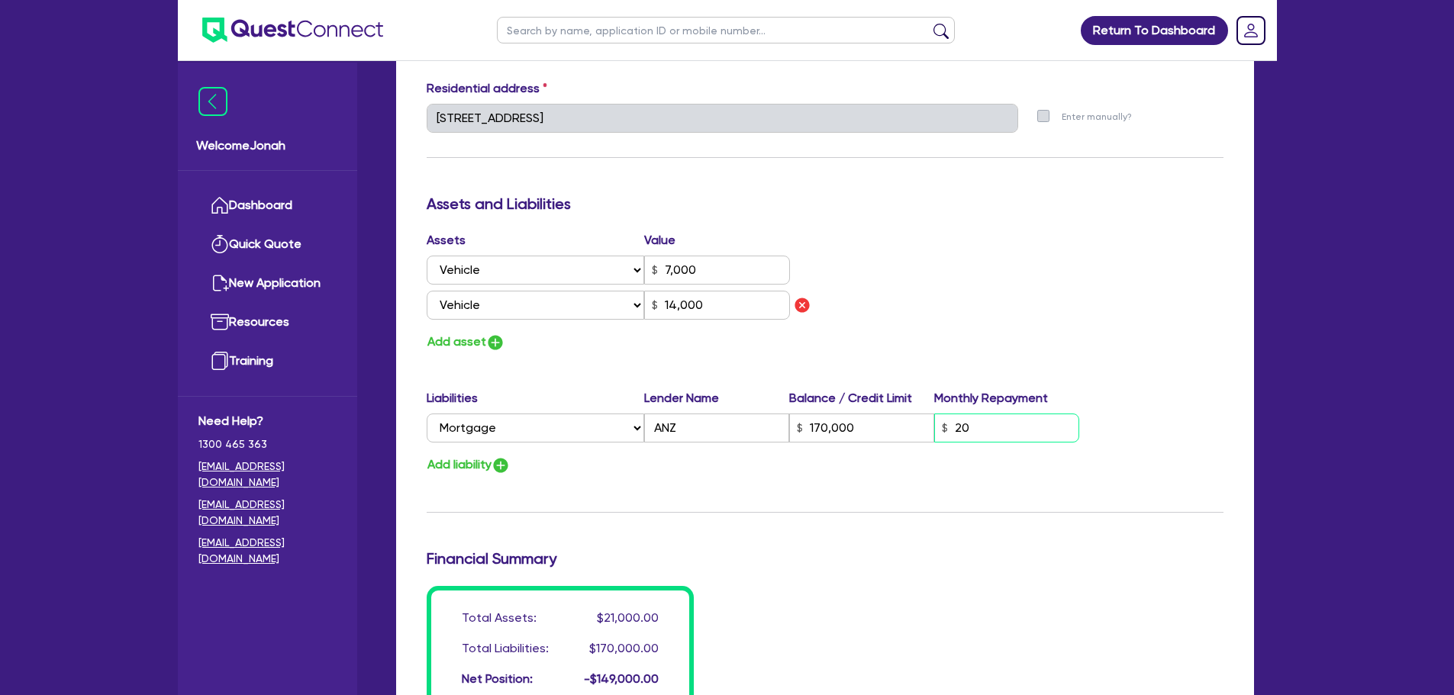
type input "0"
type input "0402 765 721"
type input "7,000"
type input "170,000"
type input "200"
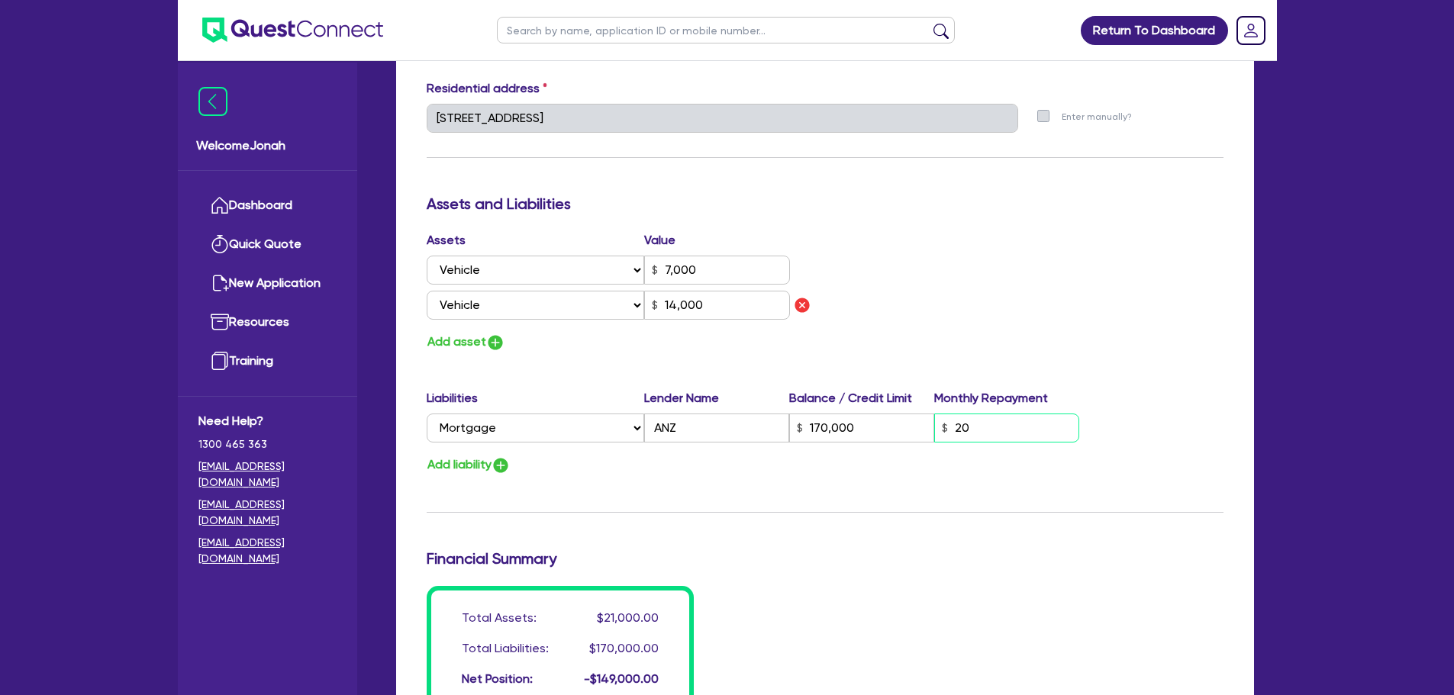
type input "14,000"
type input "0"
type input "0402 765 721"
type input "7,000"
type input "170,000"
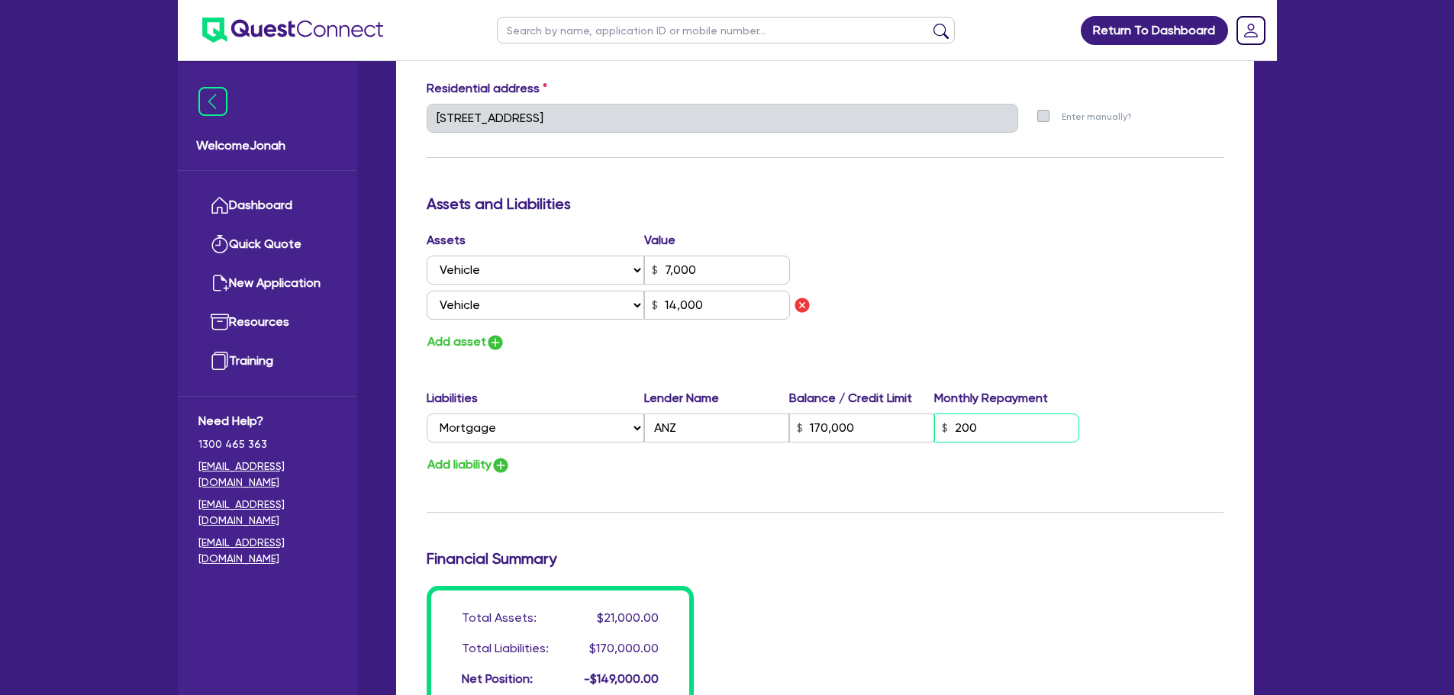
type input "2,000"
type input "14,000"
type input "2,000"
click at [953, 184] on div "Update residential status for Director #1 Boarding is only acceptable when the …" at bounding box center [825, 129] width 797 height 1164
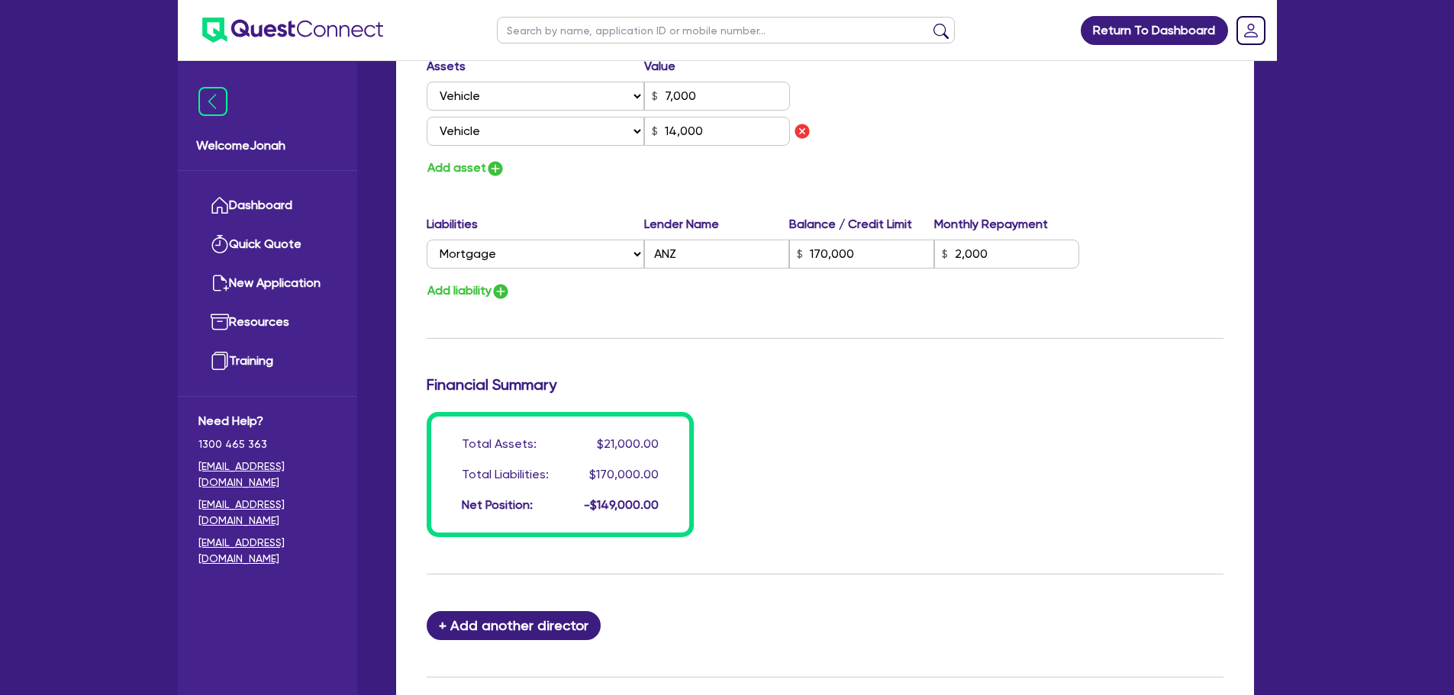
scroll to position [1109, 0]
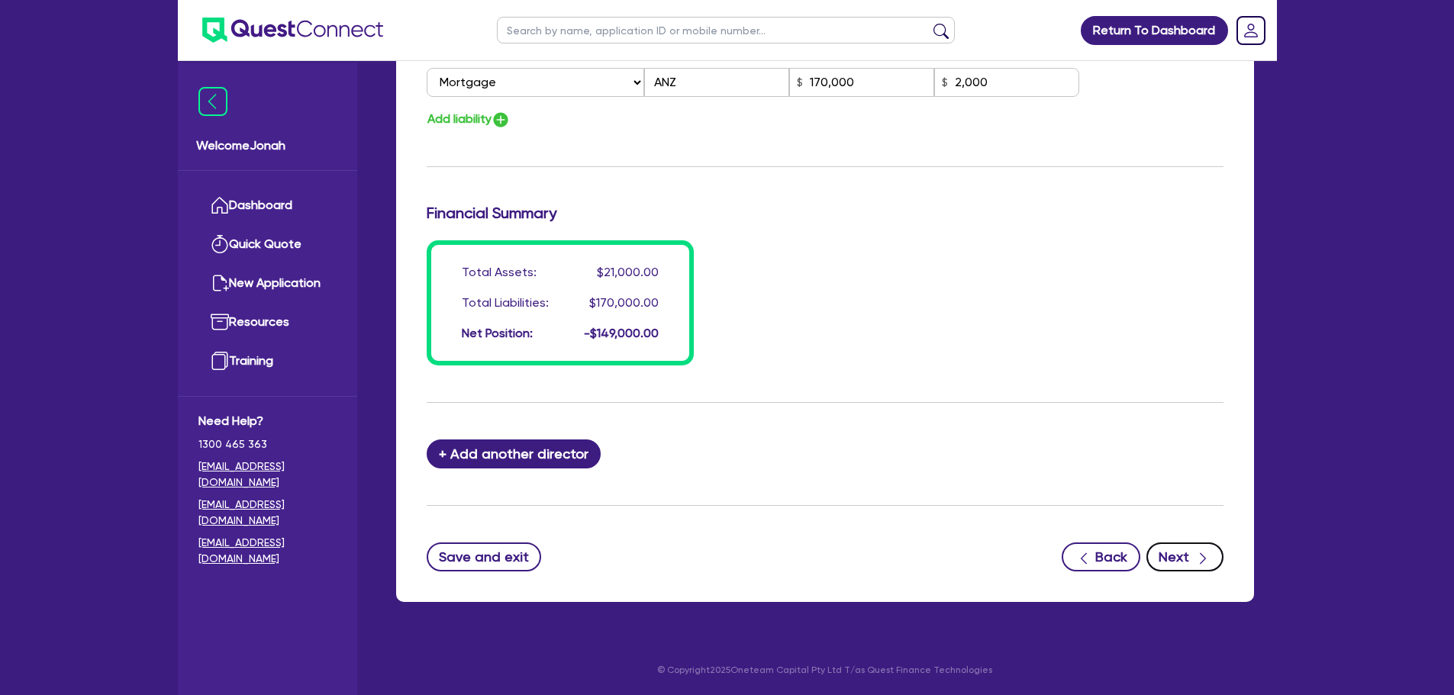
click at [1210, 556] on icon "button" at bounding box center [1202, 558] width 15 height 15
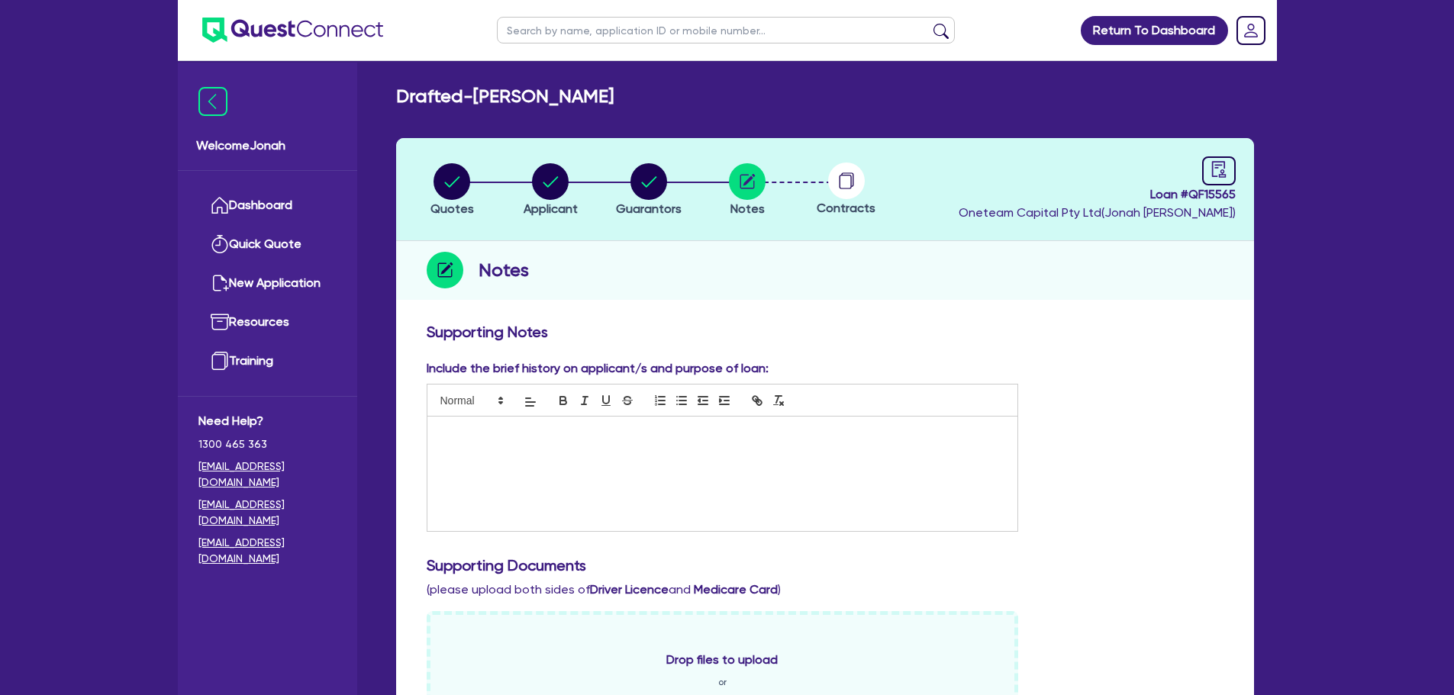
click at [1197, 167] on div "Loan # QF15565 Oneteam Capital Pty Ltd ( [PERSON_NAME] )" at bounding box center [1097, 189] width 277 height 66
click at [1203, 167] on div at bounding box center [1219, 170] width 34 height 29
select select "DRAFTED_NEW"
select select "Other"
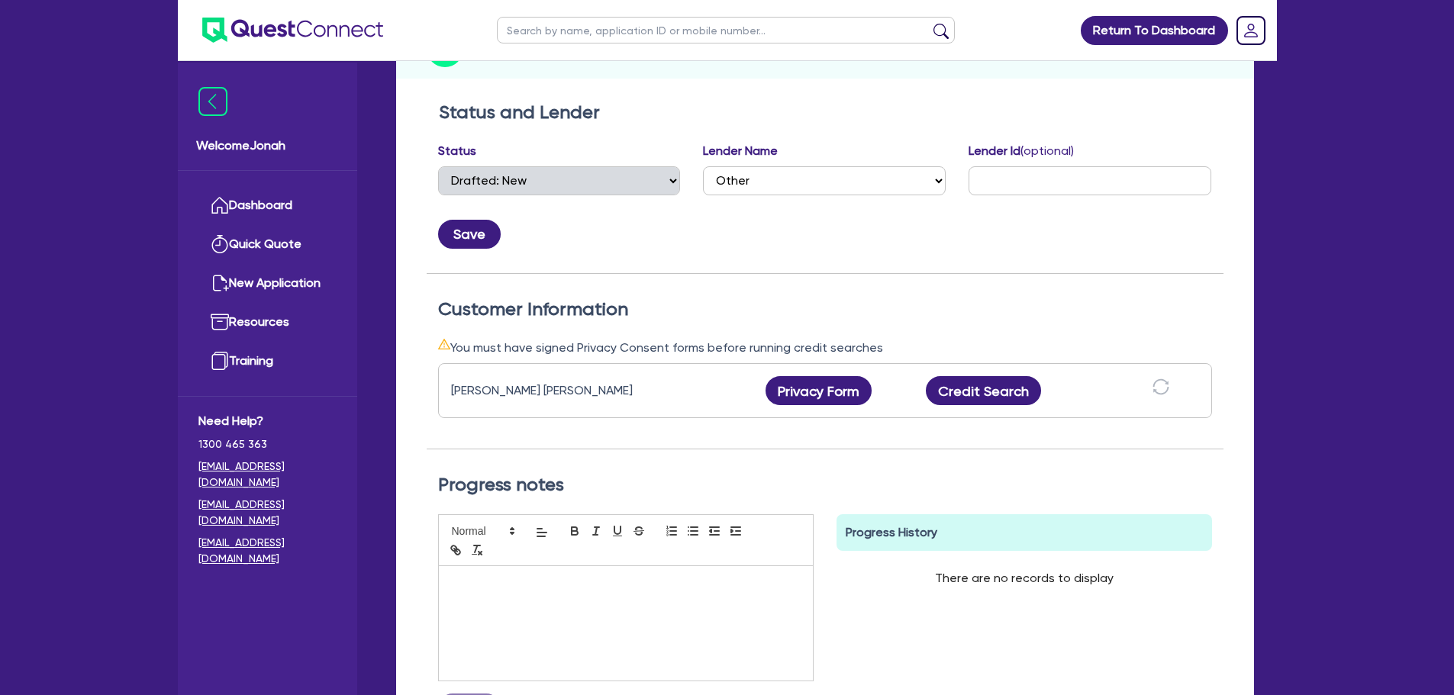
scroll to position [229, 0]
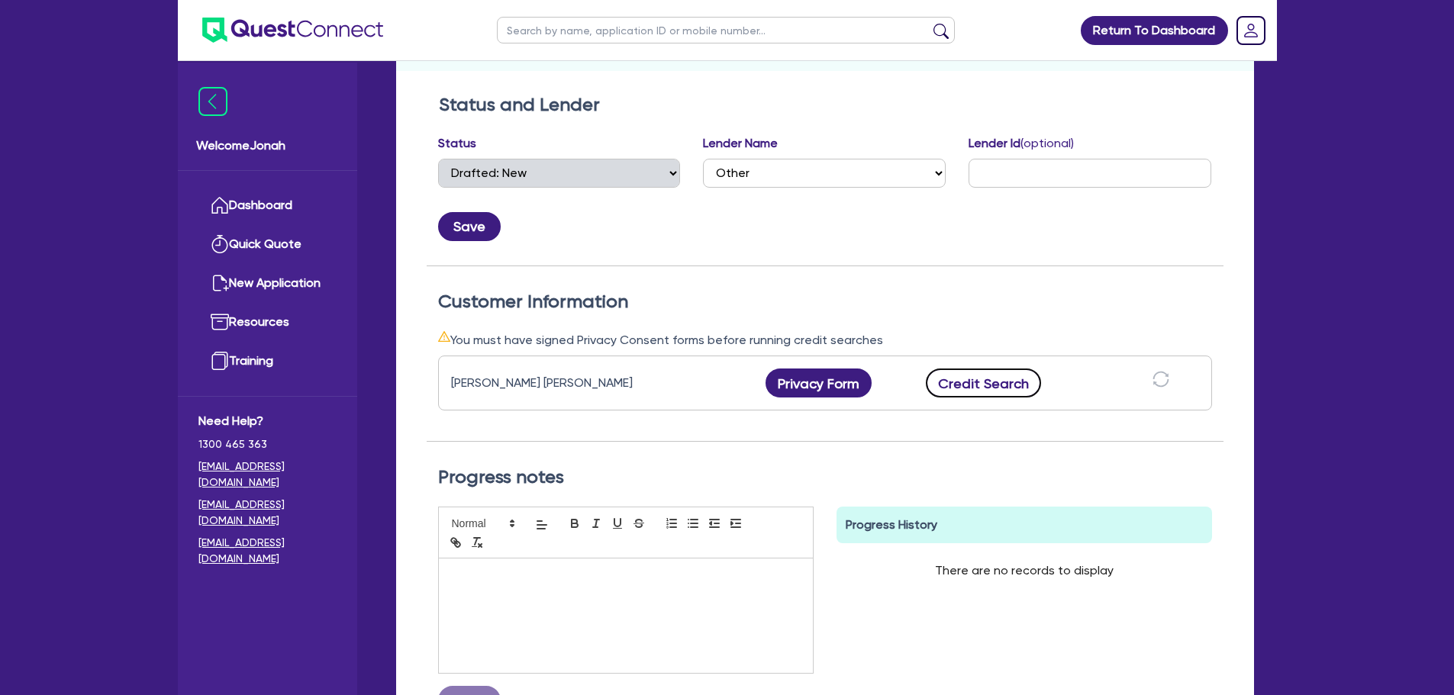
click at [1003, 384] on button "Credit Search" at bounding box center [984, 383] width 116 height 29
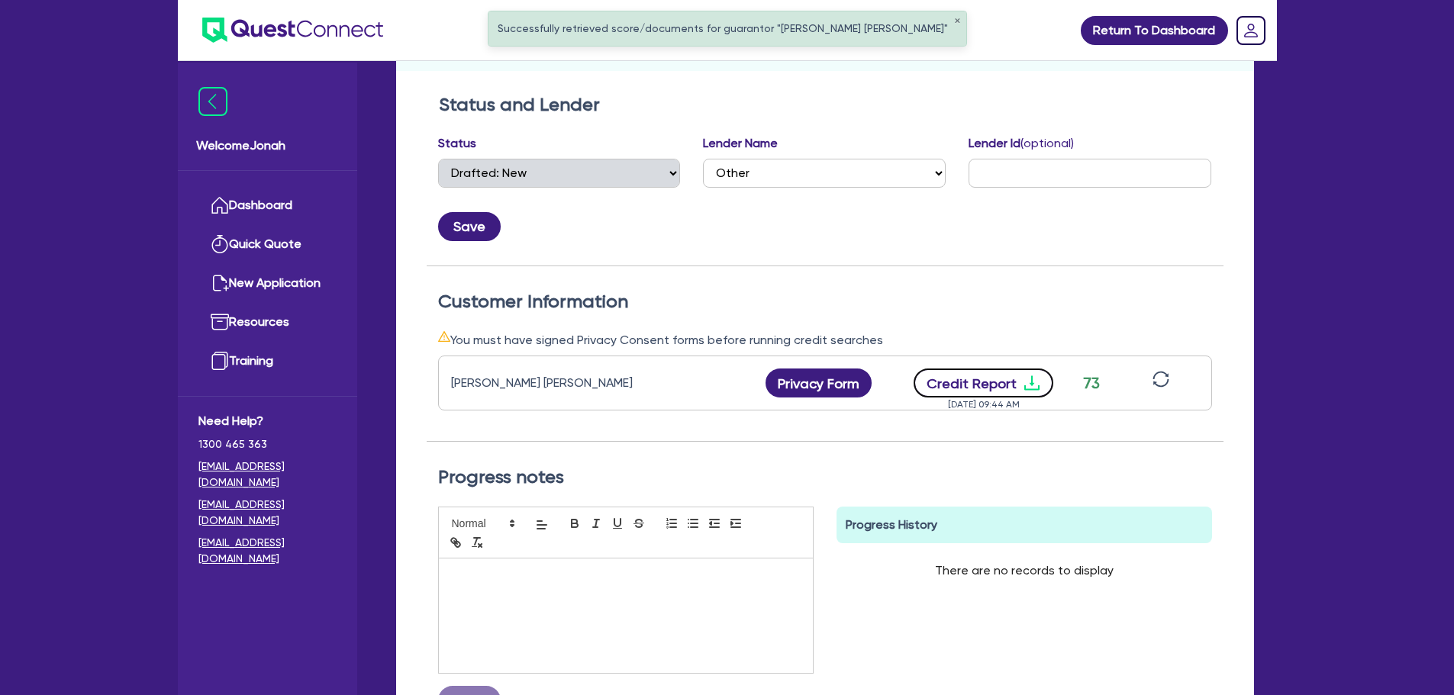
click at [987, 386] on button "Credit Report" at bounding box center [984, 383] width 140 height 29
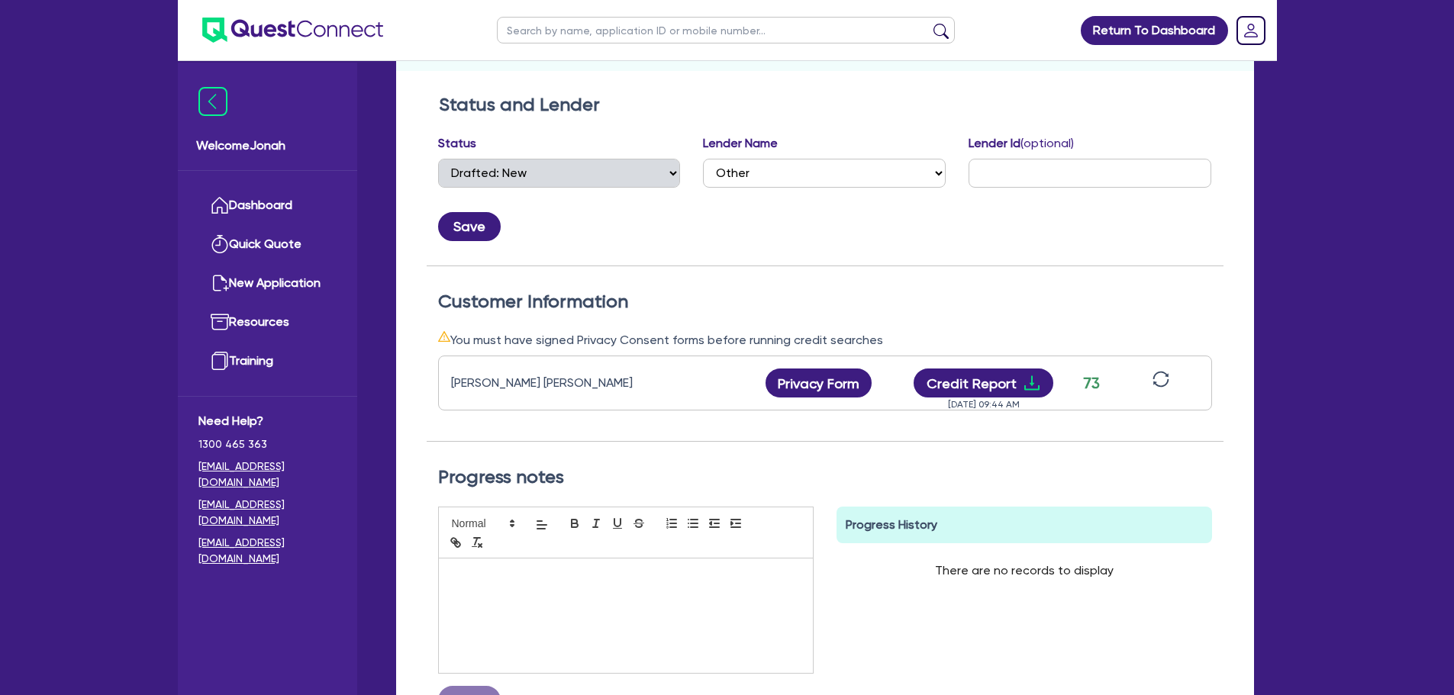
click at [614, 40] on input "text" at bounding box center [726, 30] width 458 height 27
type input "[PERSON_NAME]"
click button "submit" at bounding box center [941, 33] width 24 height 21
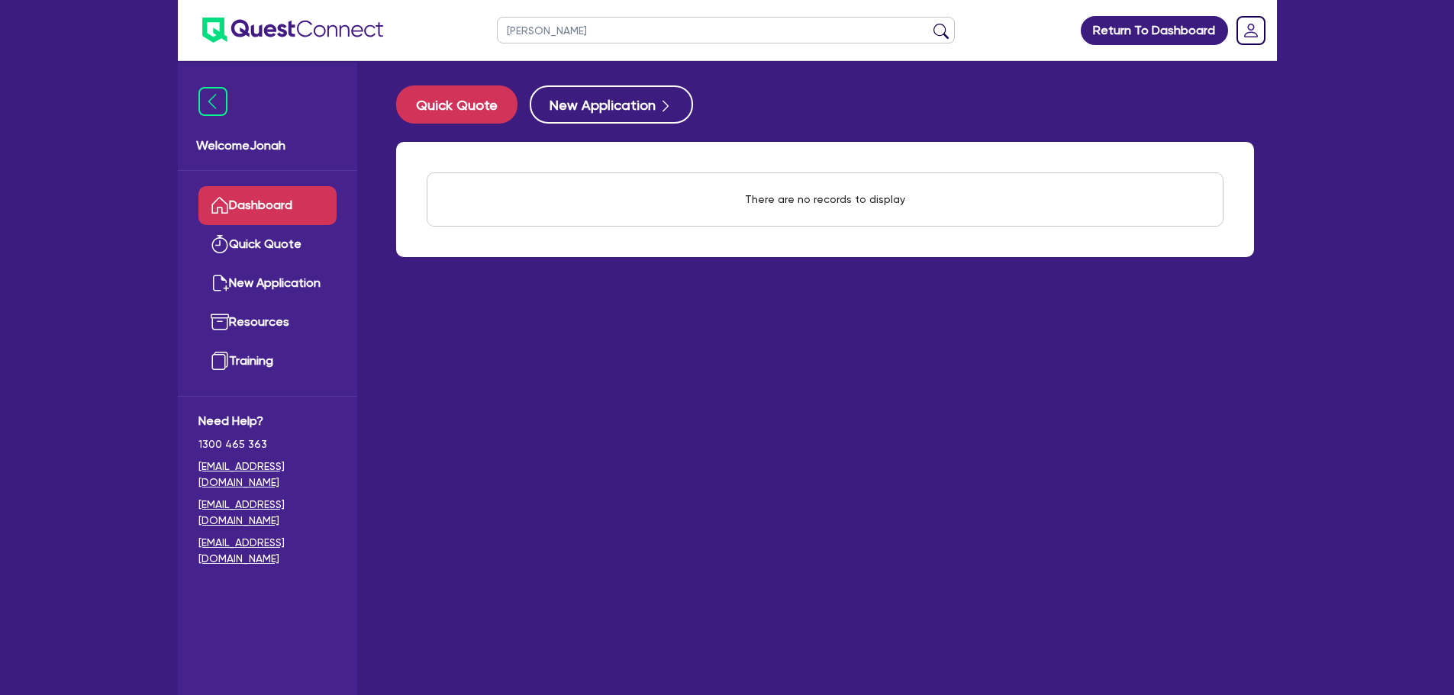
drag, startPoint x: 540, startPoint y: 50, endPoint x: 541, endPoint y: 34, distance: 16.9
click at [540, 48] on ul "[PERSON_NAME]" at bounding box center [726, 30] width 489 height 60
click at [542, 24] on input "[PERSON_NAME]" at bounding box center [726, 30] width 458 height 27
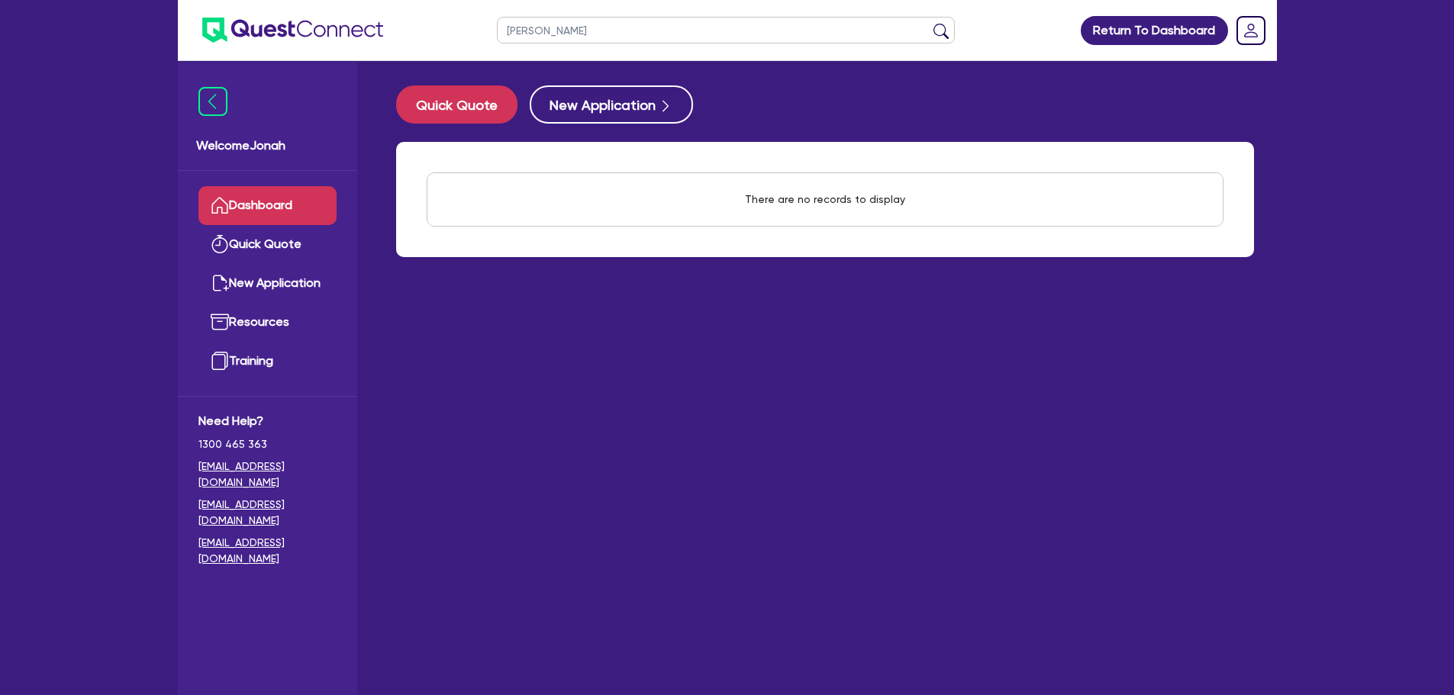
paste input "[PERSON_NAME]"
type input "[PERSON_NAME]"
click at [929, 23] on button "submit" at bounding box center [941, 33] width 24 height 21
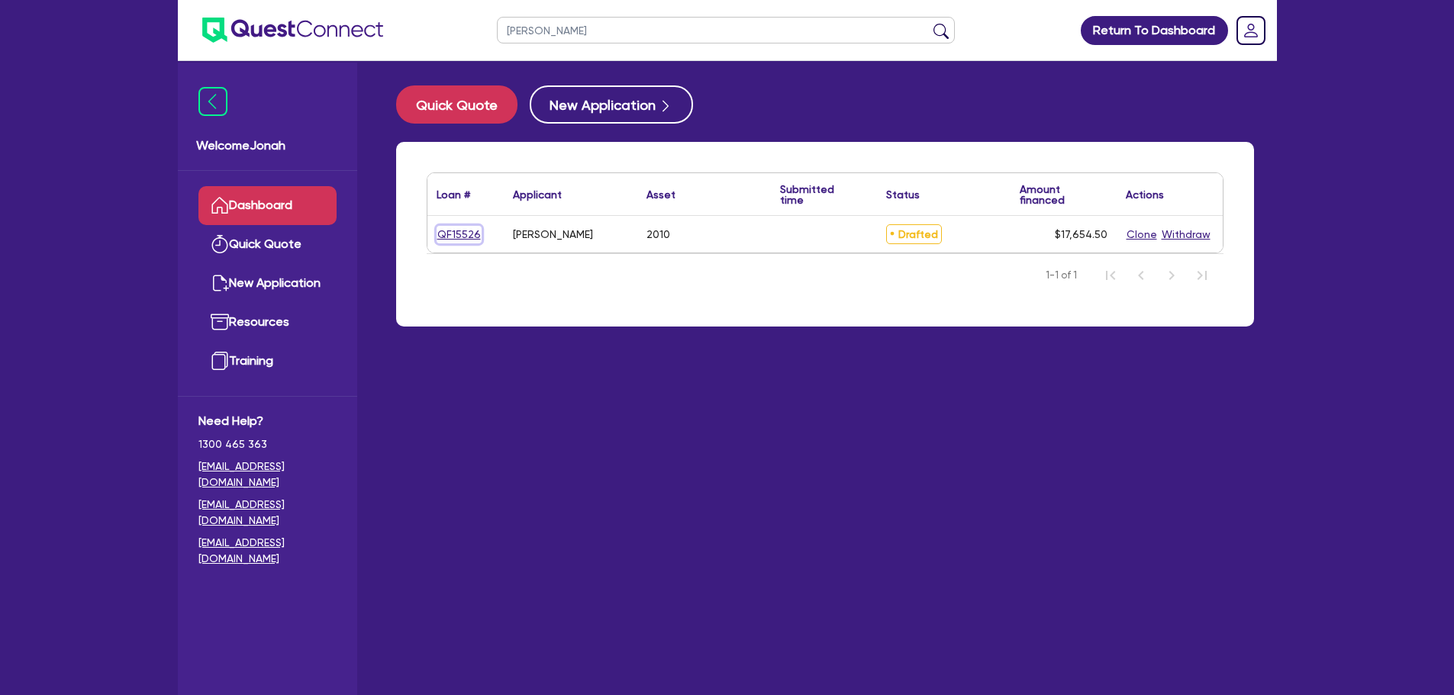
click at [469, 233] on link "QF15526" at bounding box center [459, 235] width 45 height 18
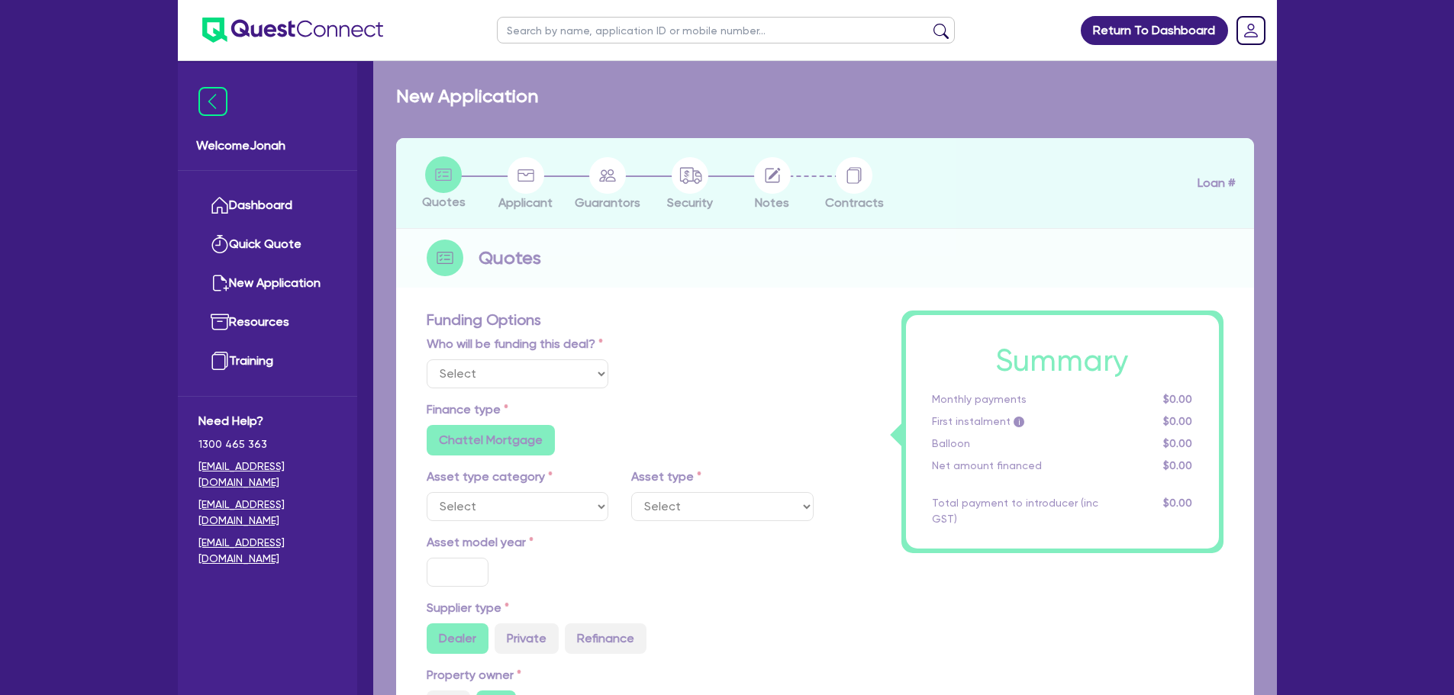
select select "Other"
select select "PRIMARY_ASSETS"
type input "2010"
radio input "false"
radio input "true"
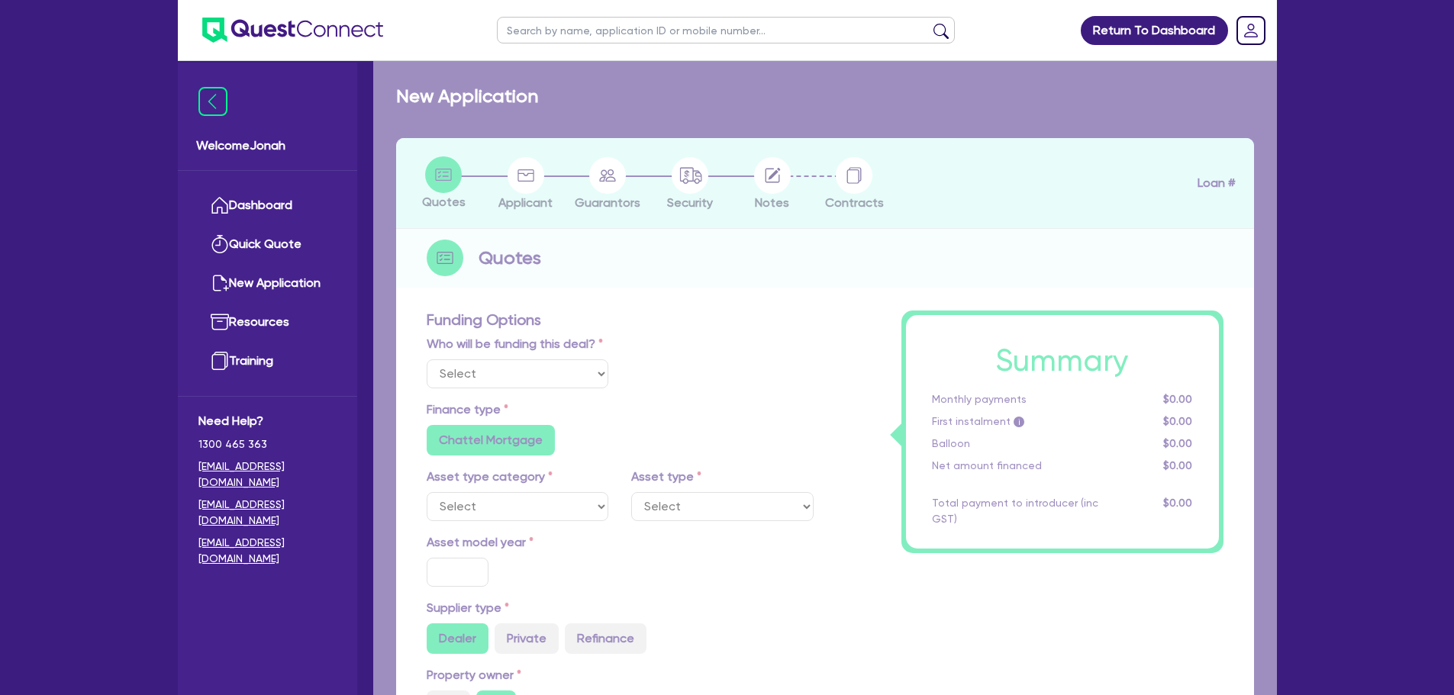
radio input "true"
type input "17,000"
type input "8"
type input "1,412.36"
type input "17.95"
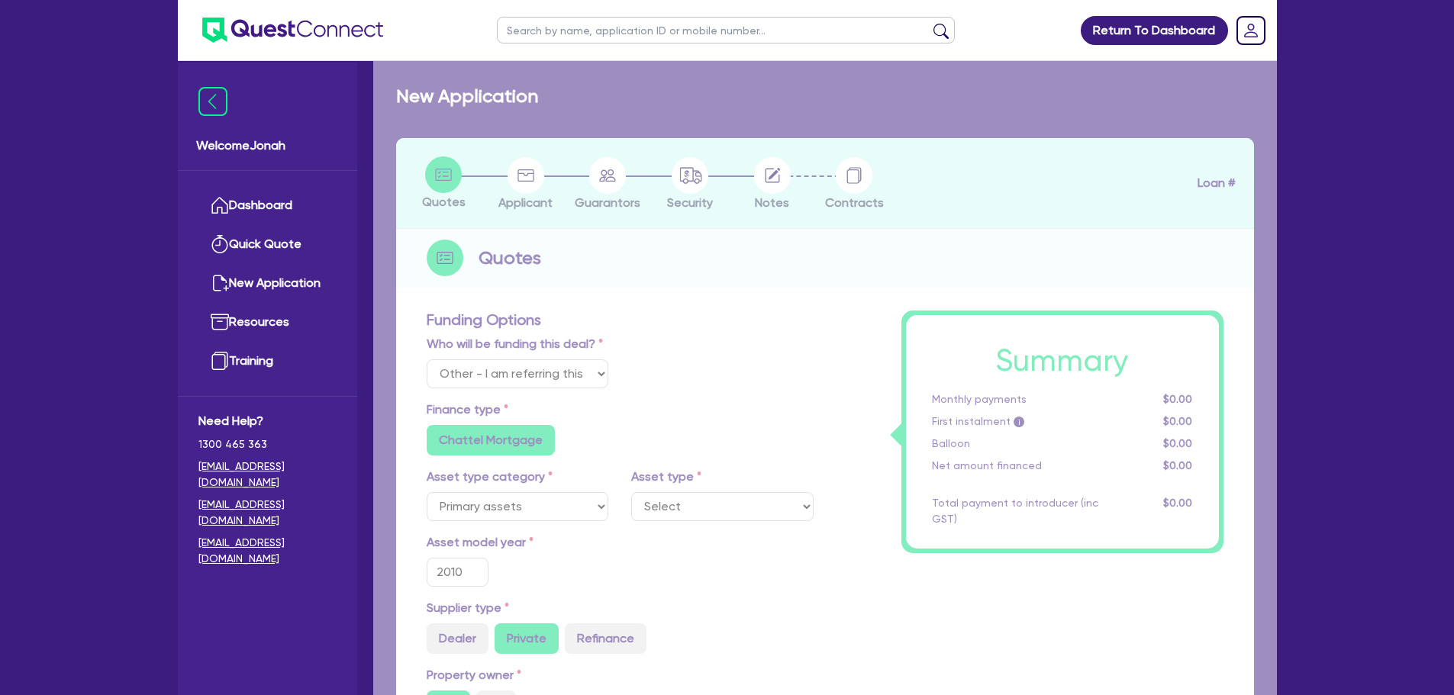
radio input "true"
radio input "false"
select select "TRAILERS"
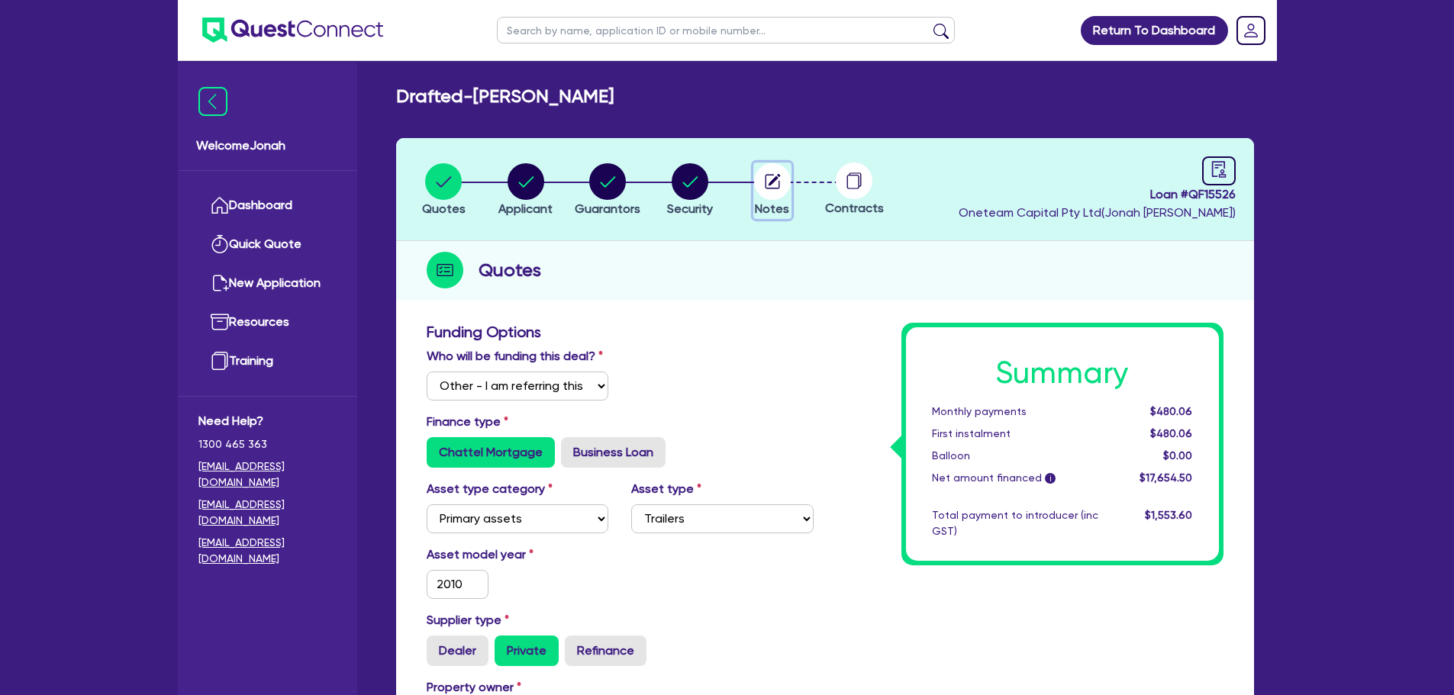
click at [771, 190] on circle "button" at bounding box center [772, 181] width 37 height 37
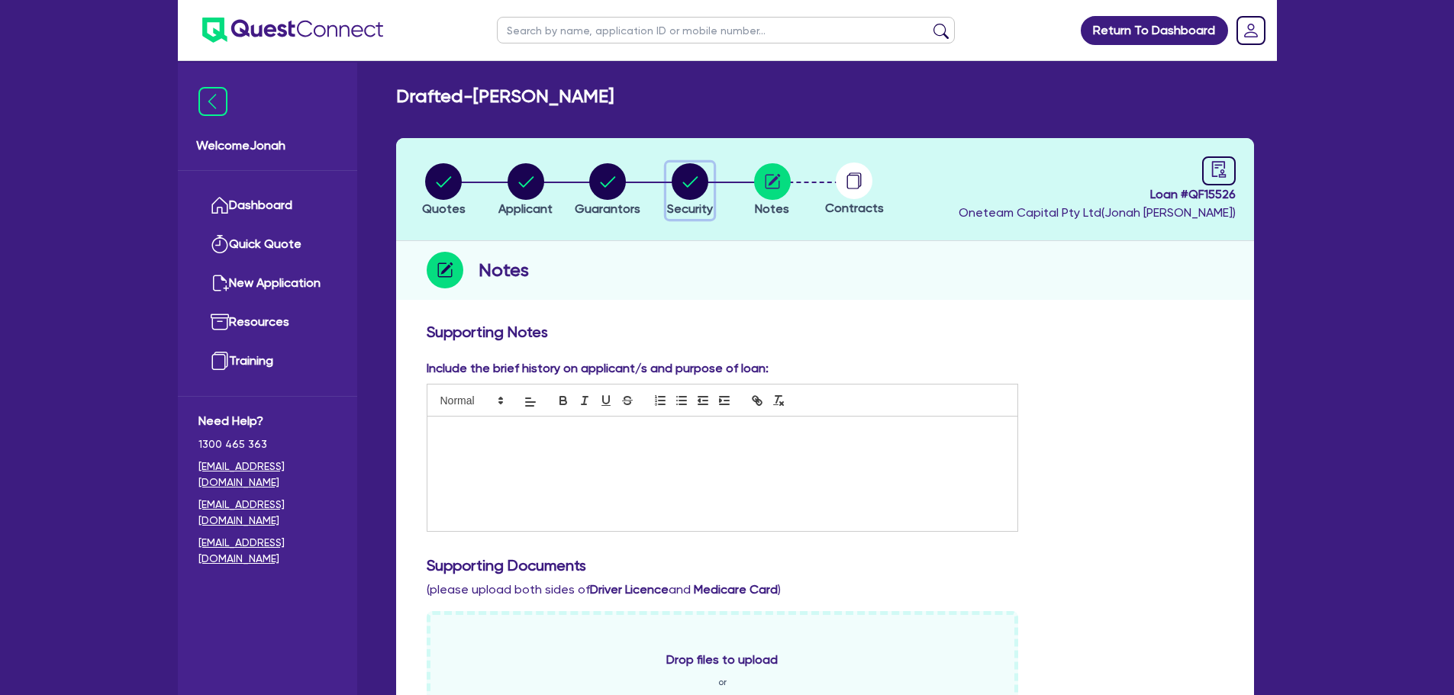
click at [692, 169] on circle "button" at bounding box center [690, 181] width 37 height 37
select select "PRIMARY_ASSETS"
select select "TRAILERS"
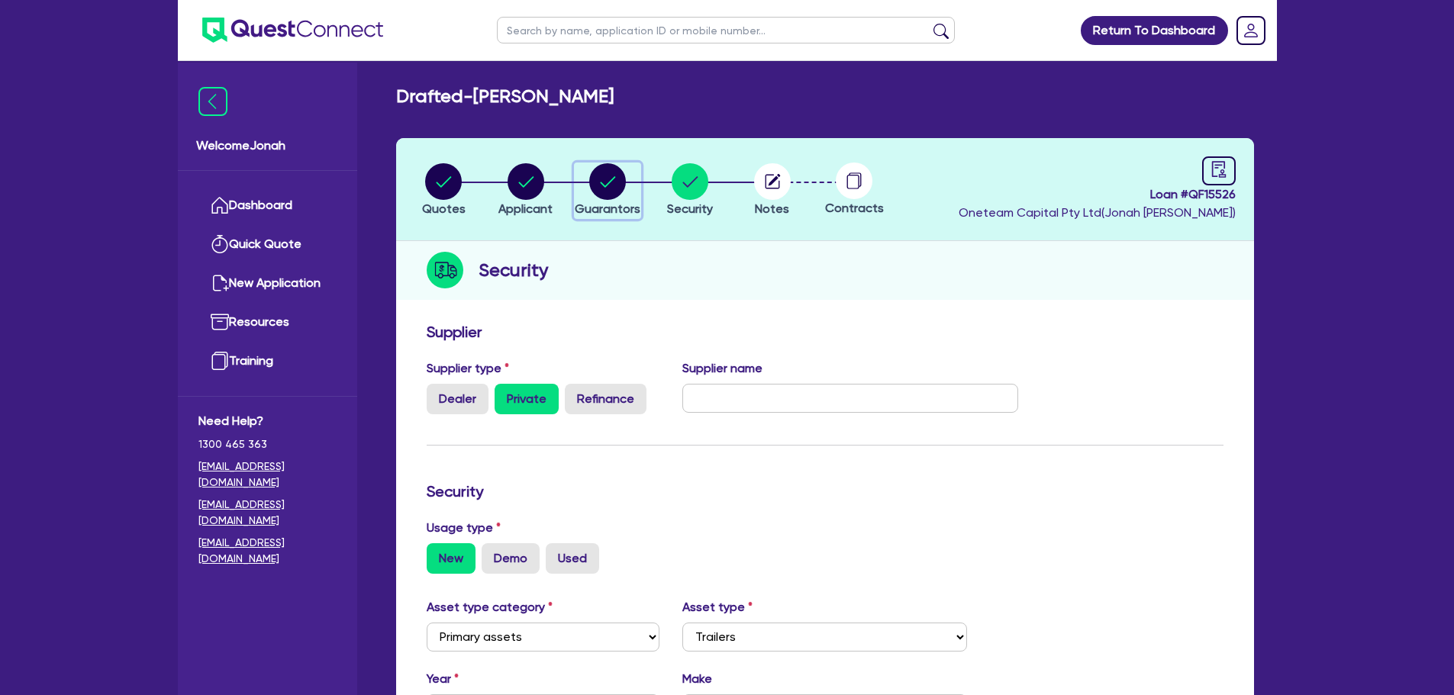
click at [595, 179] on circle "button" at bounding box center [607, 181] width 37 height 37
select select "MRS"
select select "SA"
select select "MARRIED"
select select "VEHICLE"
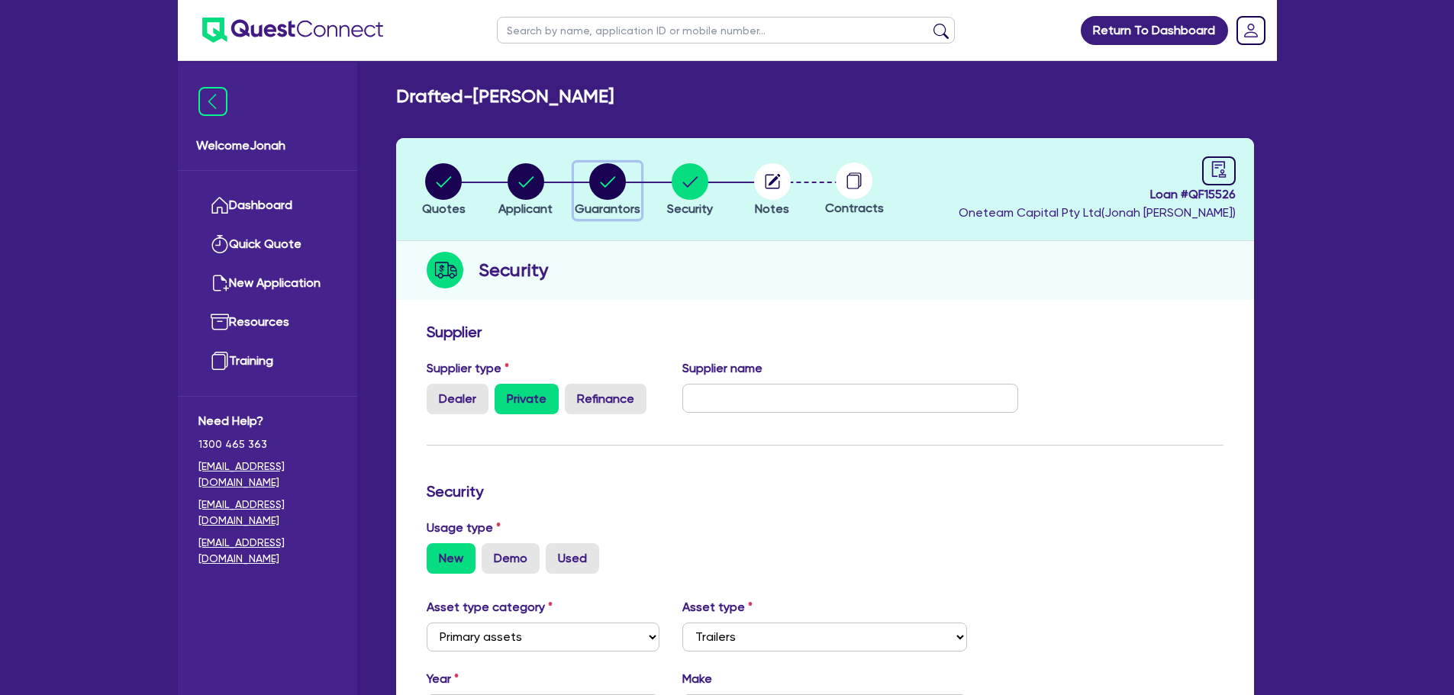
select select "TRAILER"
select select "CREDIT_CARD"
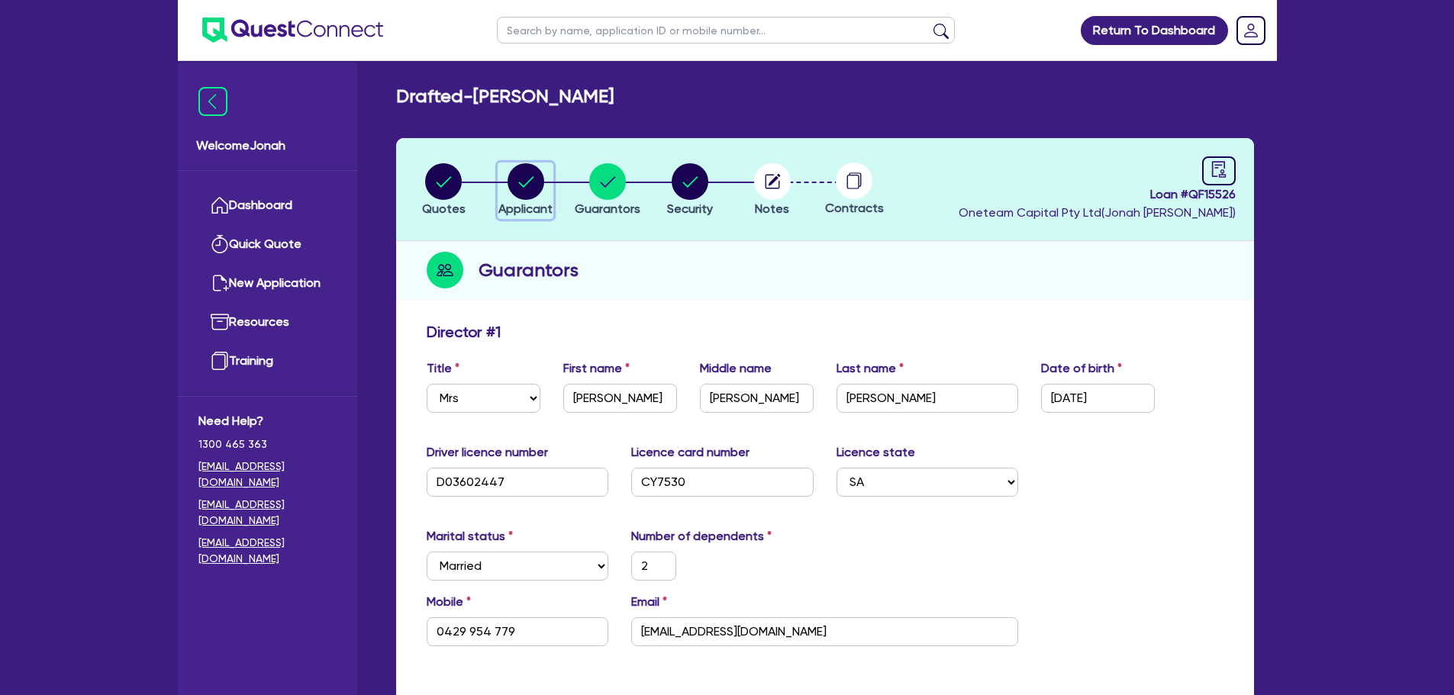
click at [525, 190] on circle "button" at bounding box center [526, 181] width 37 height 37
select select "SOLE_TRADER"
select select "TRANSPORT_WAREHOUSING"
select select "PASSENGERS_FREIGHT_TRANSPORT"
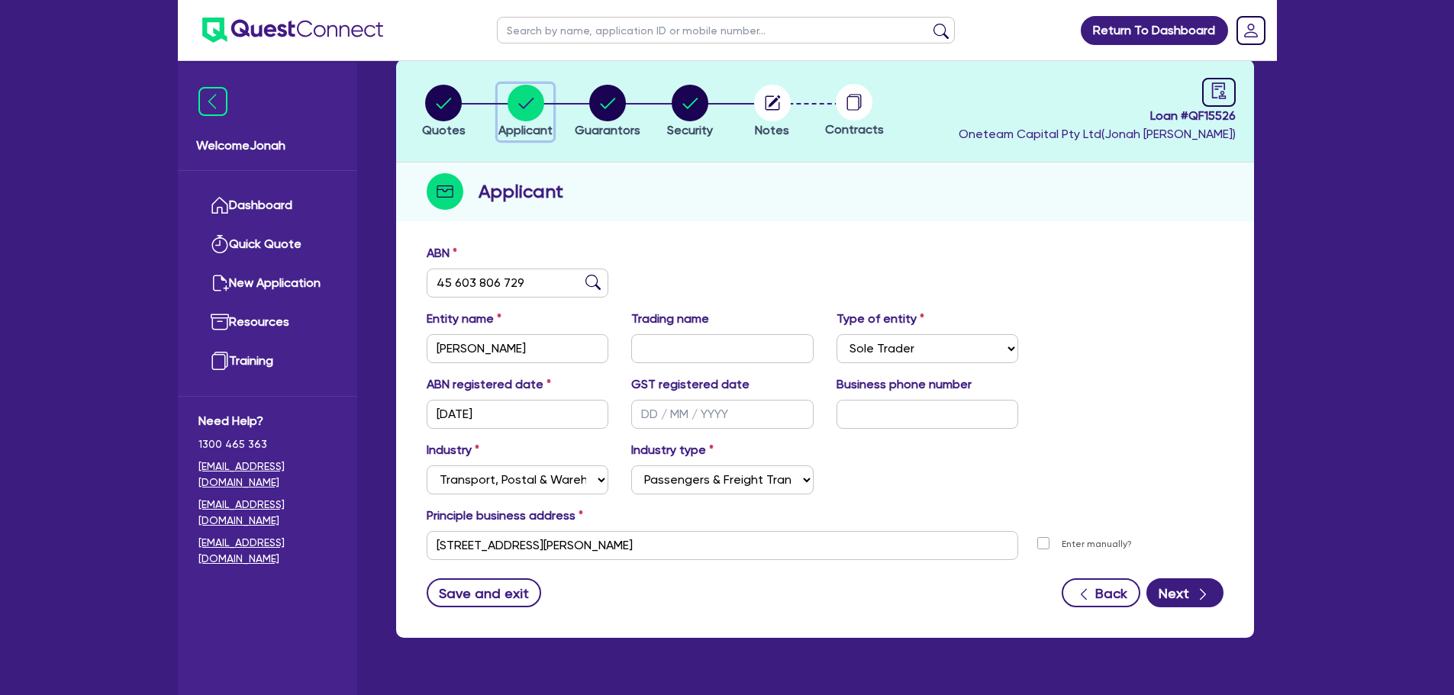
scroll to position [38, 0]
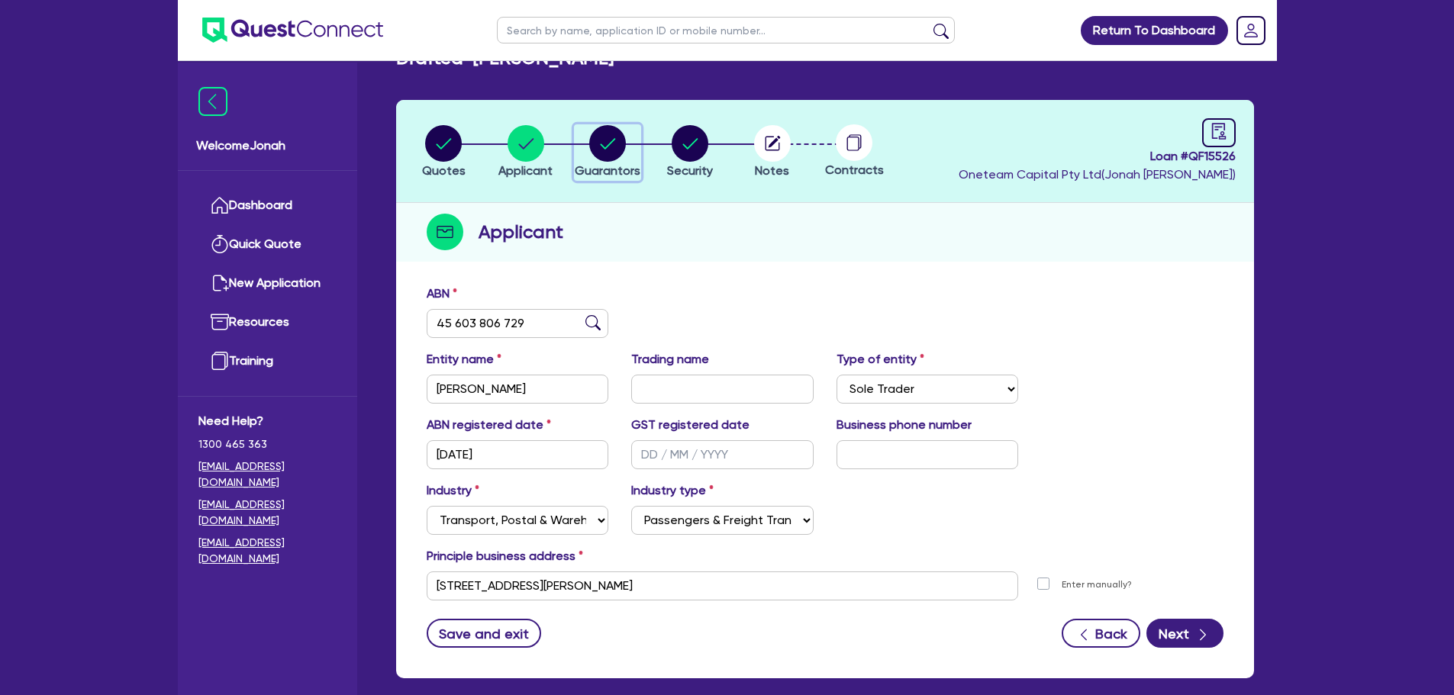
click at [611, 138] on circle "button" at bounding box center [607, 143] width 37 height 37
select select "MRS"
select select "SA"
select select "MARRIED"
select select "VEHICLE"
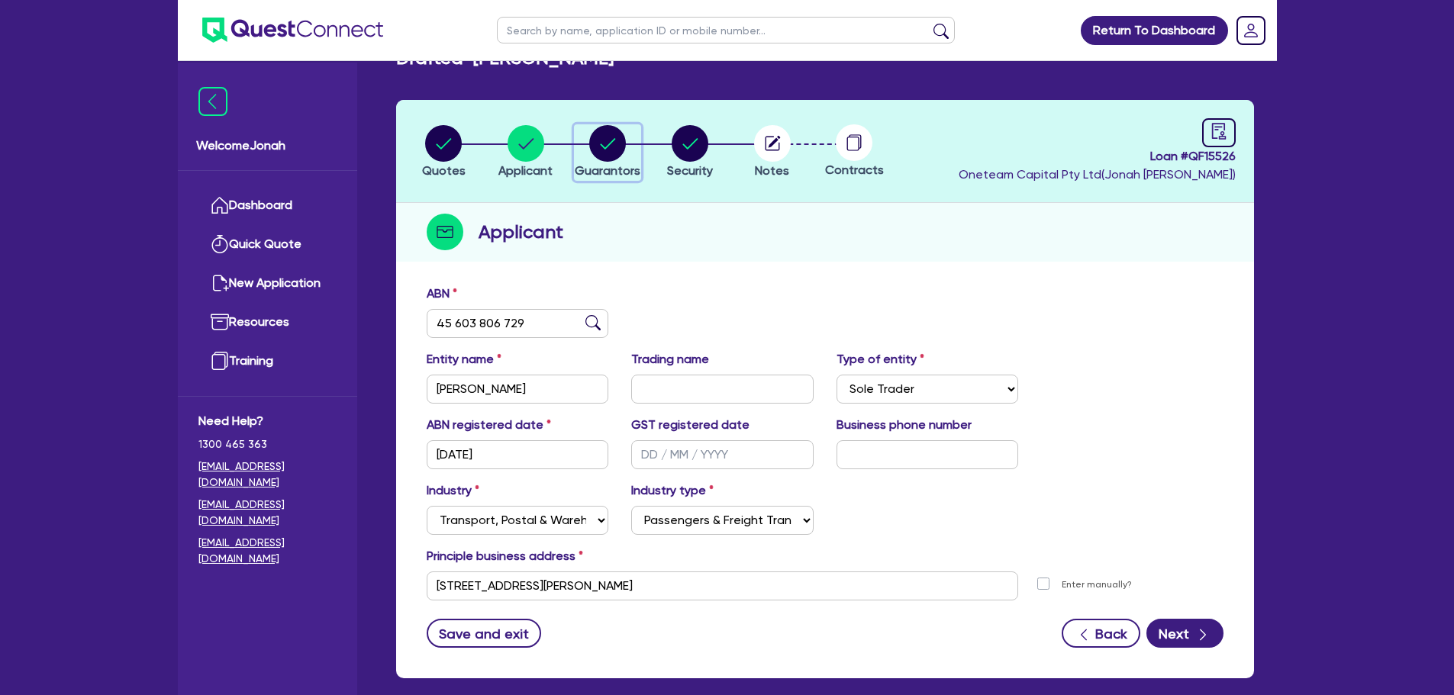
select select "TRAILER"
select select "CREDIT_CARD"
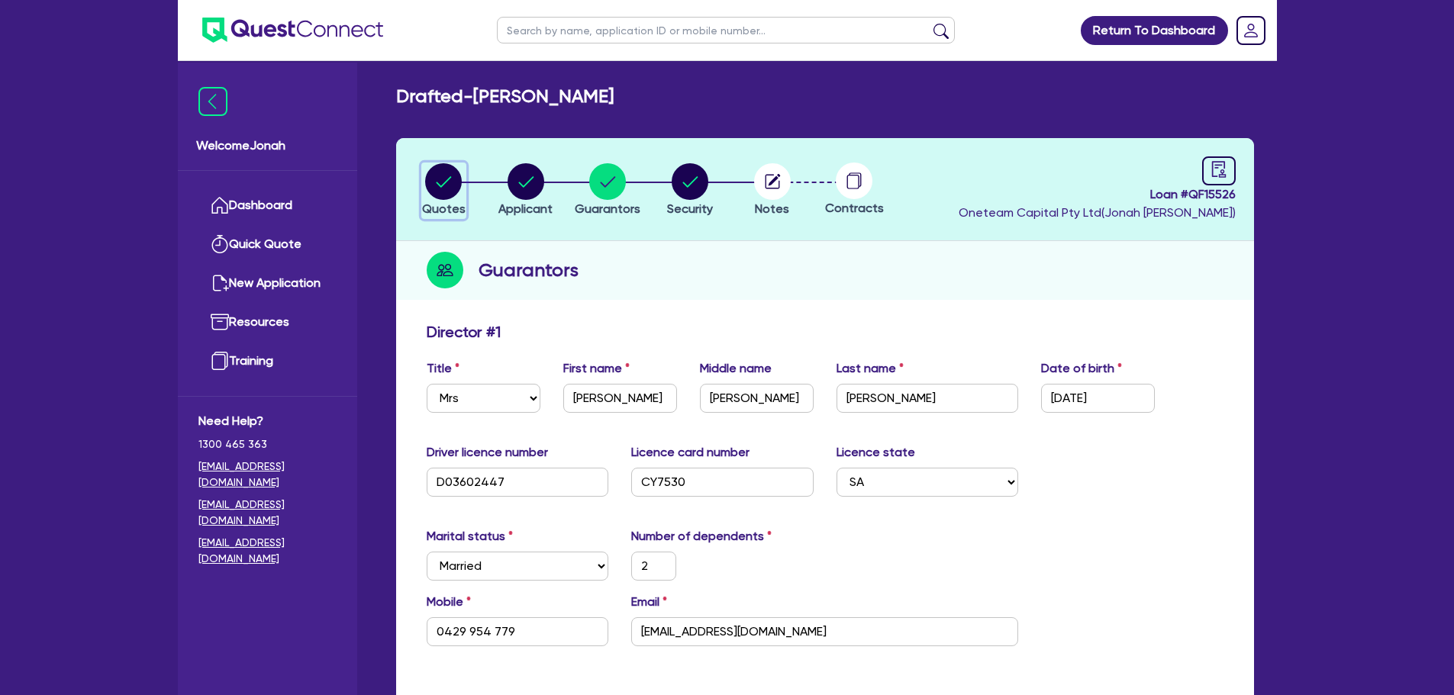
click at [447, 177] on circle "button" at bounding box center [443, 181] width 37 height 37
select select "Other"
select select "PRIMARY_ASSETS"
select select "TRAILERS"
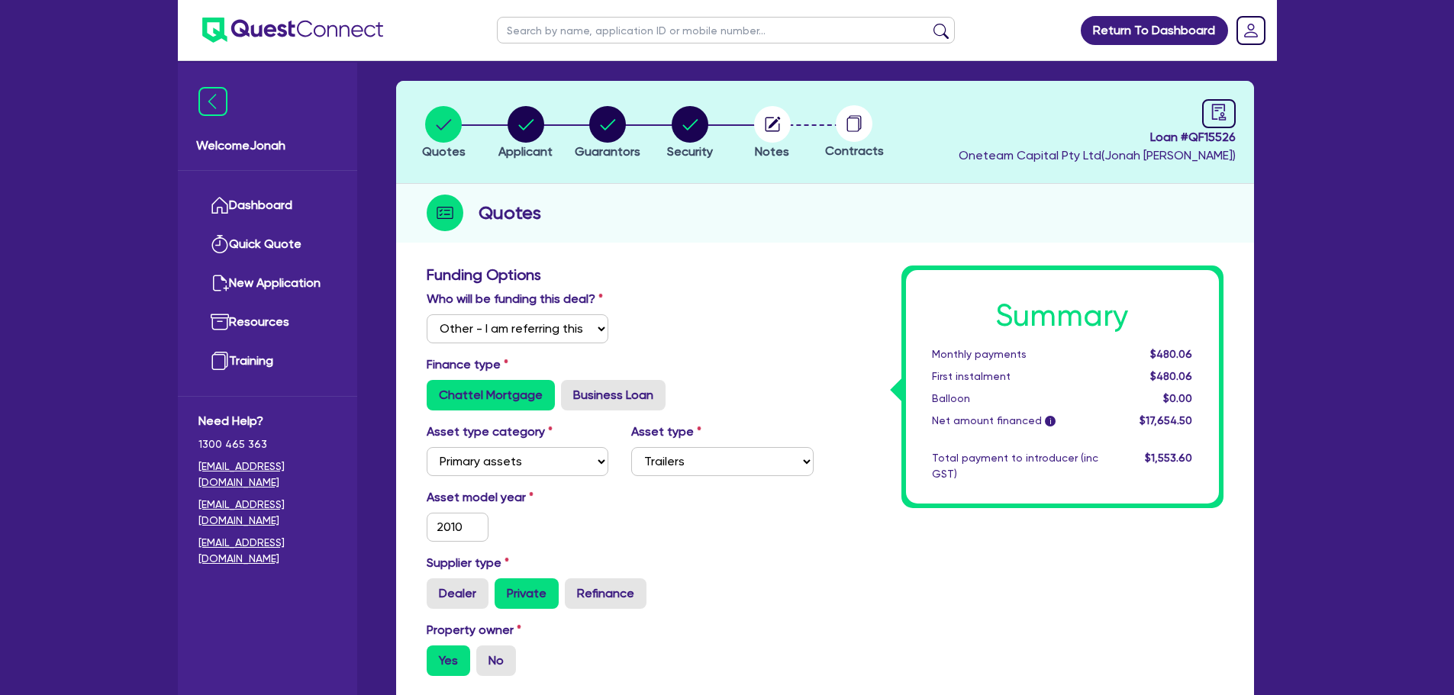
scroll to position [229, 0]
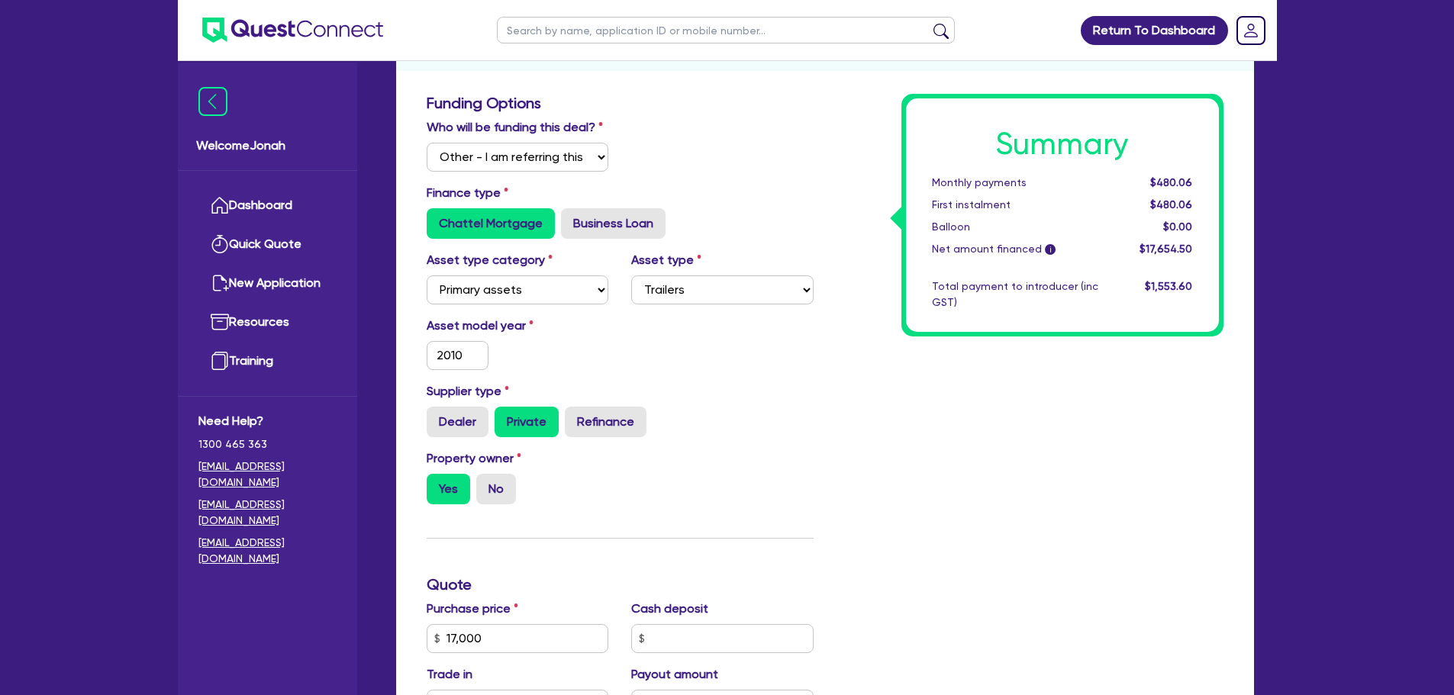
click at [1187, 178] on span "$480.06" at bounding box center [1171, 182] width 42 height 12
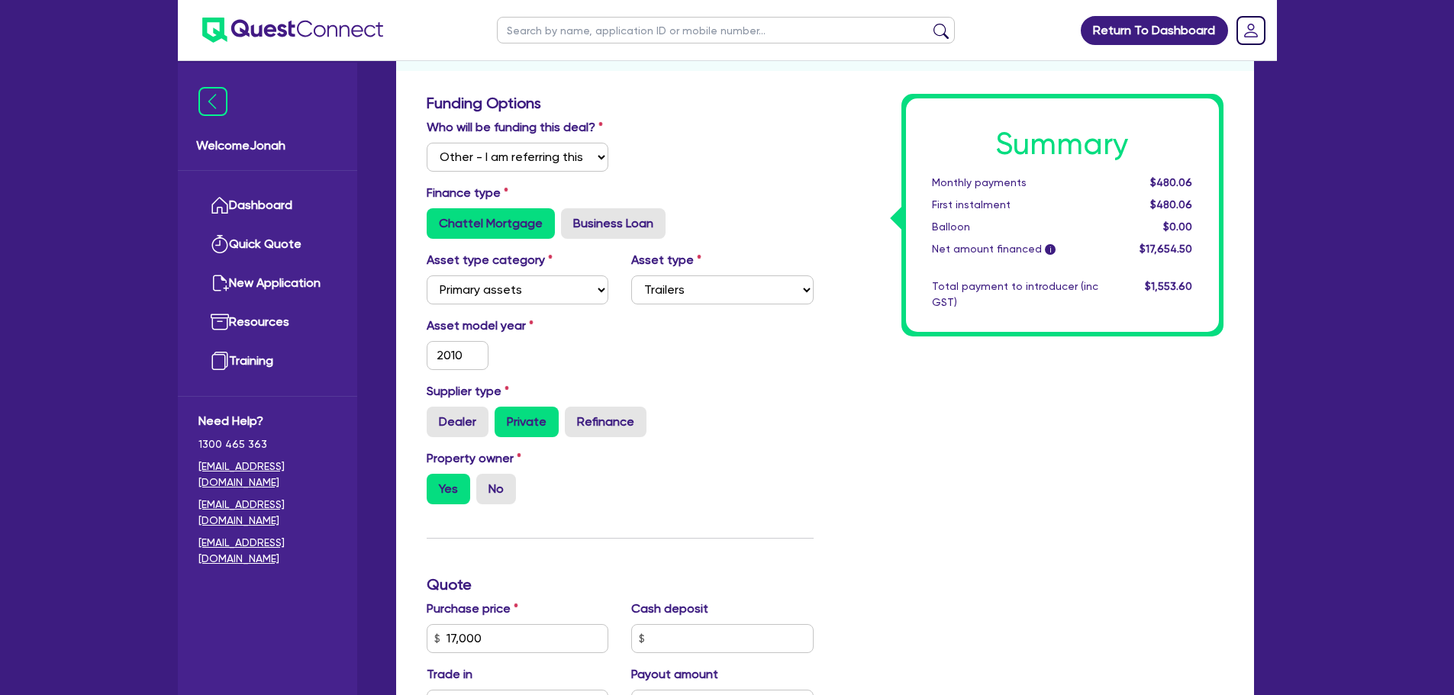
click at [650, 162] on div "Who will be funding this deal? Select I will fund 100% I will co-fund with Ques…" at bounding box center [620, 151] width 410 height 66
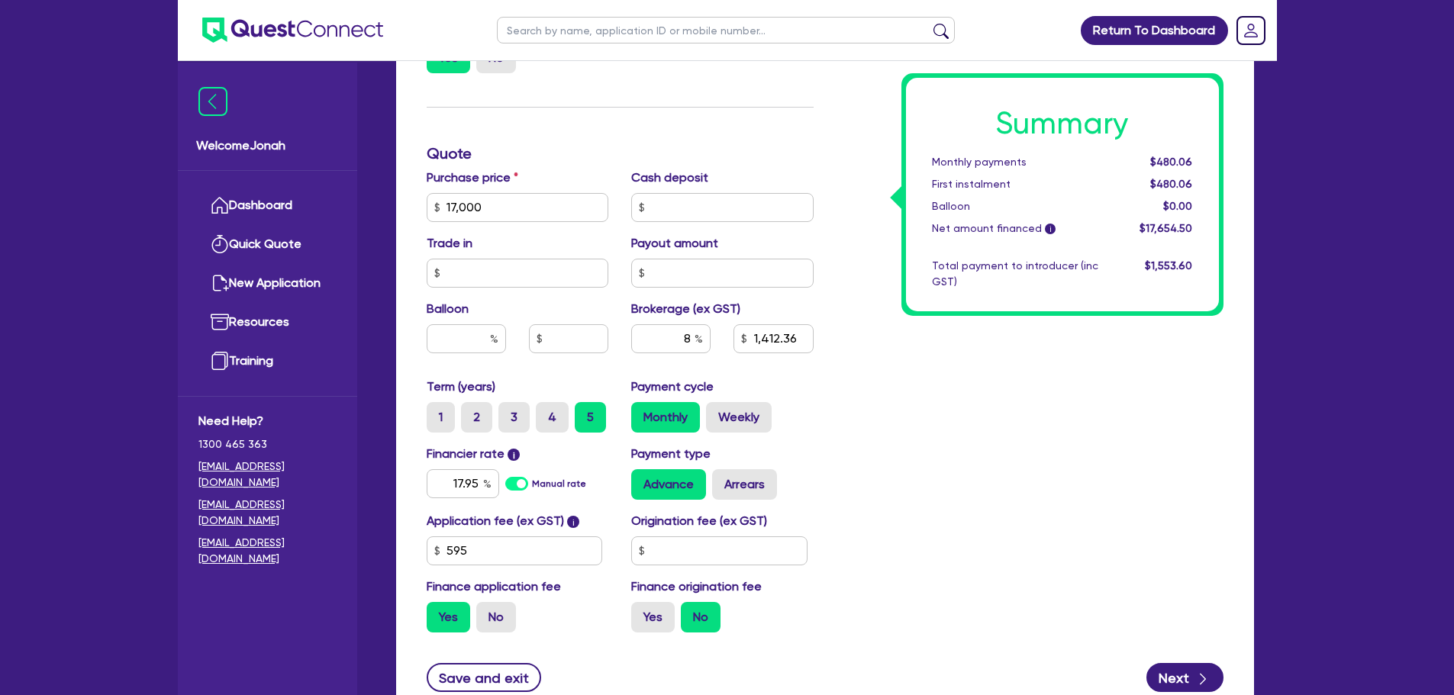
scroll to position [781, 0]
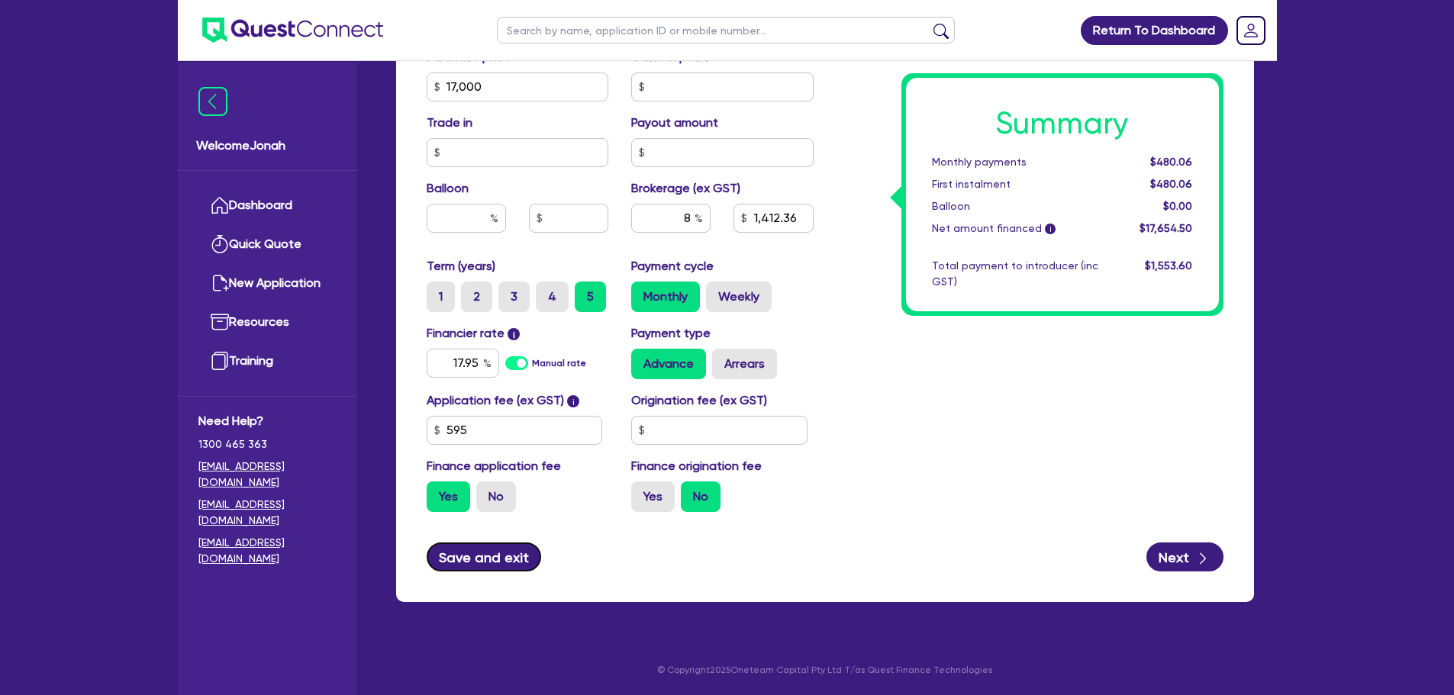
click at [494, 555] on button "Save and exit" at bounding box center [484, 557] width 115 height 29
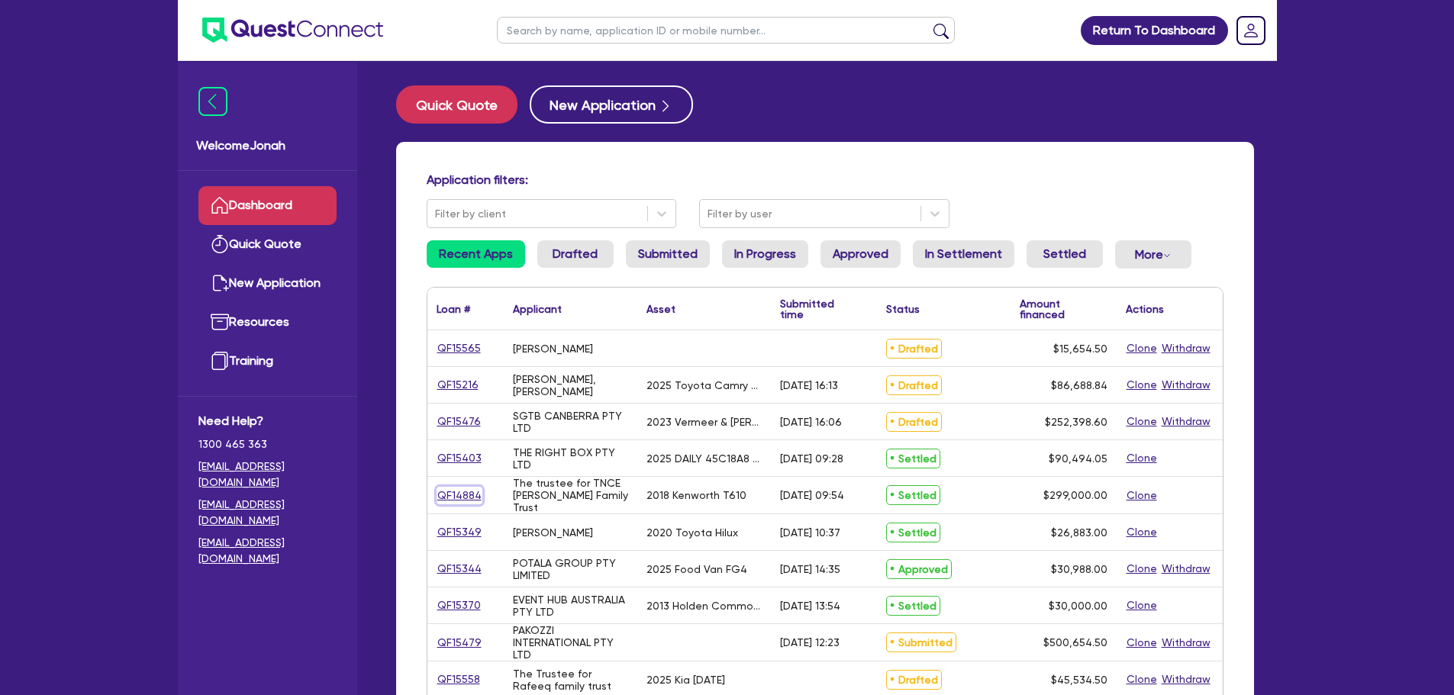
click at [460, 493] on link "QF14884" at bounding box center [460, 496] width 46 height 18
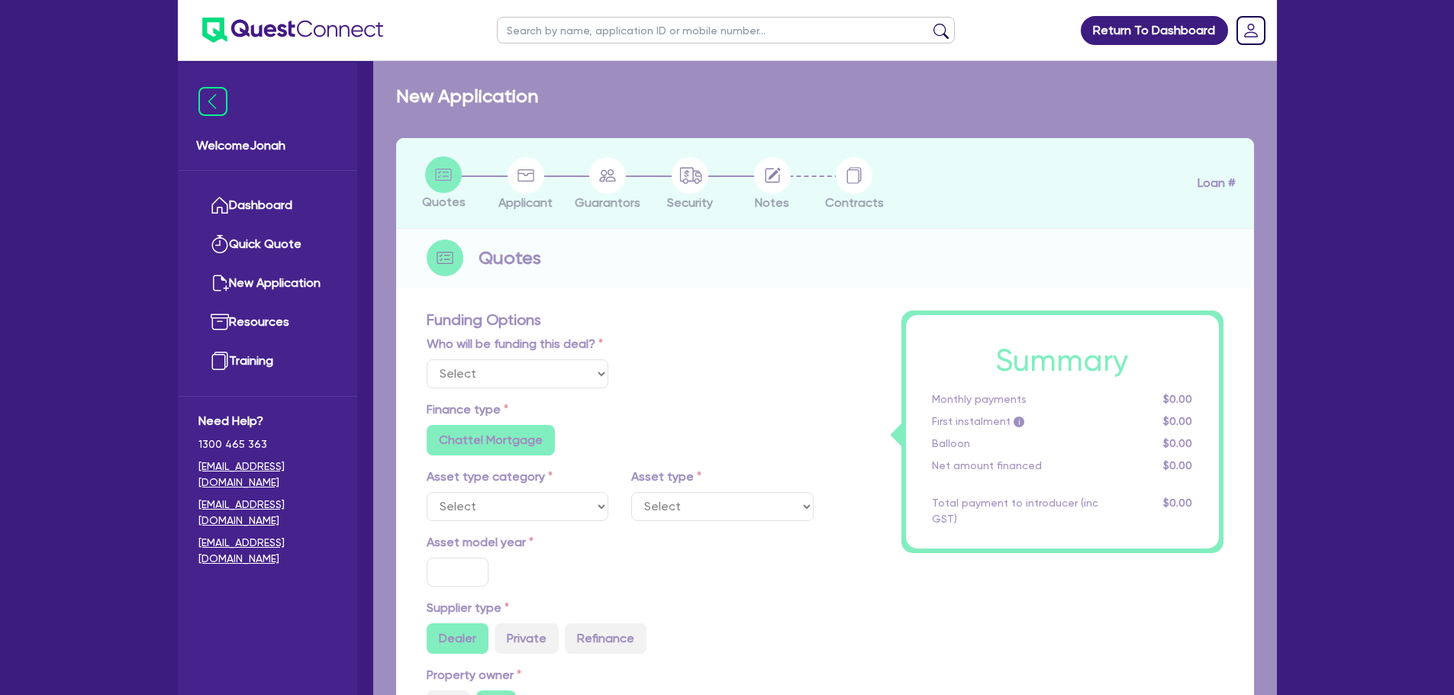
select select "Other"
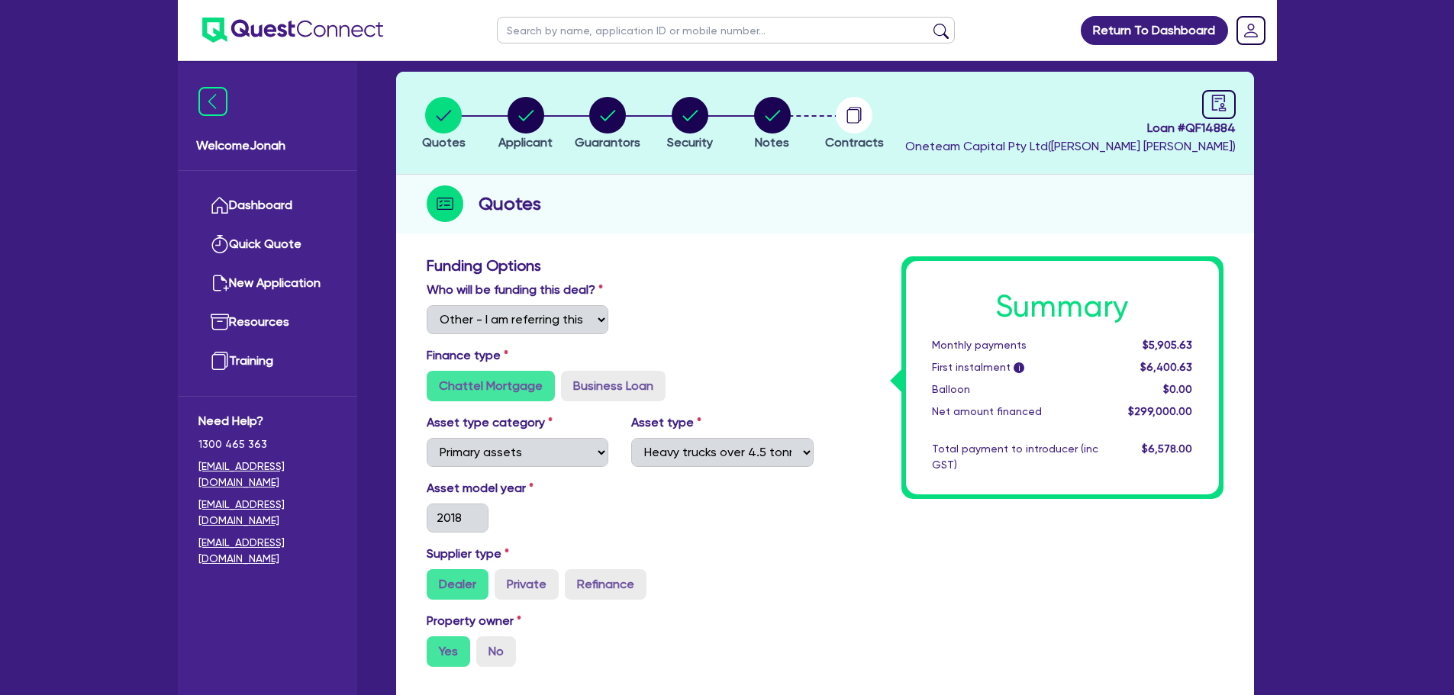
scroll to position [18, 0]
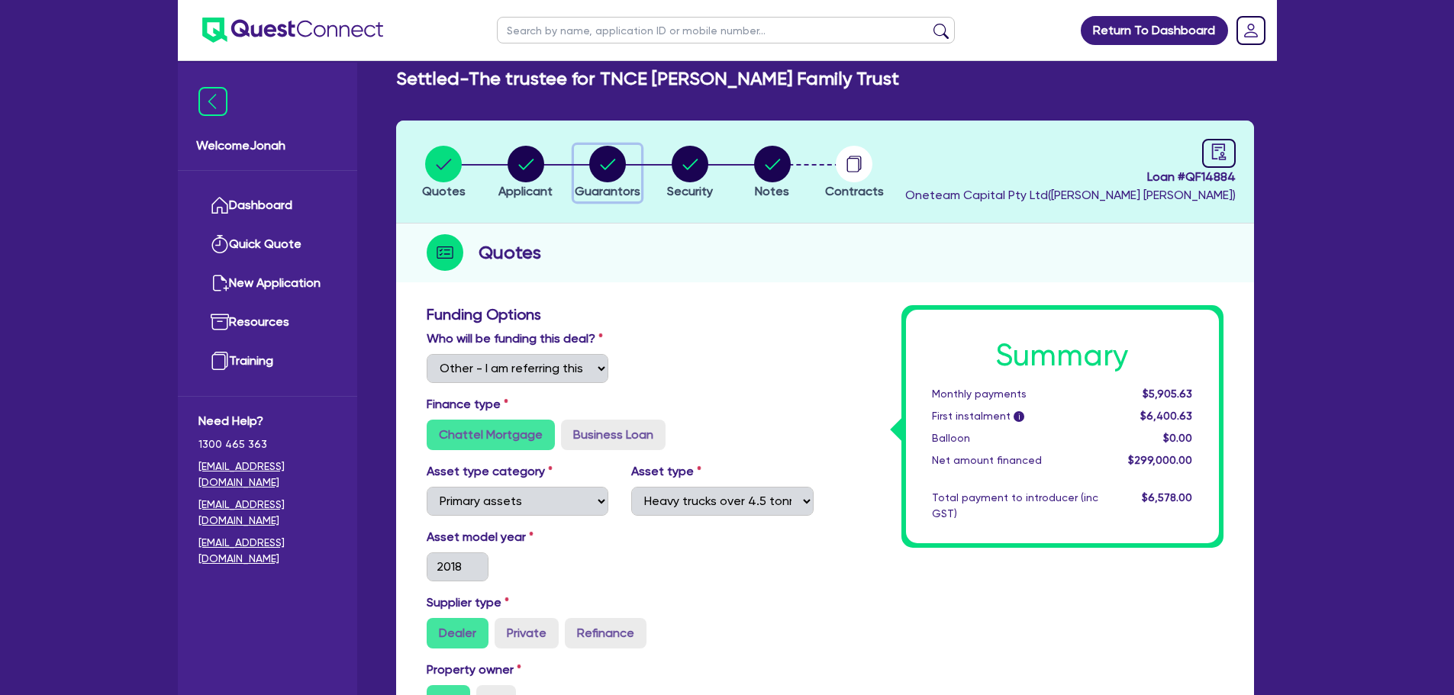
click at [609, 169] on circle "button" at bounding box center [607, 164] width 37 height 37
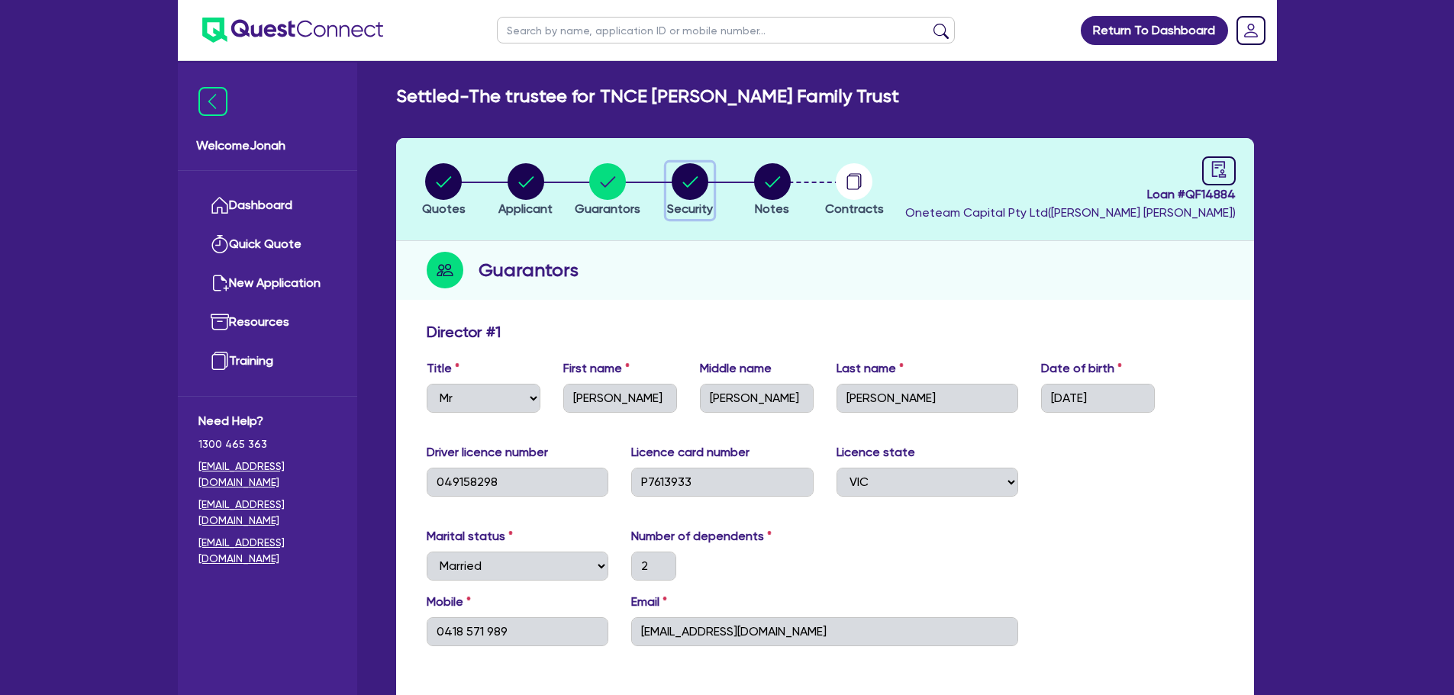
click at [695, 191] on circle "button" at bounding box center [690, 181] width 37 height 37
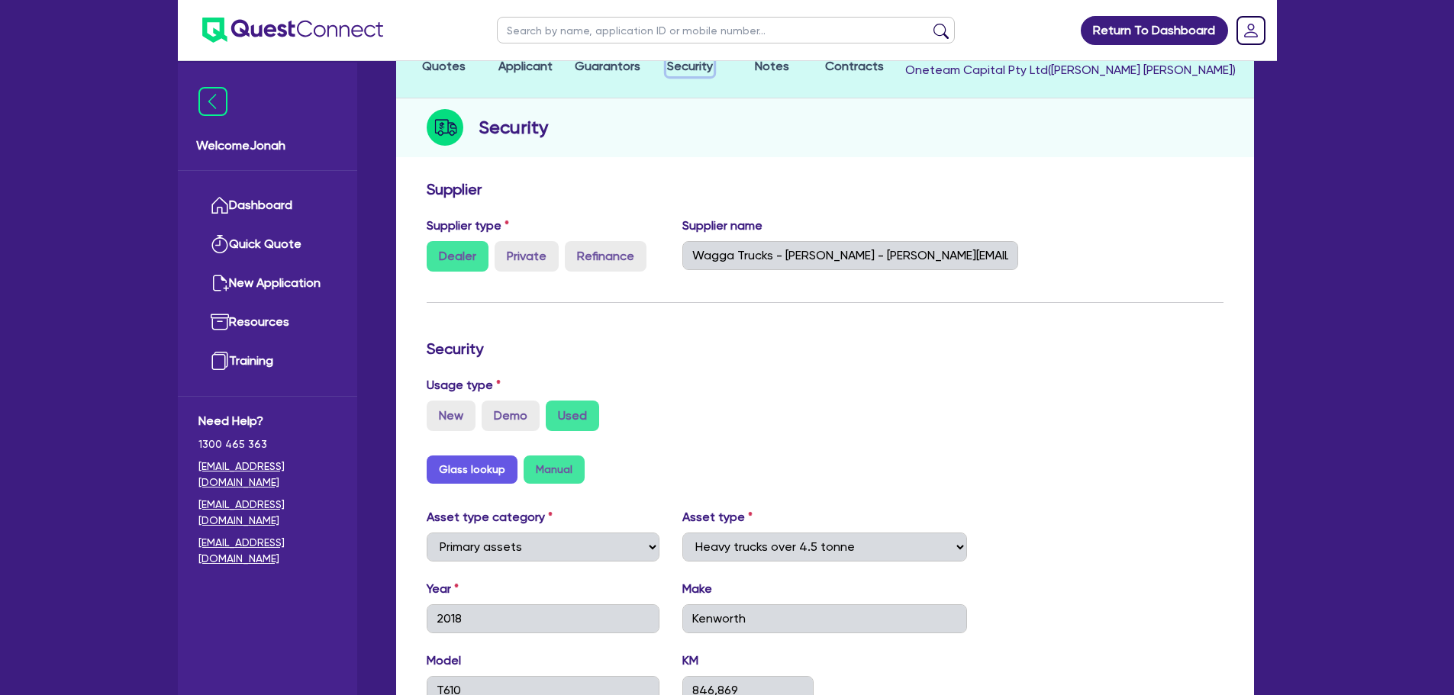
scroll to position [98, 0]
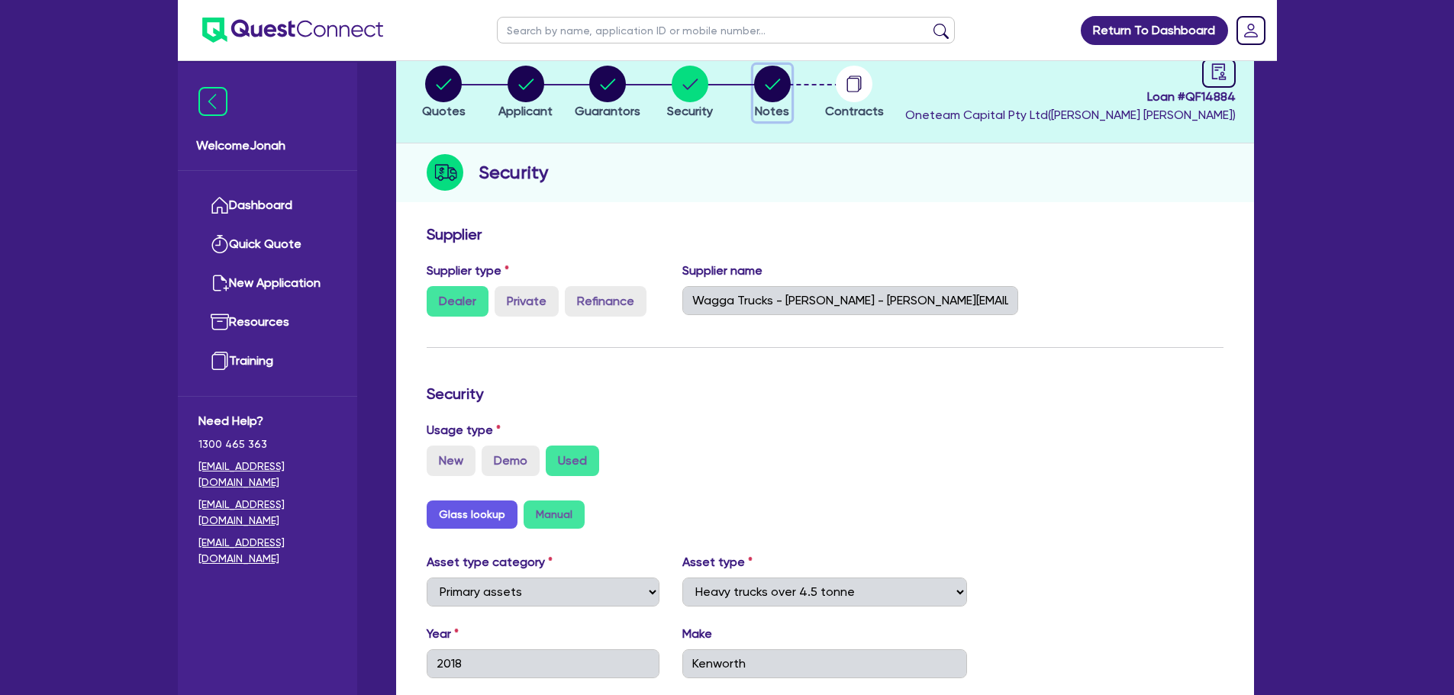
click at [776, 96] on circle "button" at bounding box center [772, 84] width 37 height 37
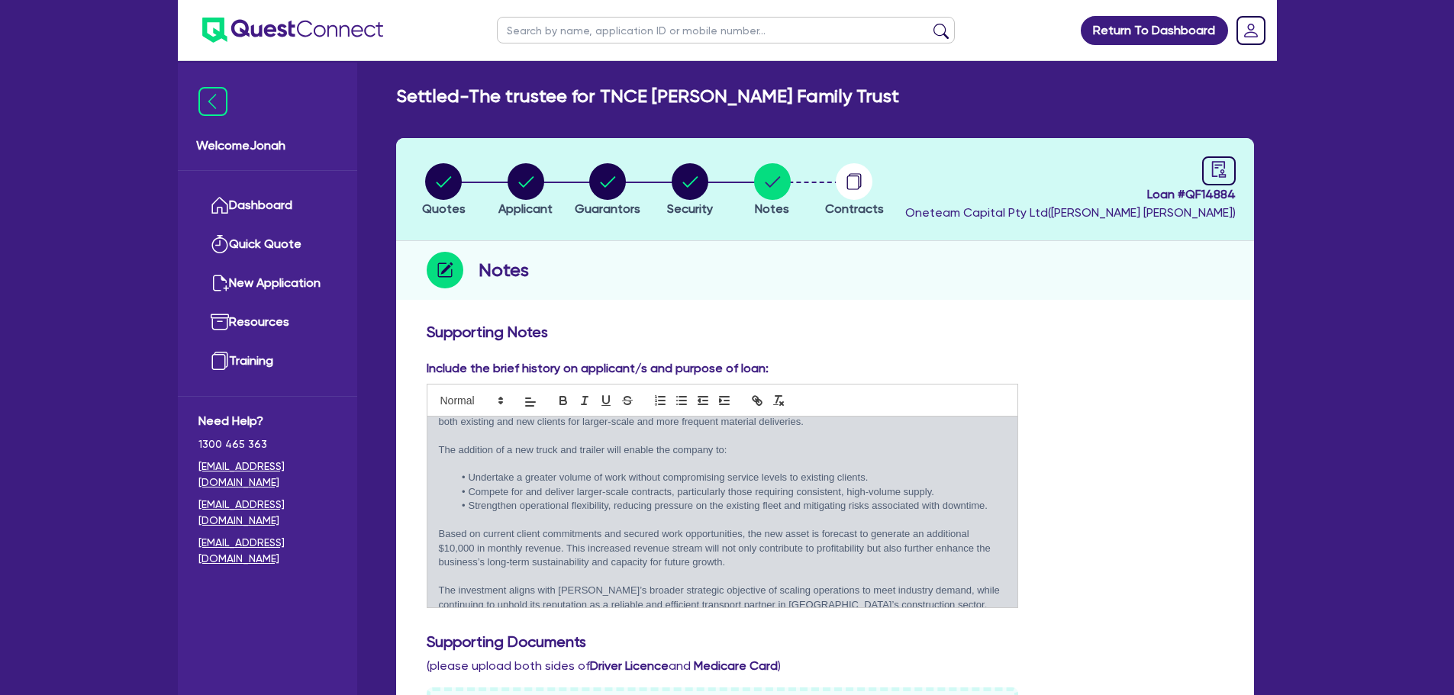
click at [555, 26] on input "text" at bounding box center [726, 30] width 458 height 27
click at [937, 26] on button "submit" at bounding box center [941, 33] width 24 height 21
